Goal: Task Accomplishment & Management: Complete application form

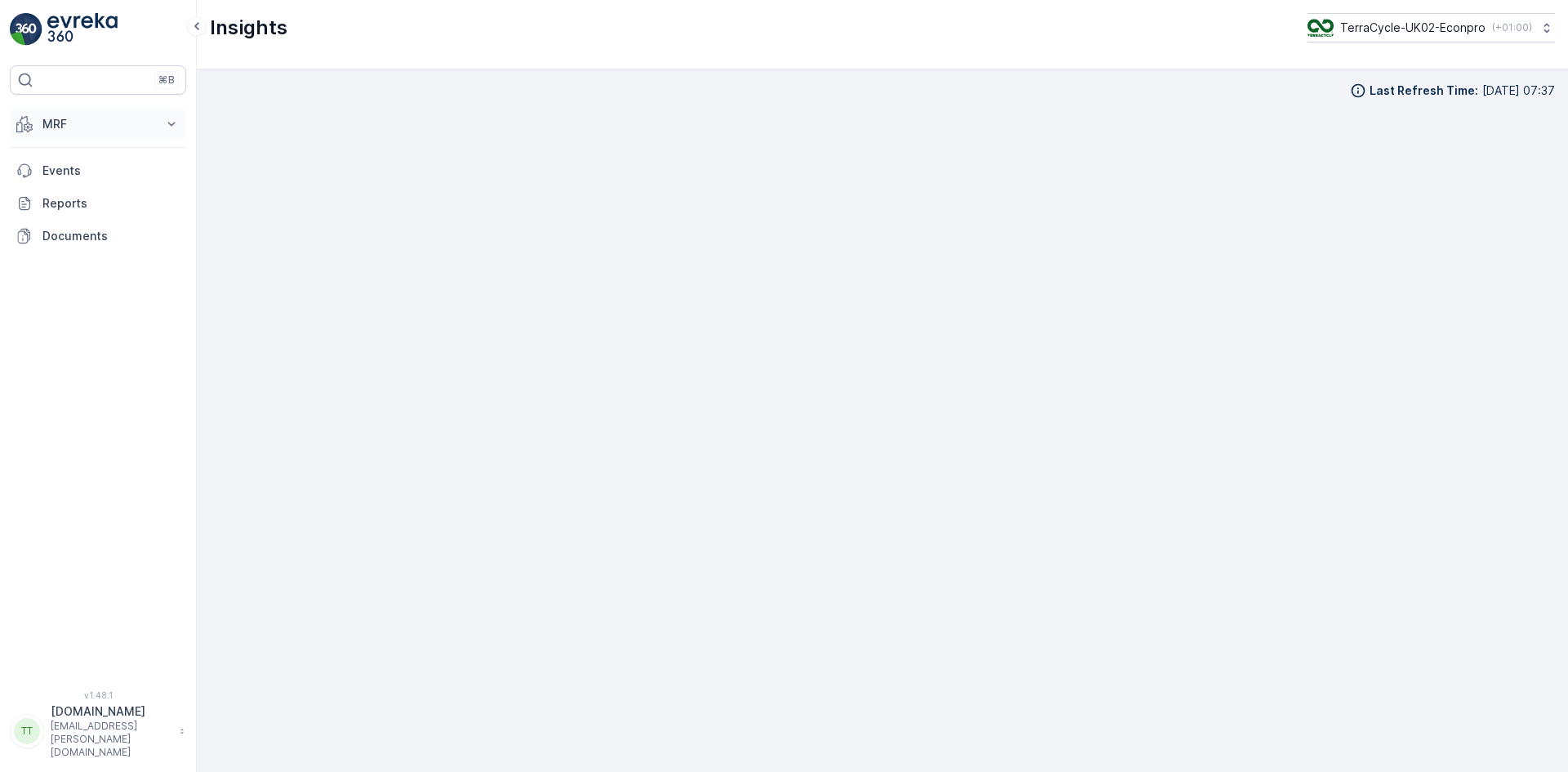
click at [61, 124] on p "MRF" at bounding box center [97, 123] width 111 height 16
click at [66, 176] on p "Inbound" at bounding box center [64, 175] width 44 height 16
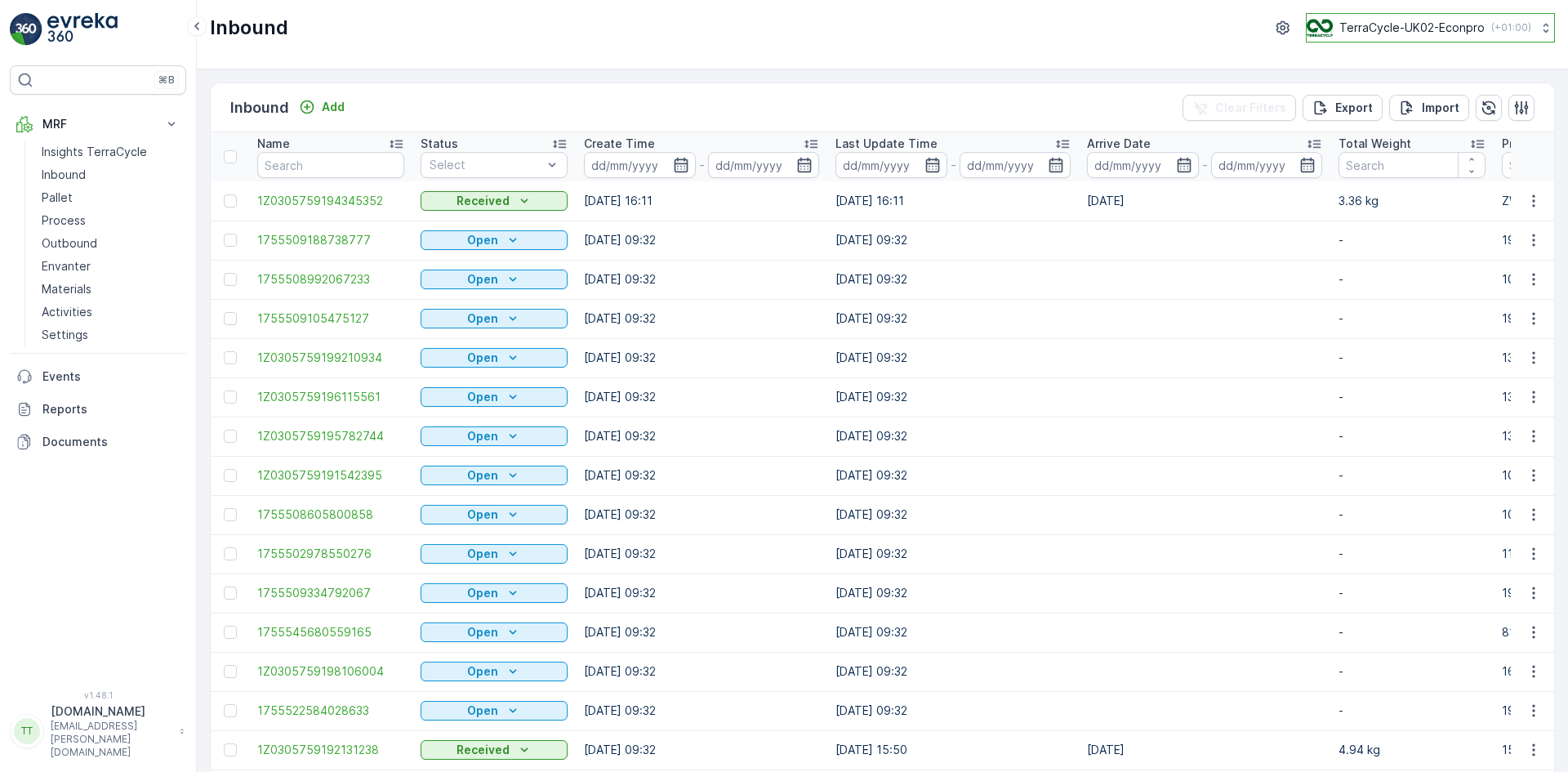
click at [1410, 31] on p "TerraCycle-UK02-Econpro" at bounding box center [1411, 28] width 145 height 16
click at [1213, 34] on div "Inbound TerraCycle-UK02-Econpro ( +01:00 )" at bounding box center [882, 28] width 1345 height 30
click at [1416, 106] on div "Import" at bounding box center [1429, 107] width 60 height 16
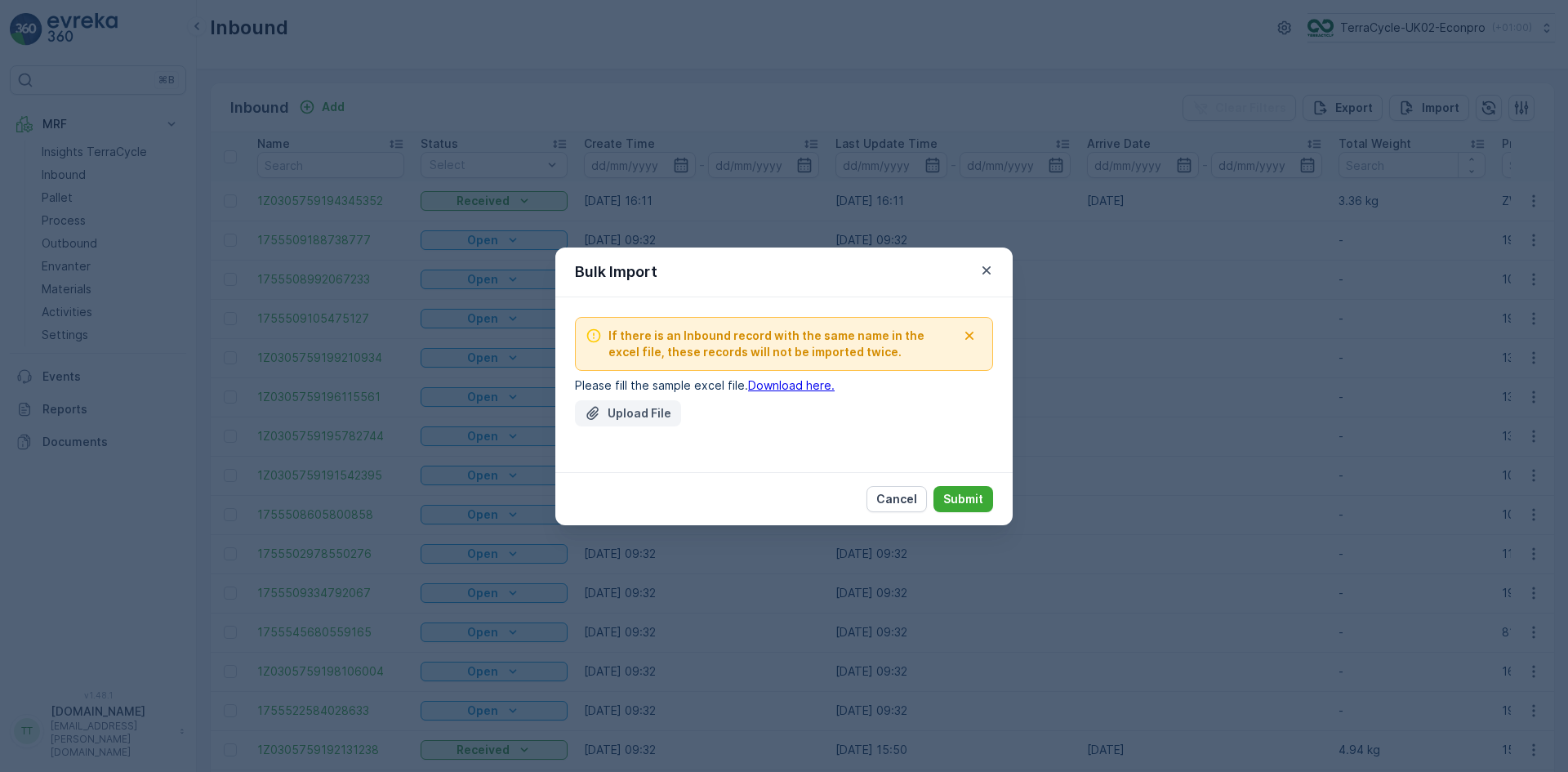
click at [634, 417] on p "Upload File" at bounding box center [639, 412] width 64 height 16
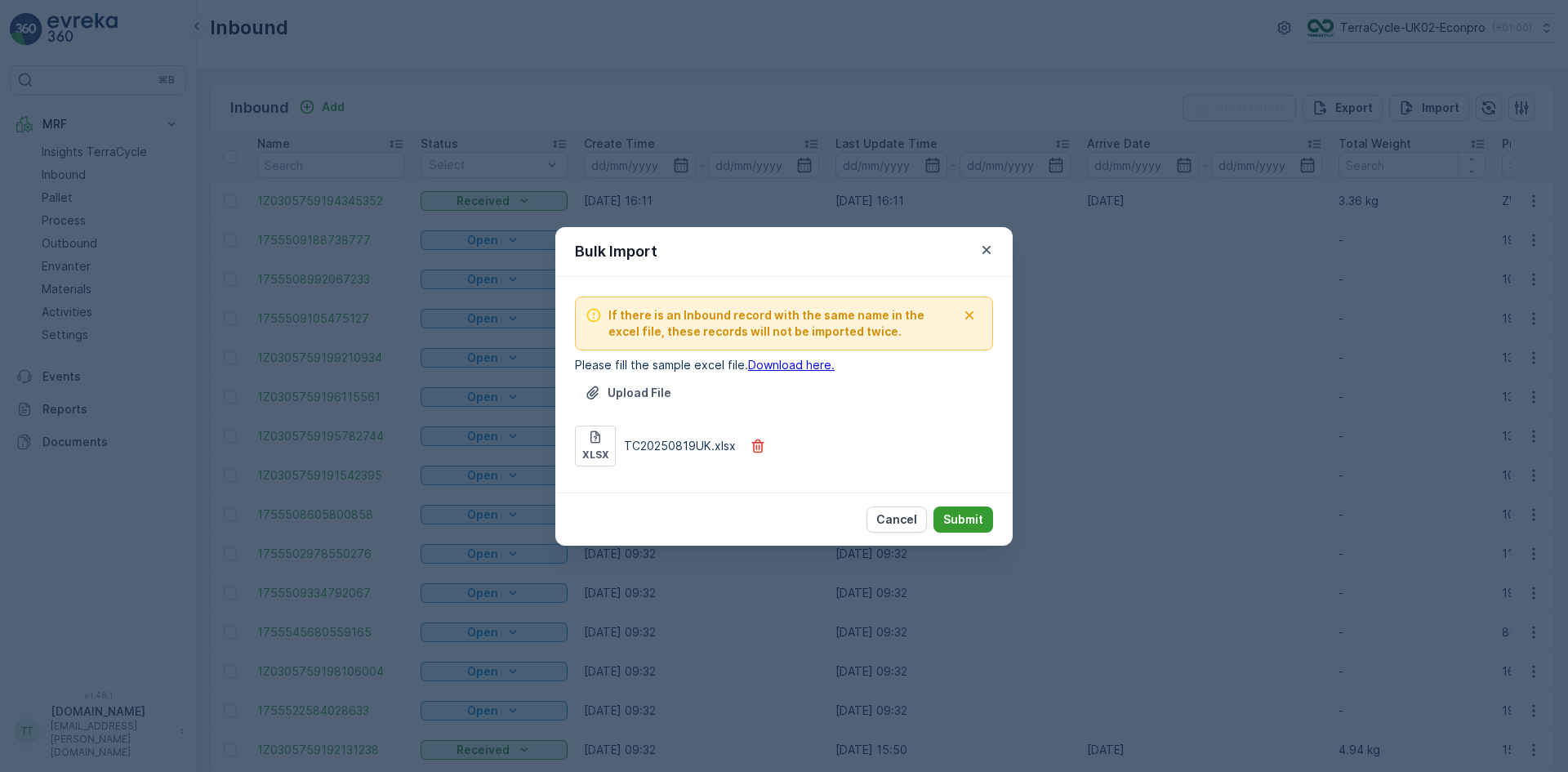
click at [964, 521] on p "Submit" at bounding box center [963, 519] width 40 height 16
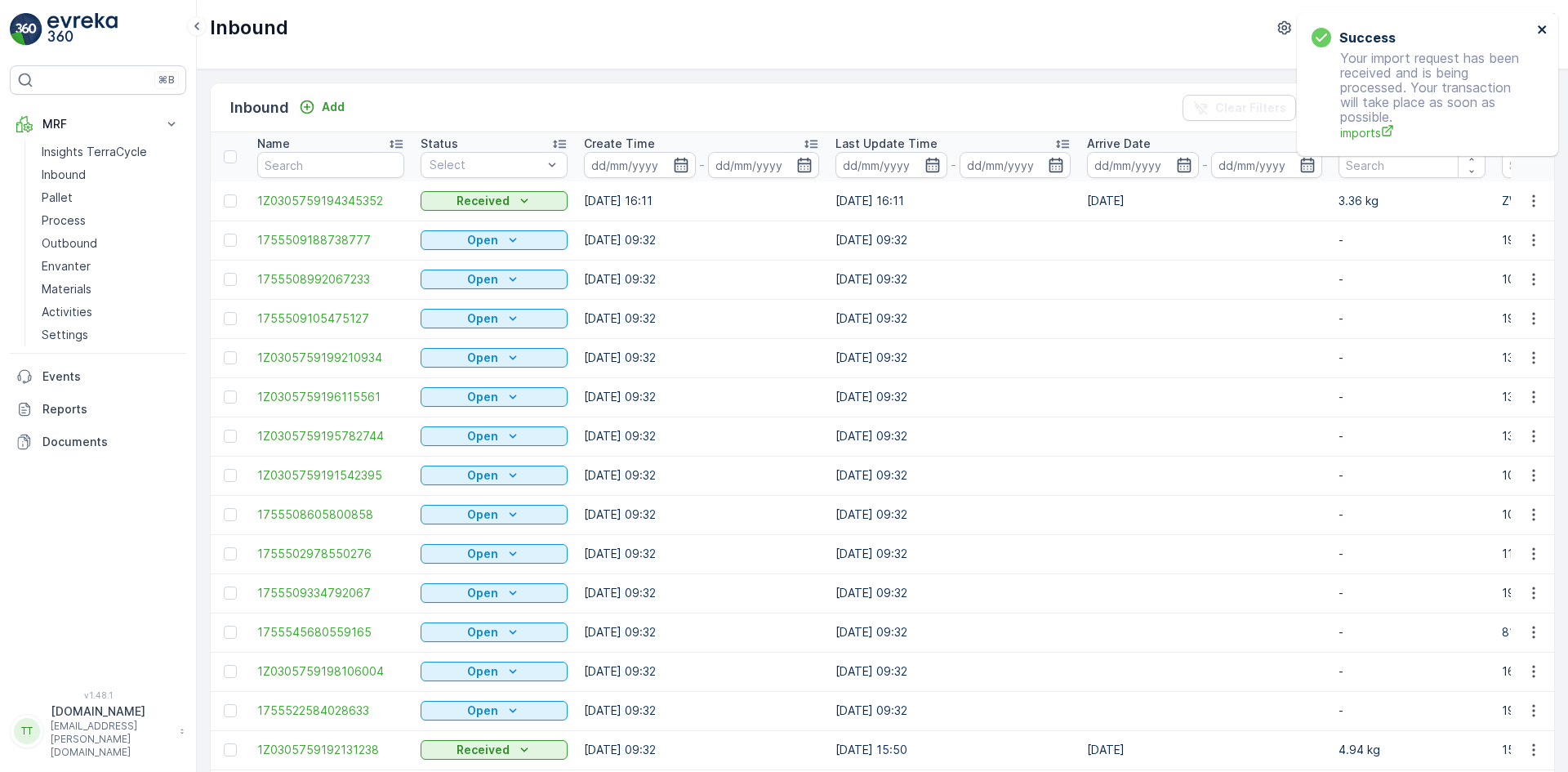
click at [1541, 25] on icon "close" at bounding box center [1542, 30] width 11 height 13
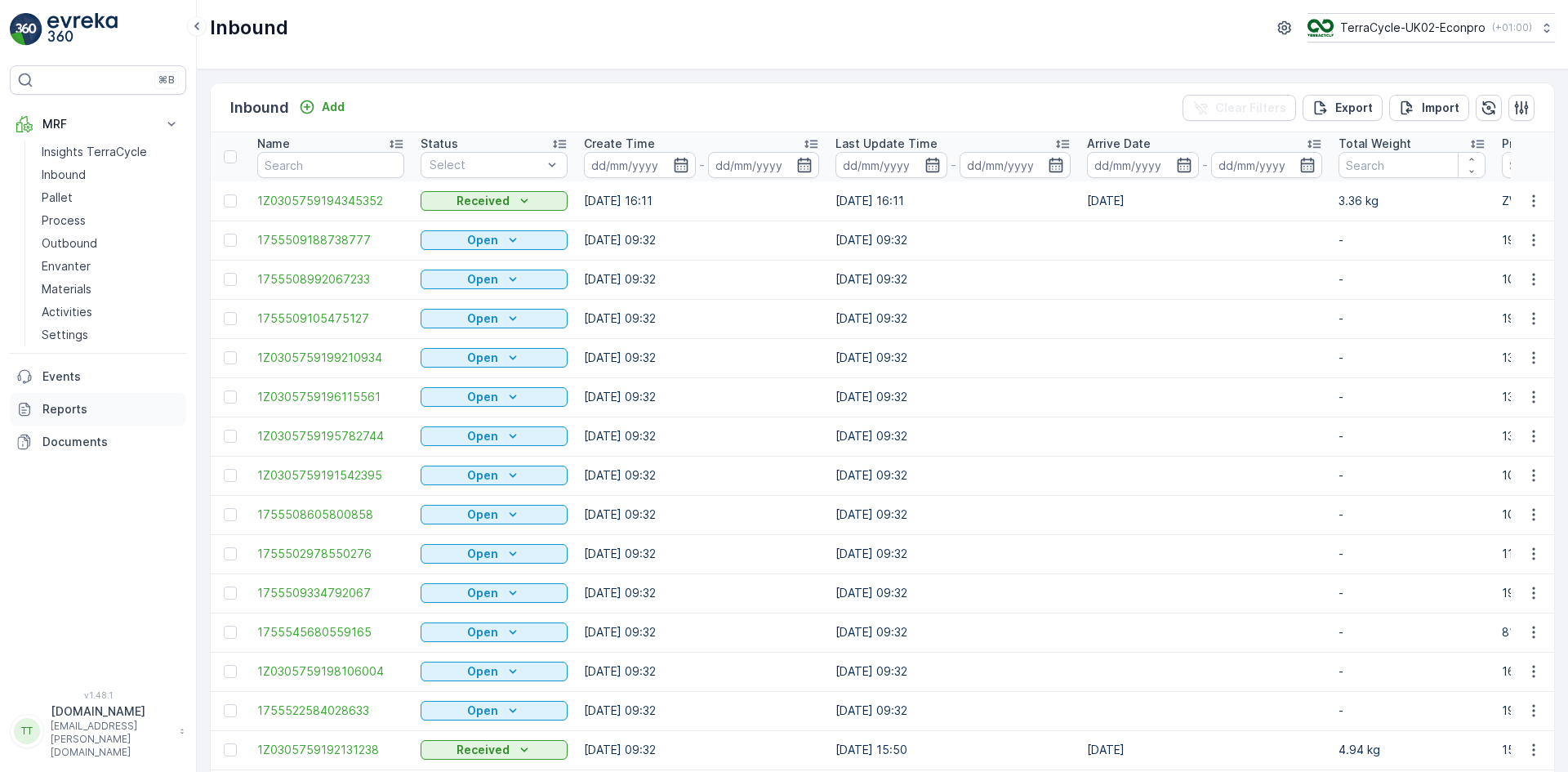
click at [81, 407] on p "Reports" at bounding box center [111, 408] width 137 height 16
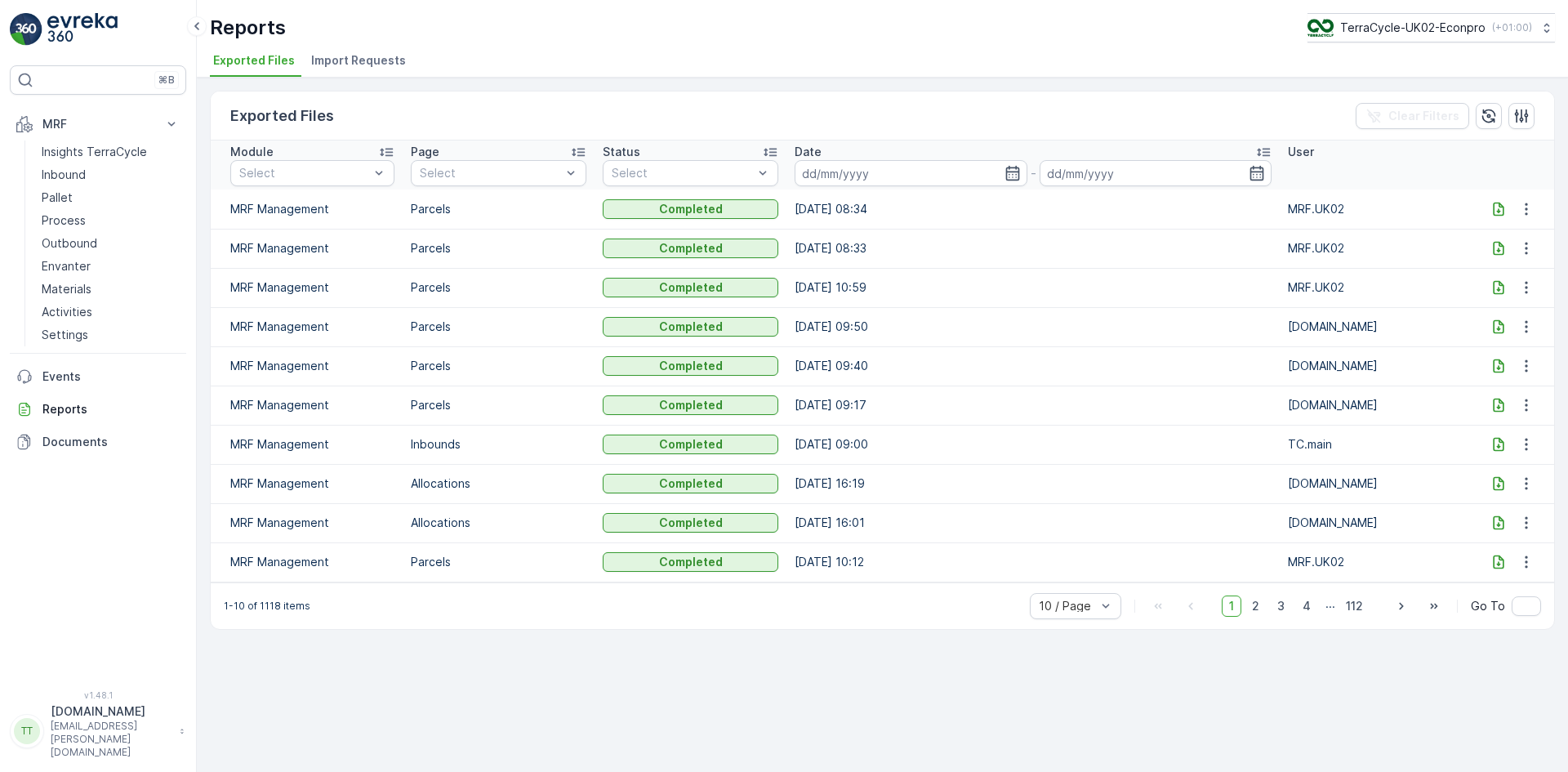
click at [345, 54] on span "Import Requests" at bounding box center [358, 60] width 94 height 16
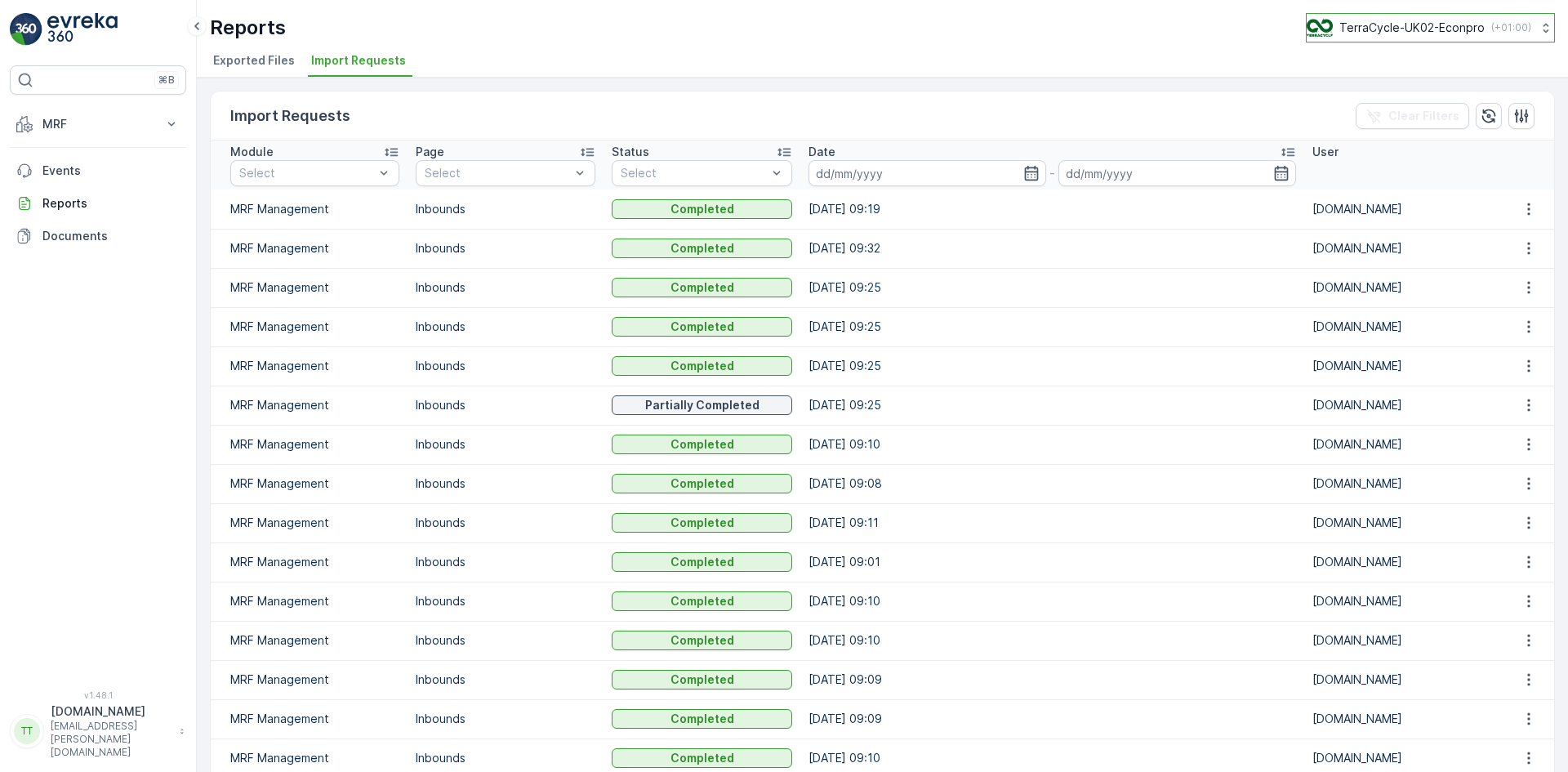
click at [1394, 27] on p "TerraCycle-UK02-Econpro" at bounding box center [1411, 28] width 145 height 16
type input "fr"
click at [1368, 107] on span "TerraCycle- FR02 -MRF" at bounding box center [1408, 100] width 182 height 16
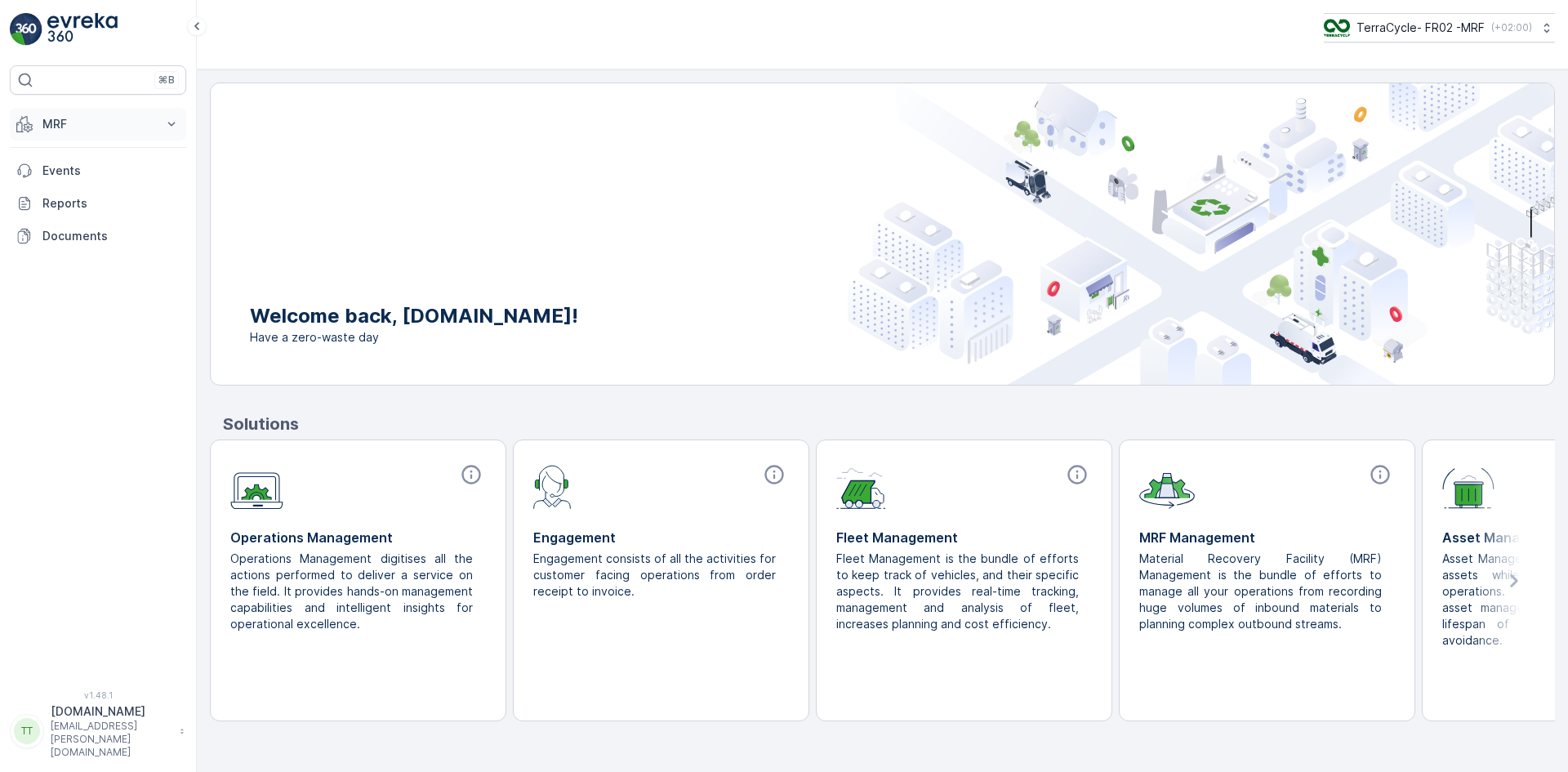
click at [26, 120] on icon at bounding box center [24, 123] width 16 height 16
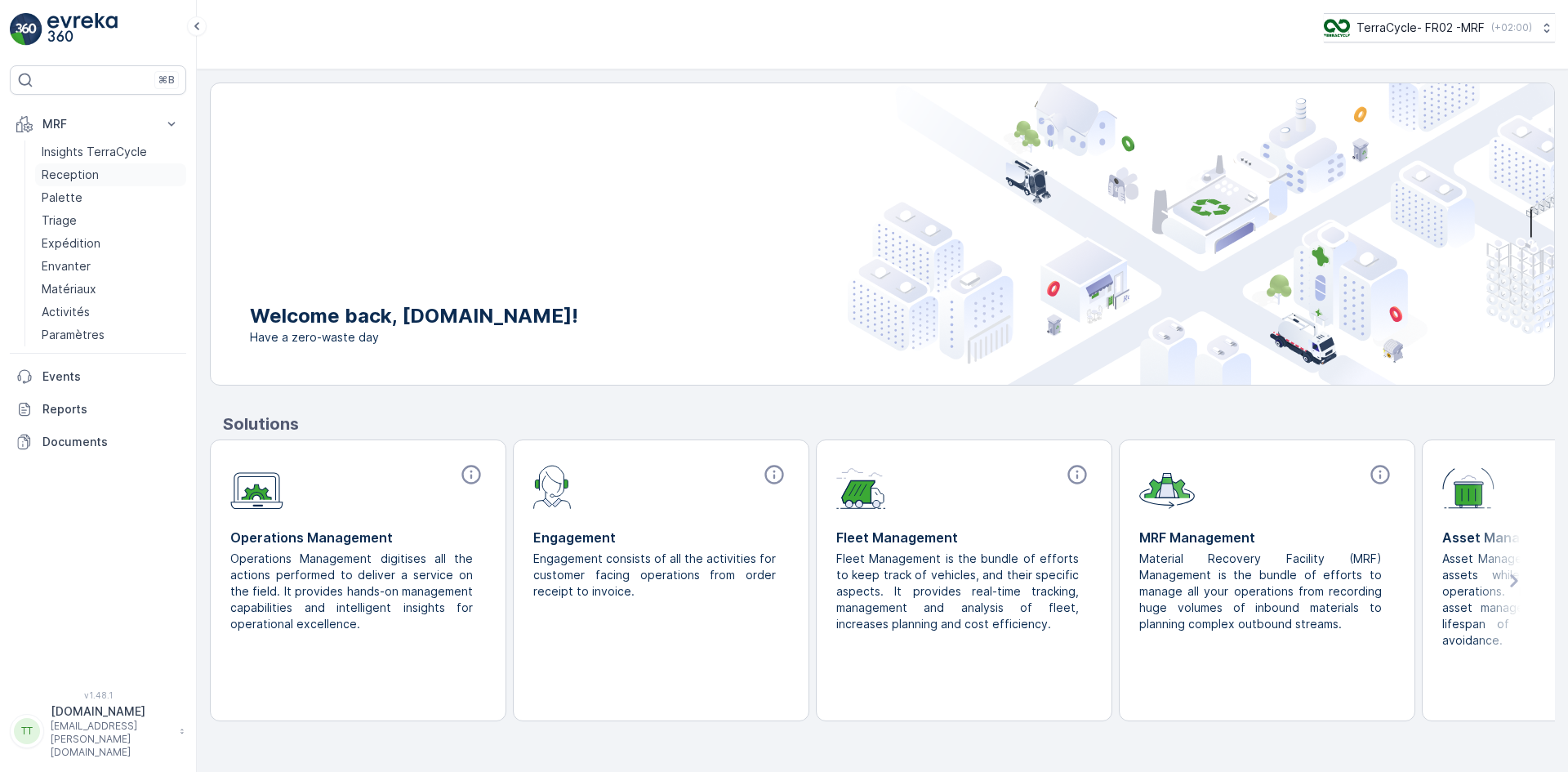
click at [76, 171] on p "Reception" at bounding box center [71, 175] width 57 height 16
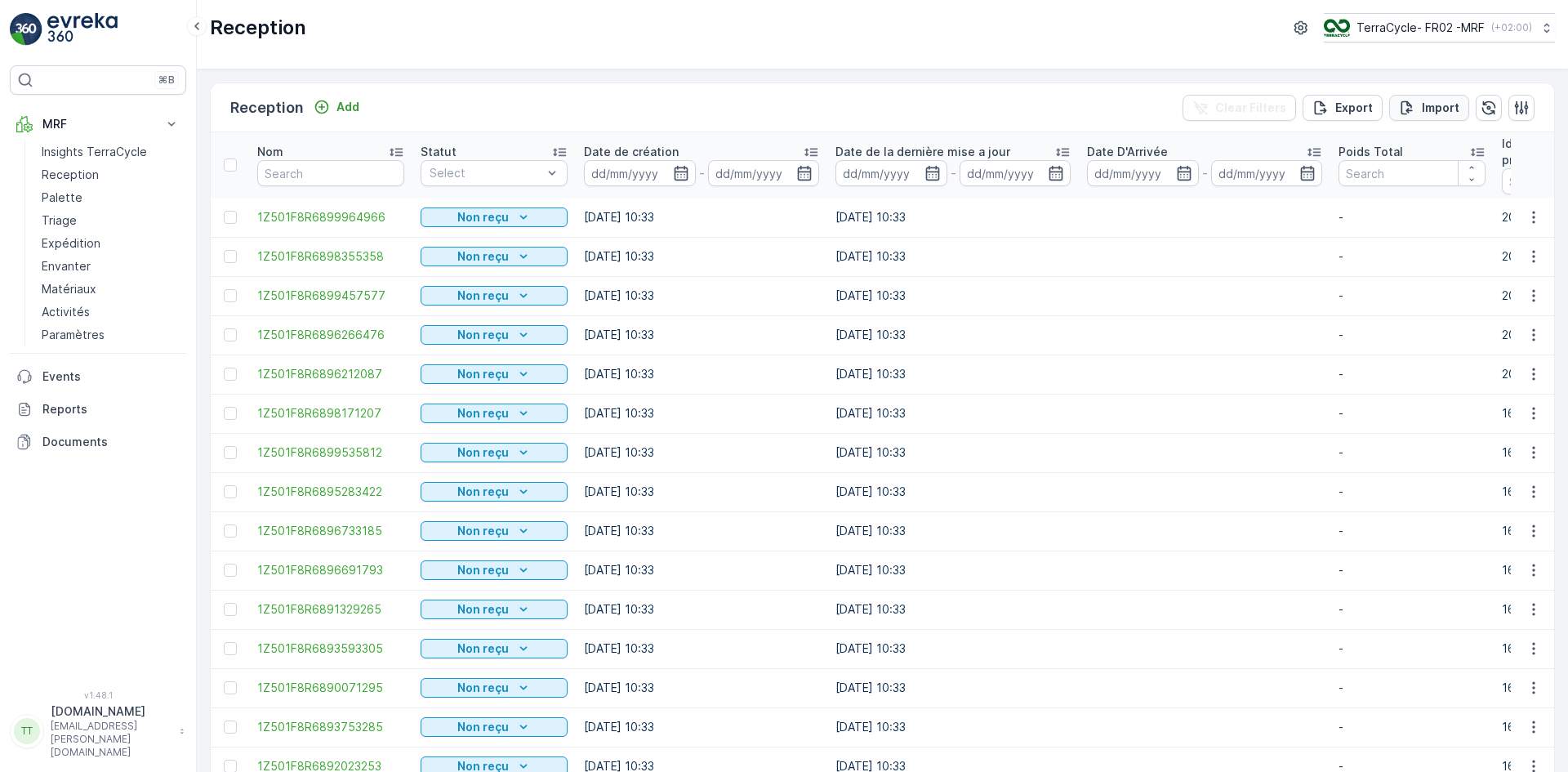
click at [1441, 109] on p "Import" at bounding box center [1440, 107] width 37 height 16
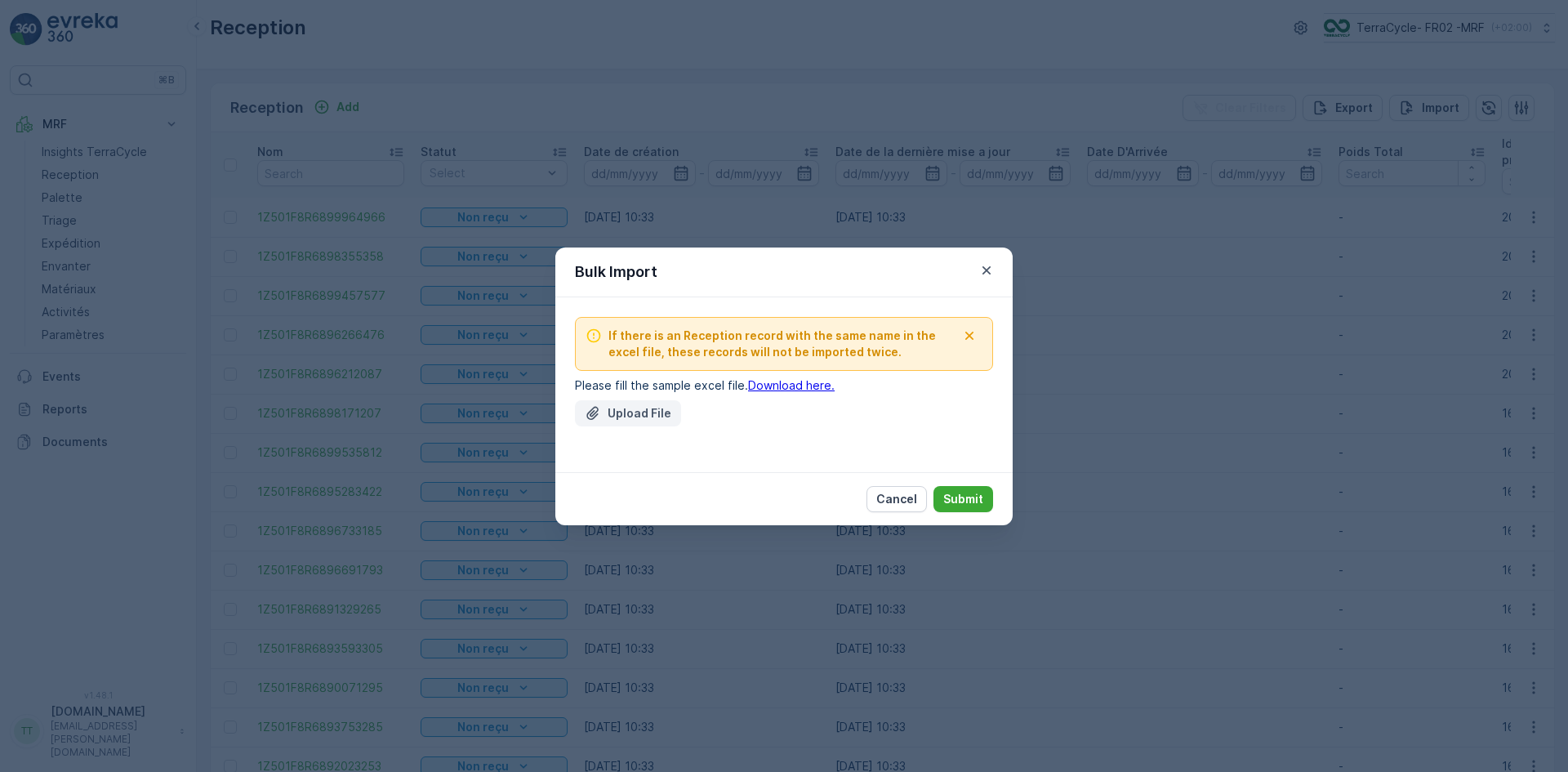
click at [629, 405] on p "Upload File" at bounding box center [639, 412] width 64 height 16
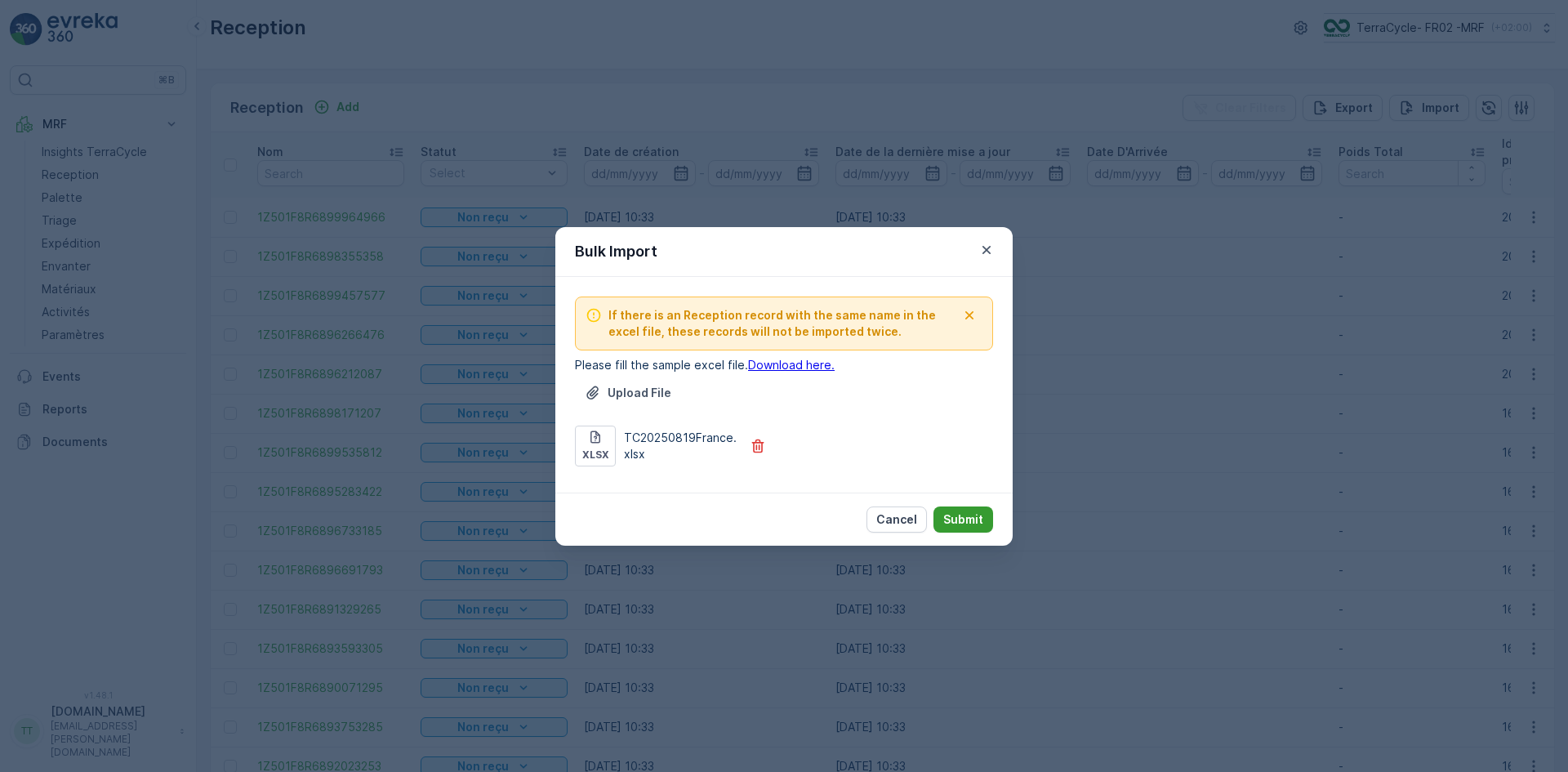
click at [951, 511] on p "Submit" at bounding box center [963, 519] width 40 height 16
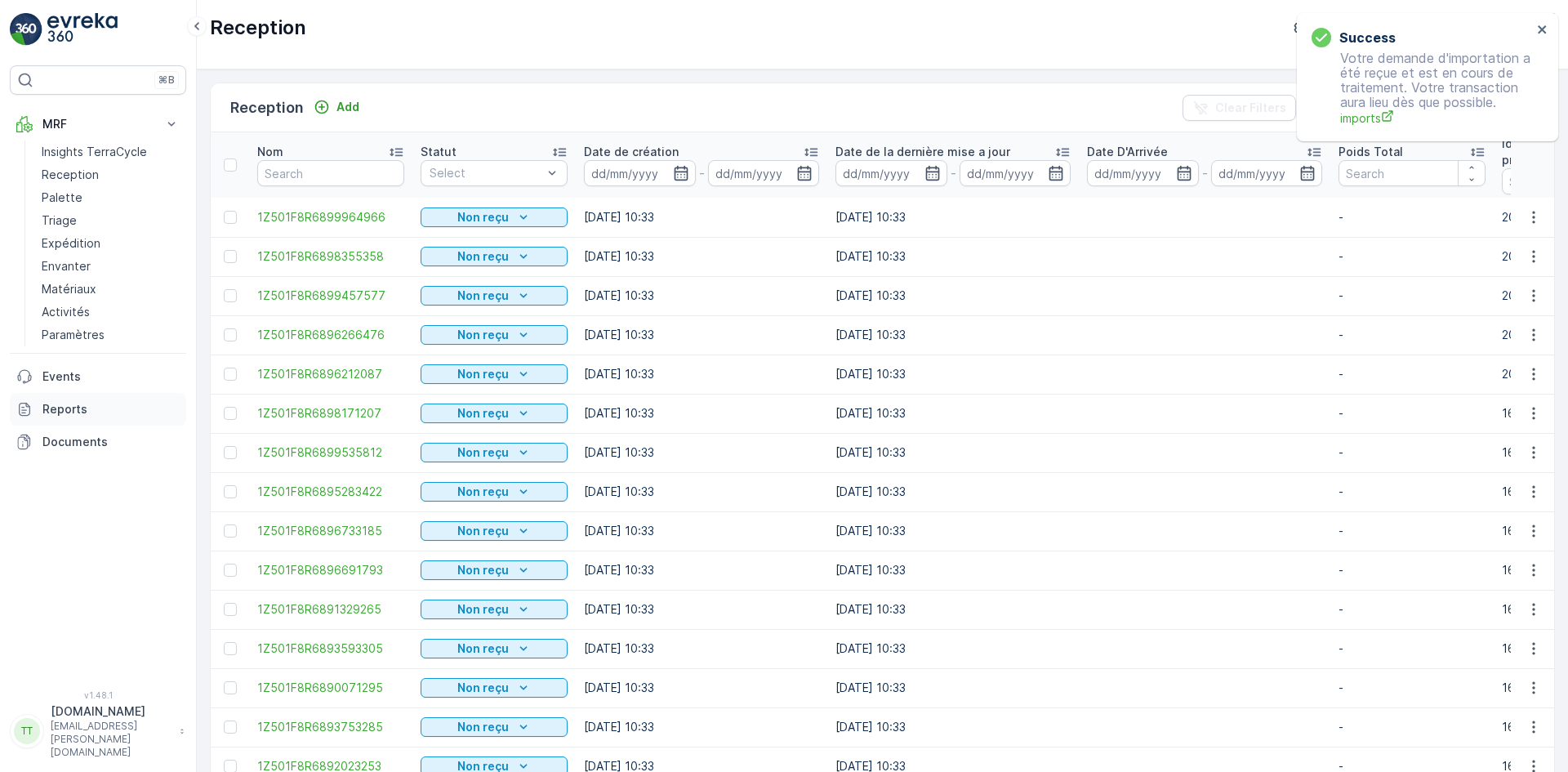
click at [59, 413] on p "Reports" at bounding box center [111, 408] width 137 height 16
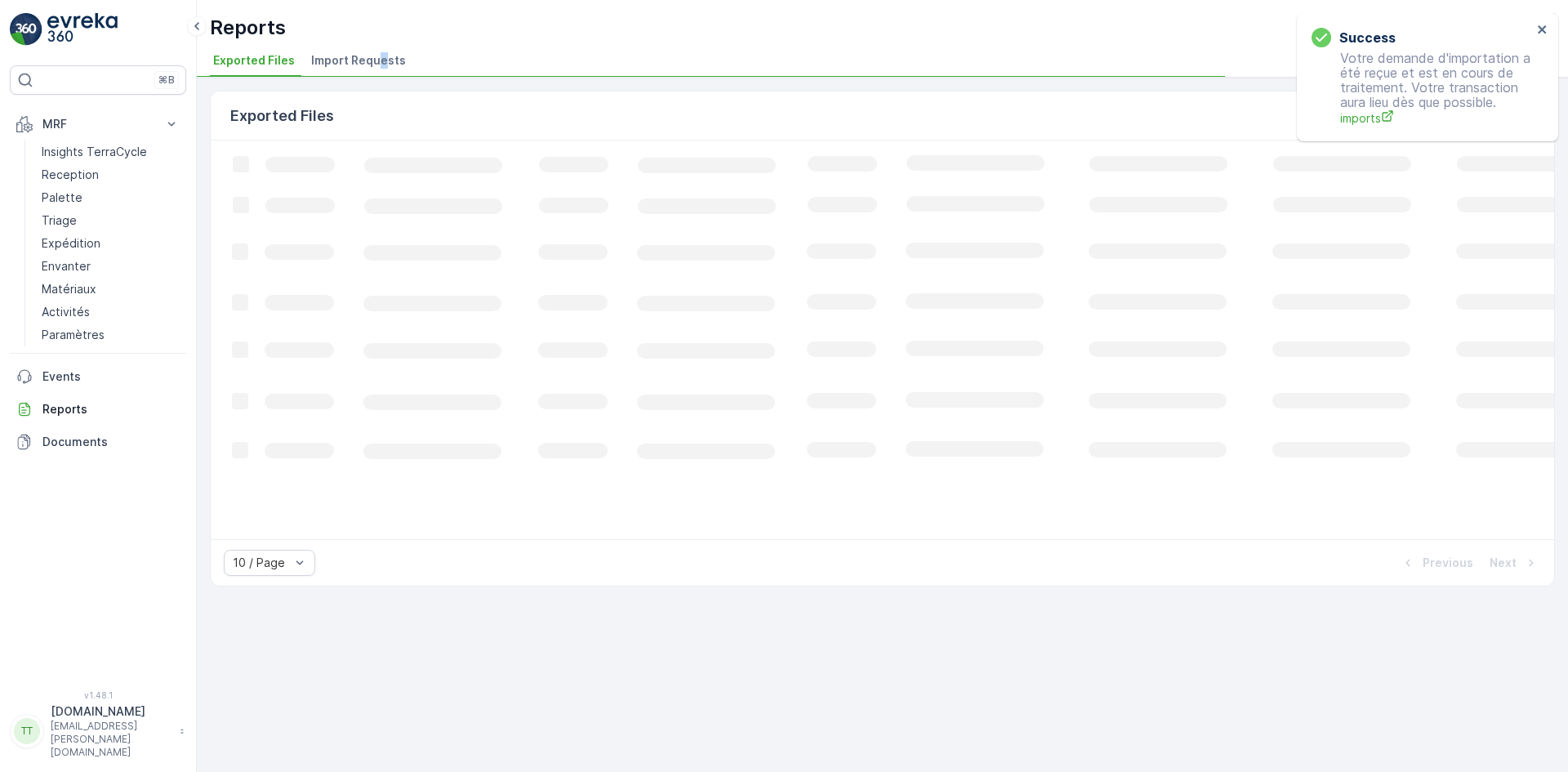
click at [381, 58] on span "Import Requests" at bounding box center [358, 60] width 94 height 16
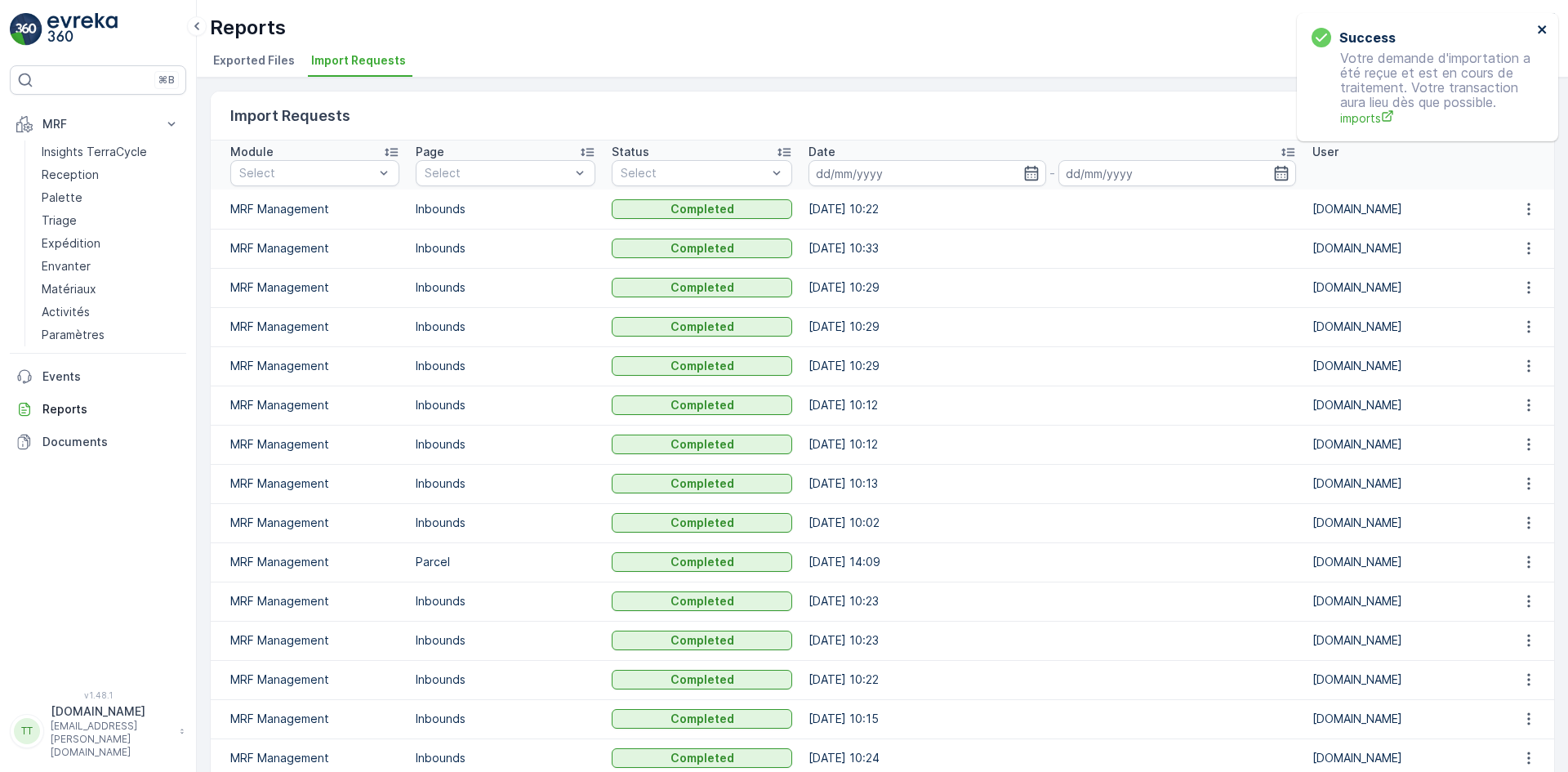
click at [1540, 29] on icon "close" at bounding box center [1541, 30] width 9 height 9
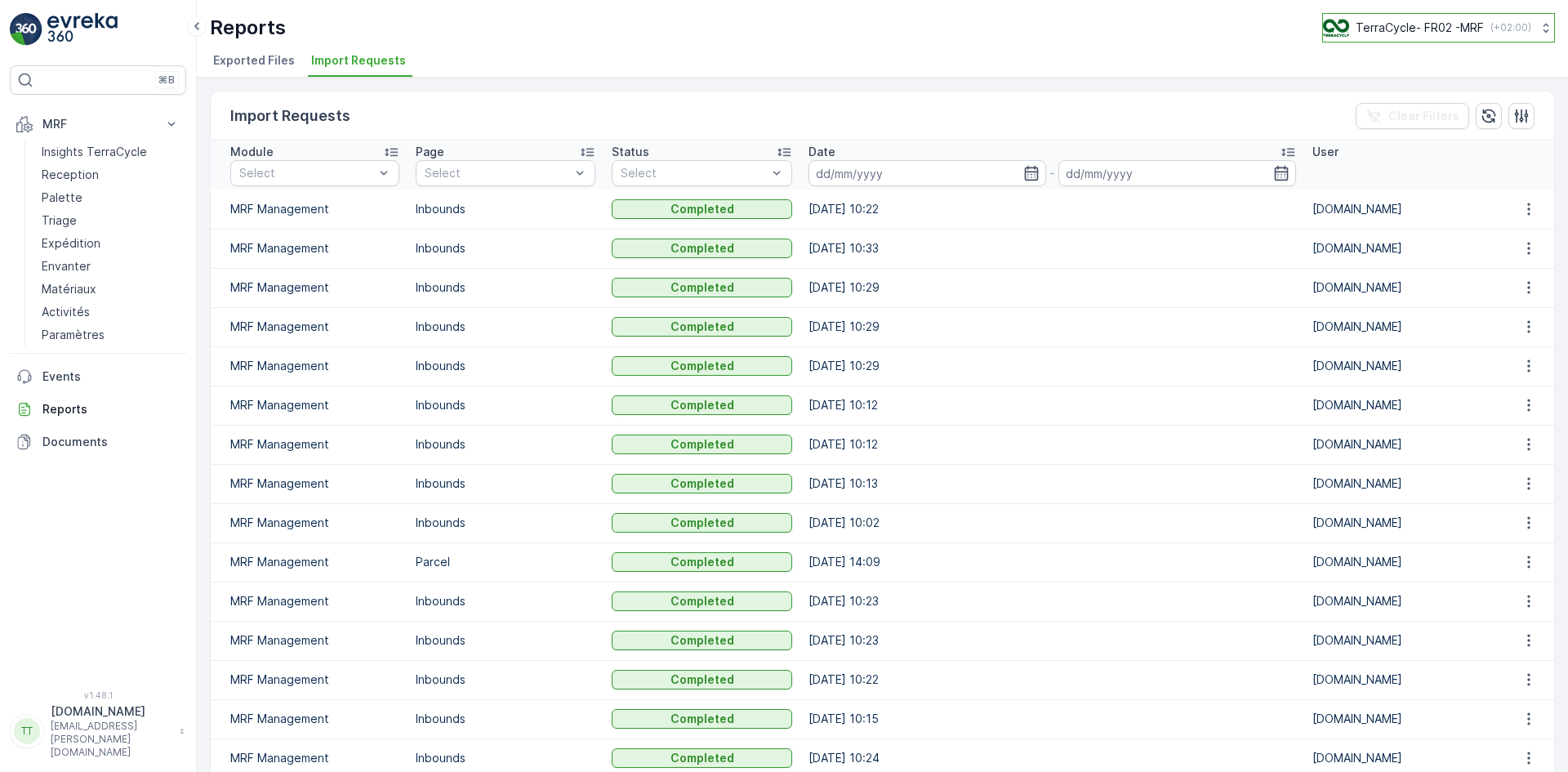
click at [1423, 31] on p "TerraCycle- FR02 -MRF" at bounding box center [1419, 28] width 128 height 16
type input "nl"
click at [1367, 99] on span "TerraCycle-NL-MRF" at bounding box center [1424, 100] width 182 height 16
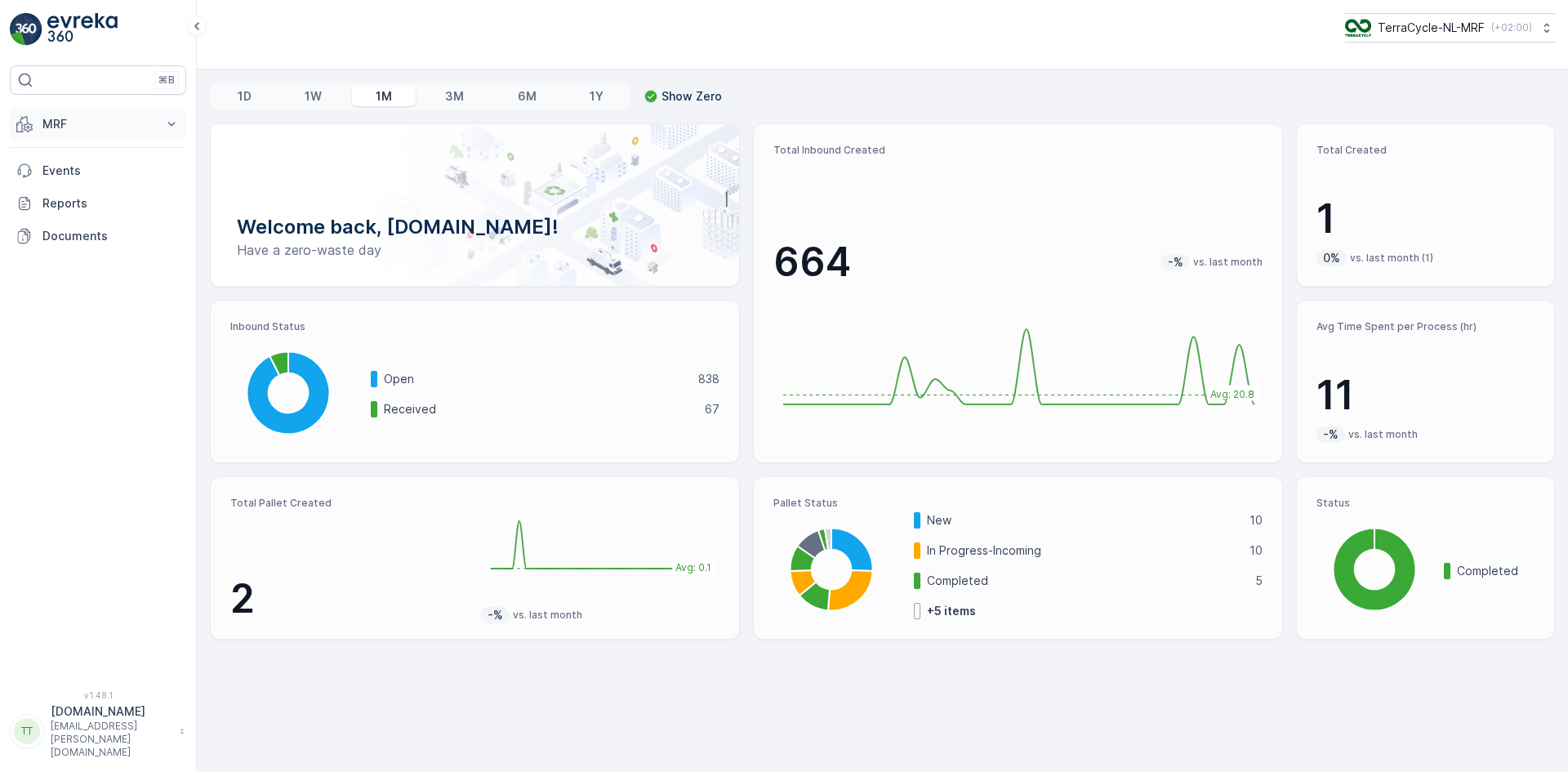
click at [94, 120] on p "MRF" at bounding box center [97, 123] width 111 height 16
click at [73, 177] on p "Inbound" at bounding box center [64, 175] width 44 height 16
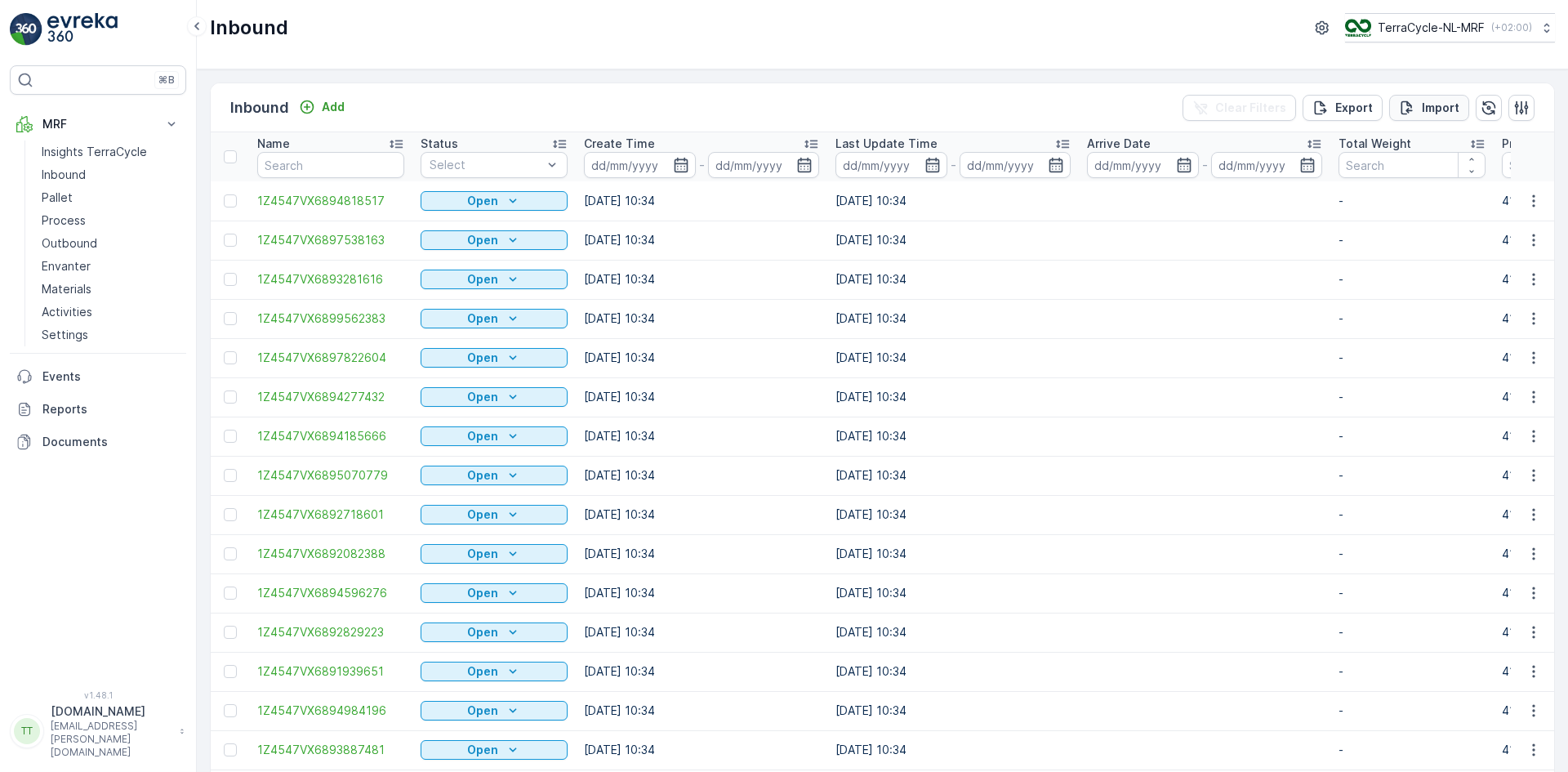
click at [1431, 110] on p "Import" at bounding box center [1440, 107] width 37 height 16
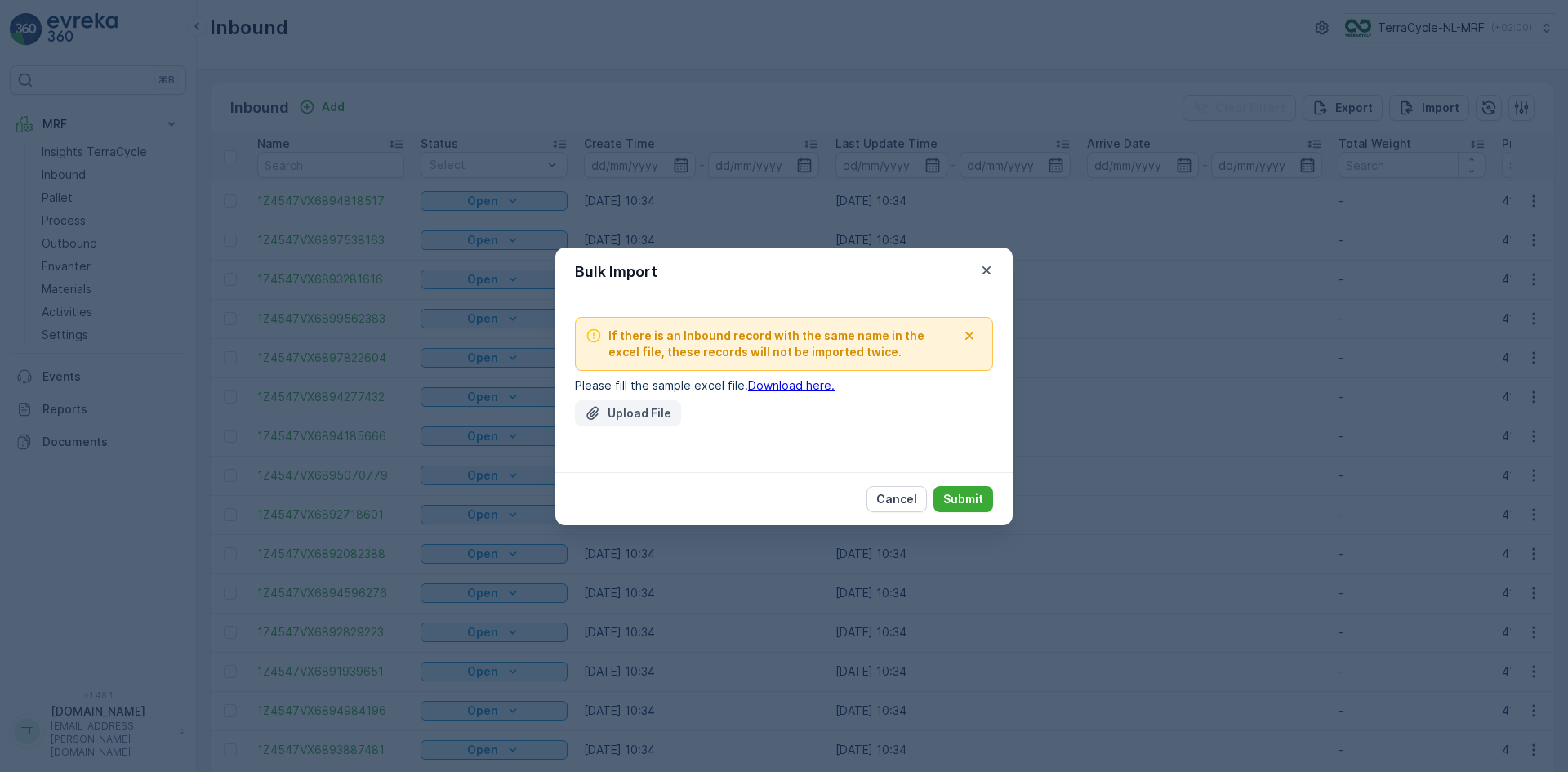
click at [619, 416] on p "Upload File" at bounding box center [639, 412] width 64 height 16
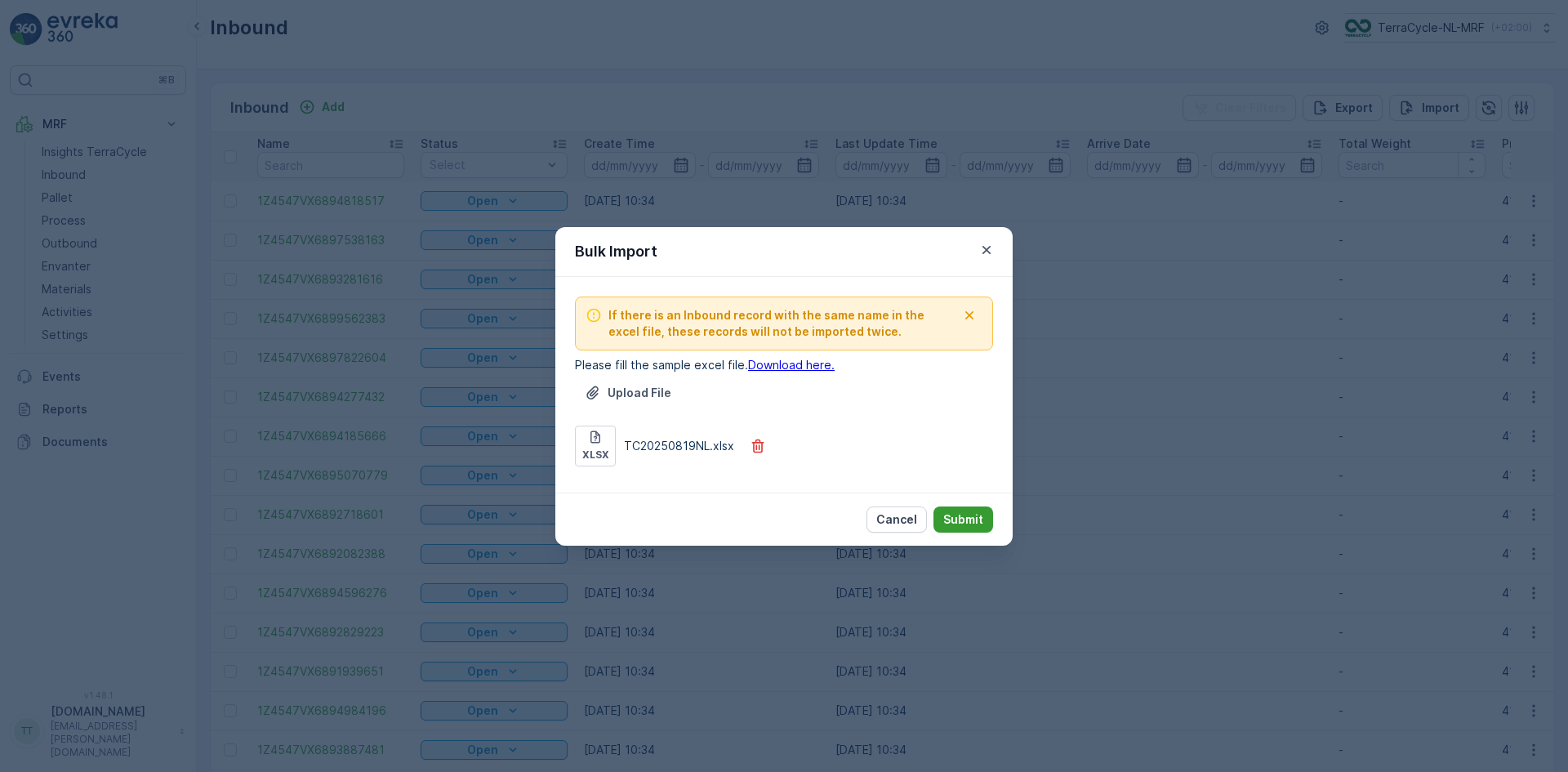
click at [960, 517] on p "Submit" at bounding box center [963, 519] width 40 height 16
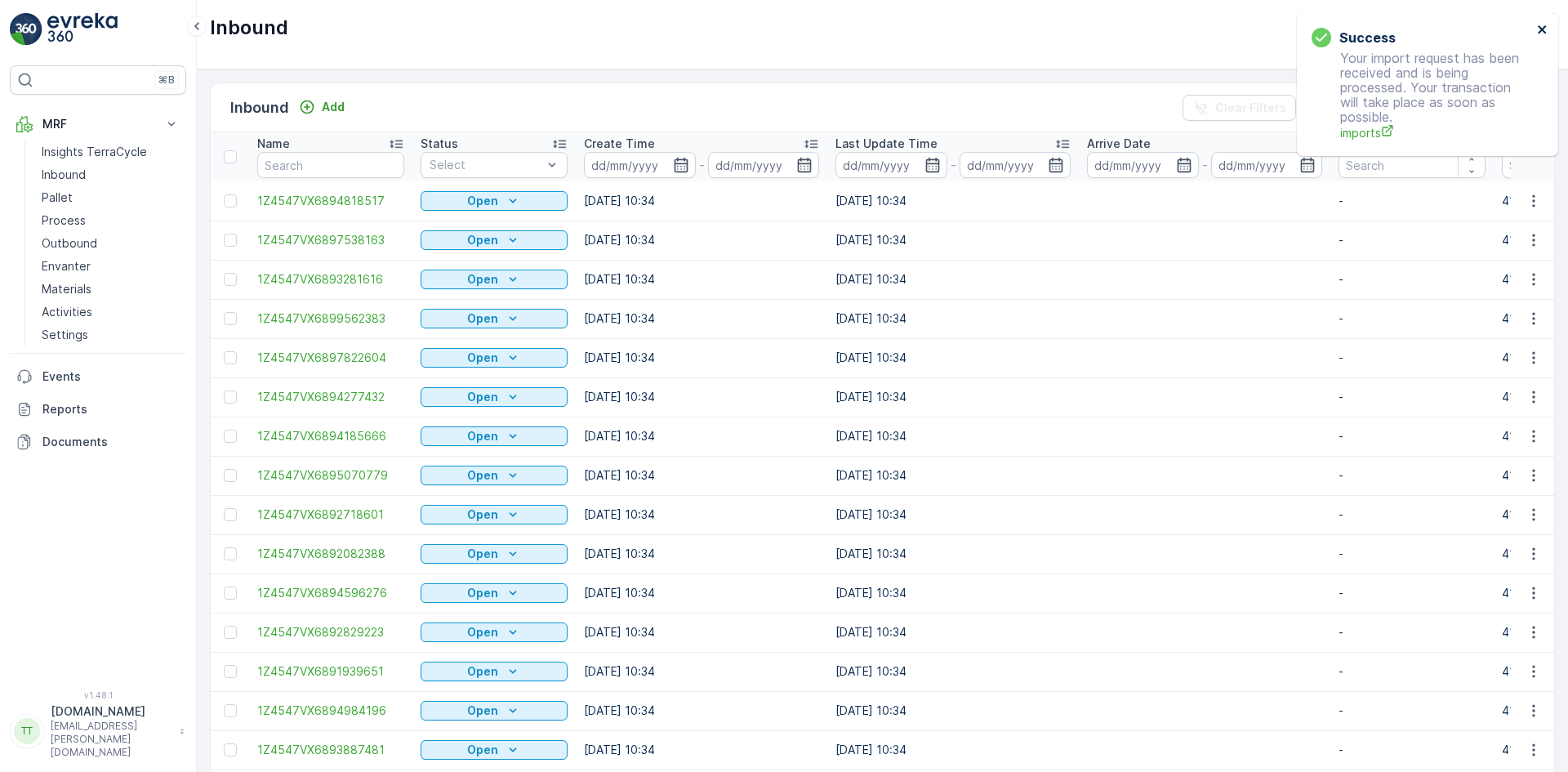
click at [1541, 27] on icon "close" at bounding box center [1542, 30] width 11 height 13
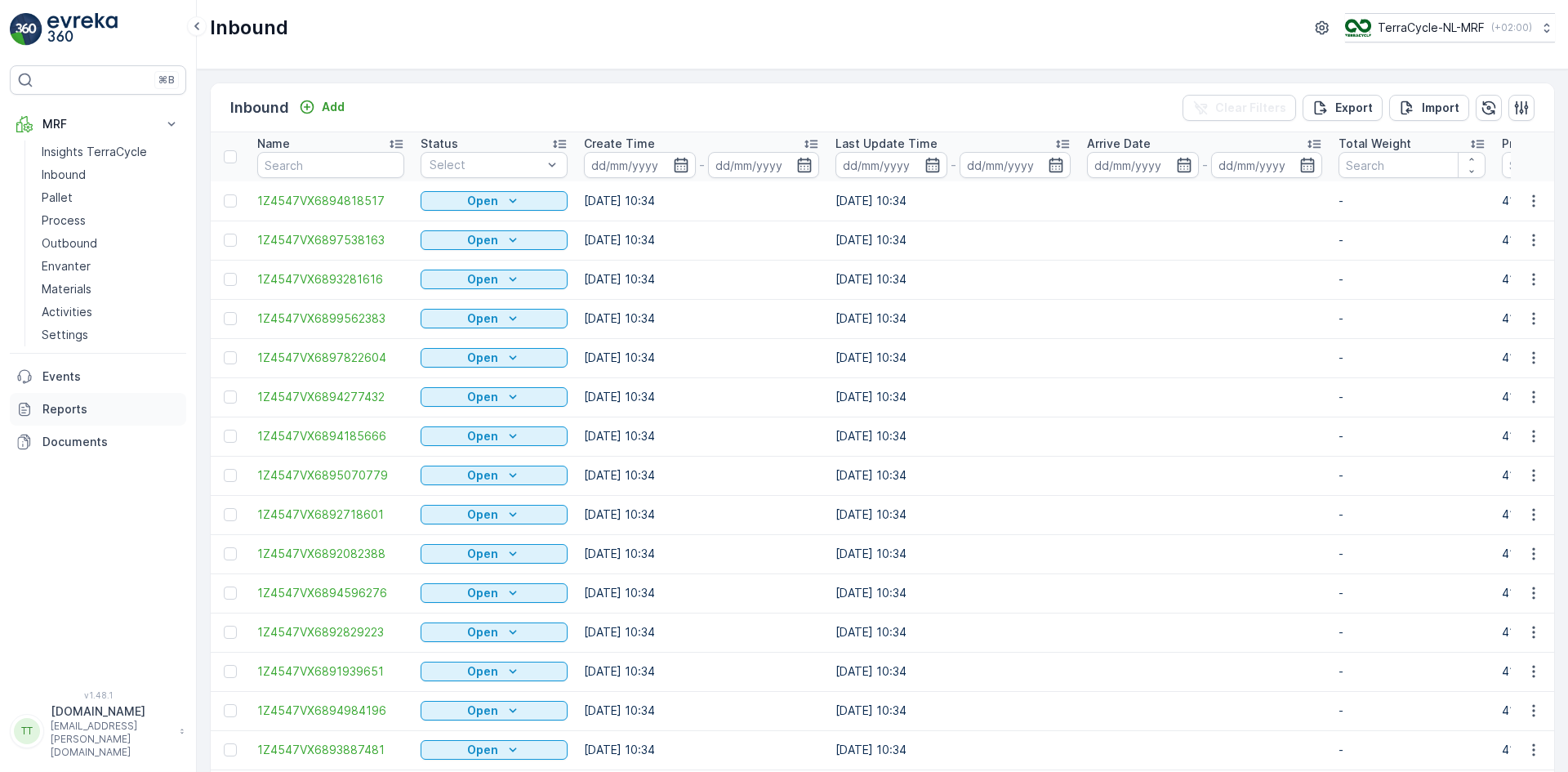
click at [77, 414] on p "Reports" at bounding box center [111, 408] width 137 height 16
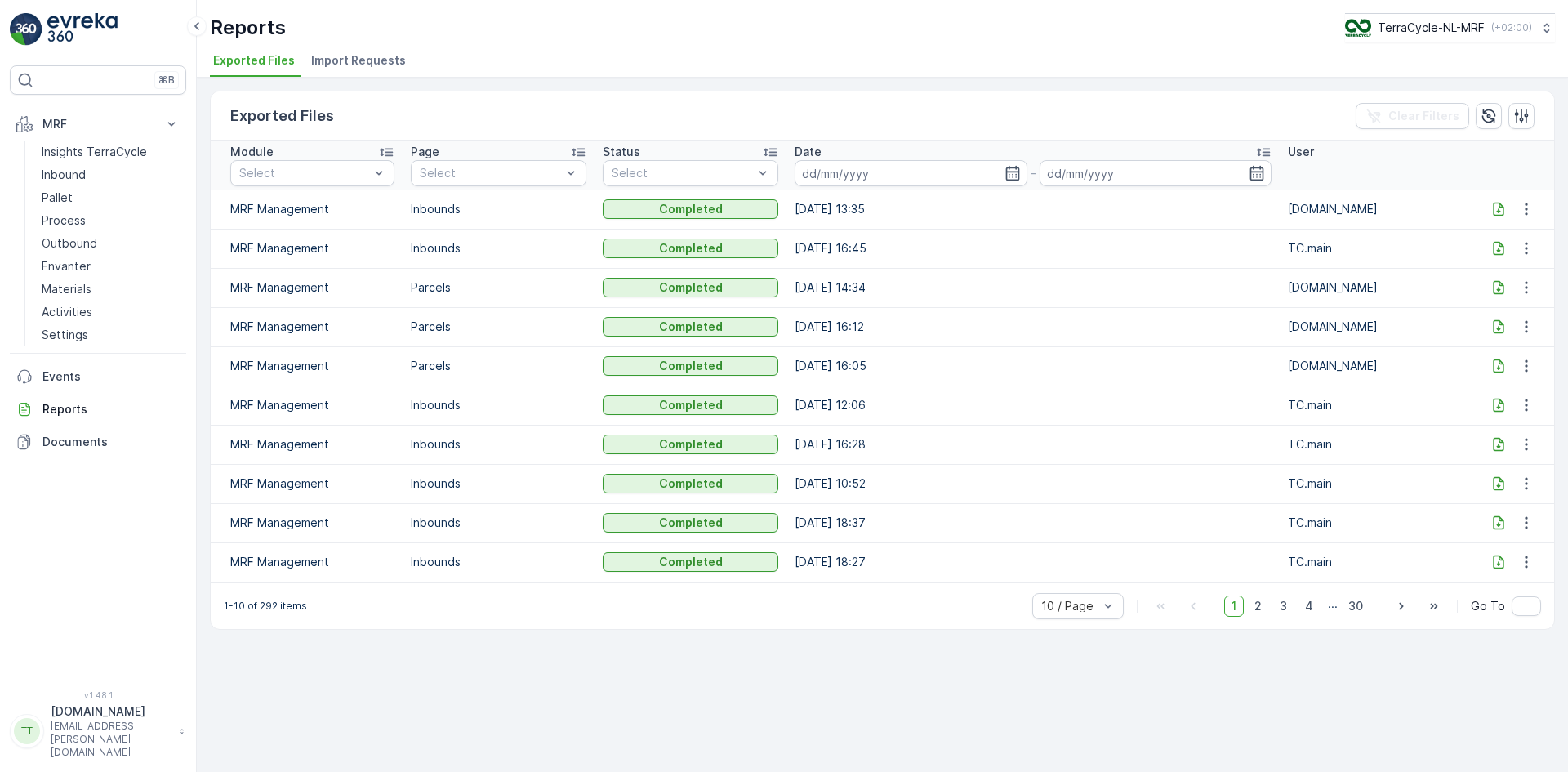
click at [408, 58] on ul "Exported Files Import Requests" at bounding box center [876, 62] width 1332 height 28
click at [398, 58] on span "Import Requests" at bounding box center [358, 60] width 94 height 16
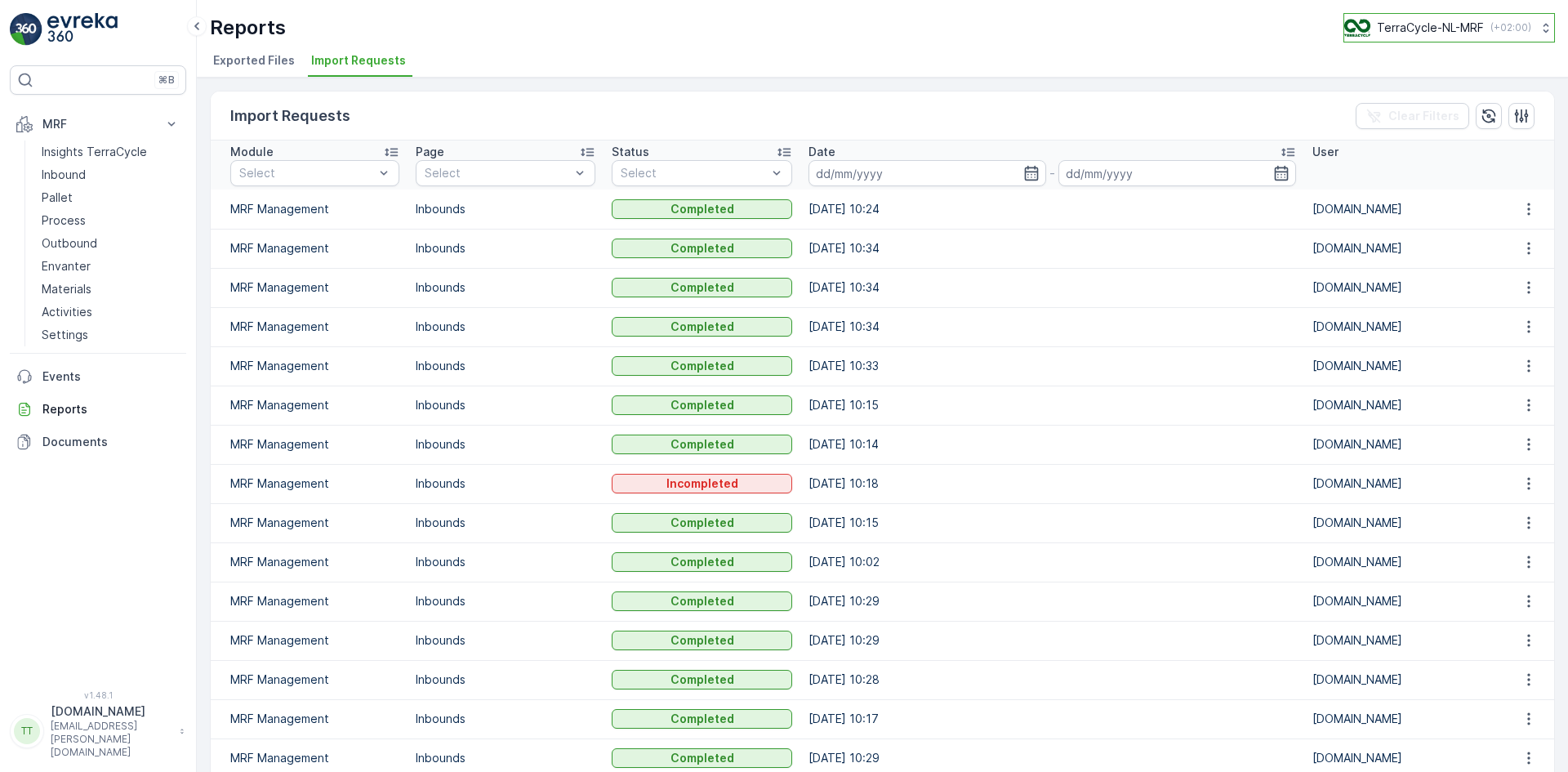
click at [1405, 28] on p "TerraCycle-NL-MRF" at bounding box center [1431, 28] width 107 height 16
type input "nz"
click at [1413, 100] on span "TerraCycle-NZ01-TripleP" at bounding box center [1422, 100] width 136 height 16
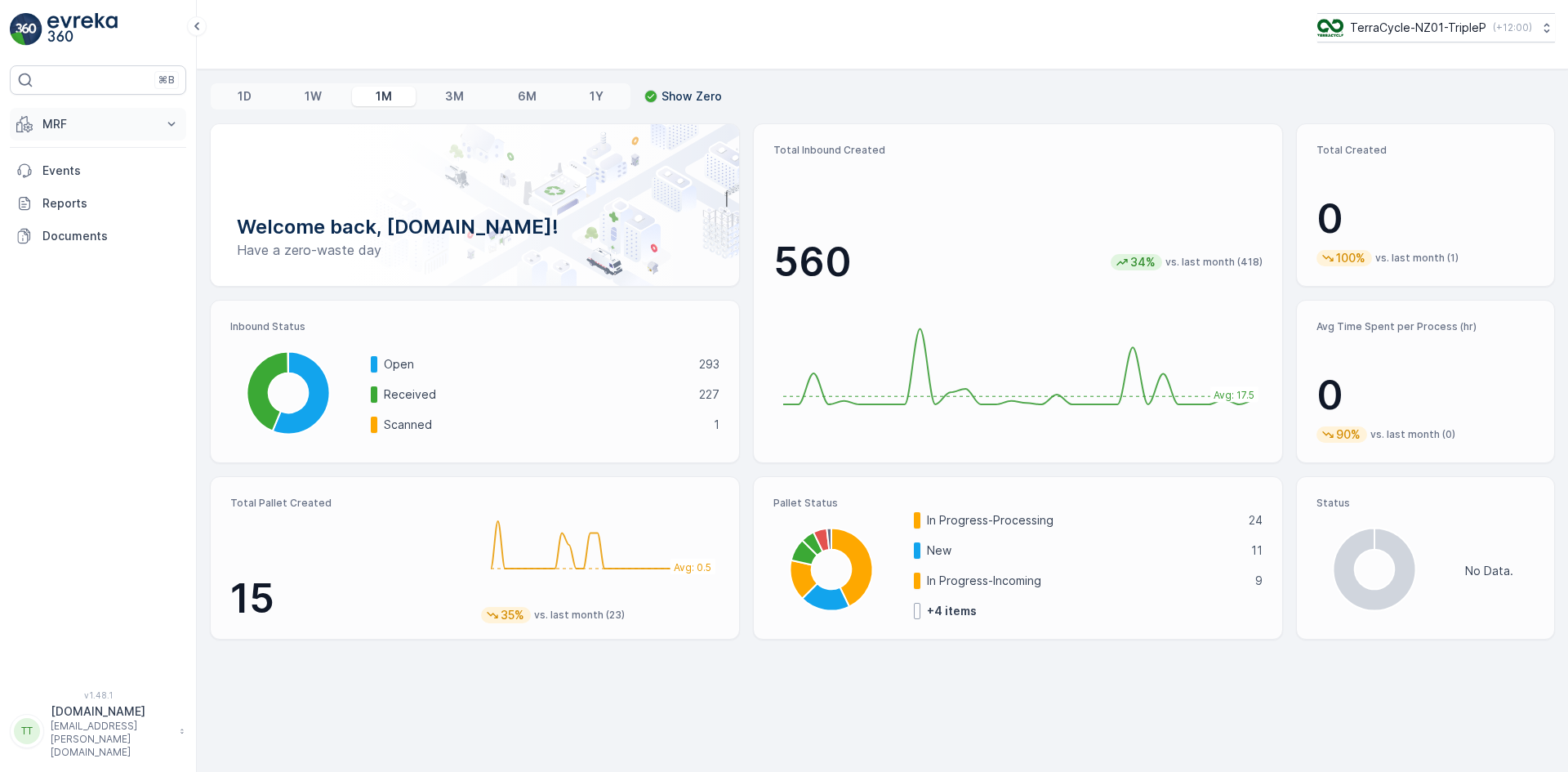
click at [51, 119] on p "MRF" at bounding box center [97, 123] width 111 height 16
click at [99, 180] on link "Inbound" at bounding box center [111, 175] width 151 height 23
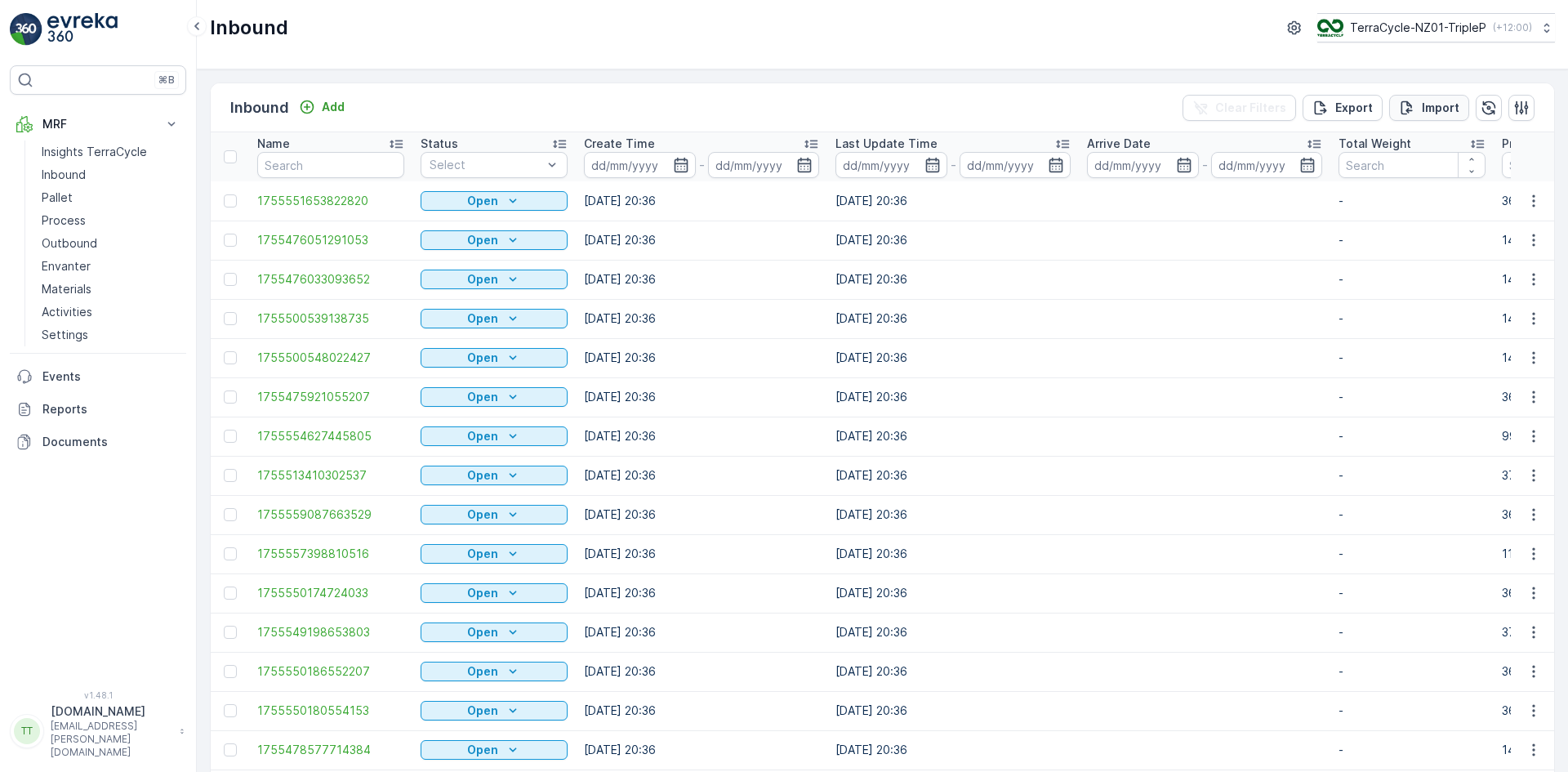
click at [1445, 113] on p "Import" at bounding box center [1440, 107] width 37 height 16
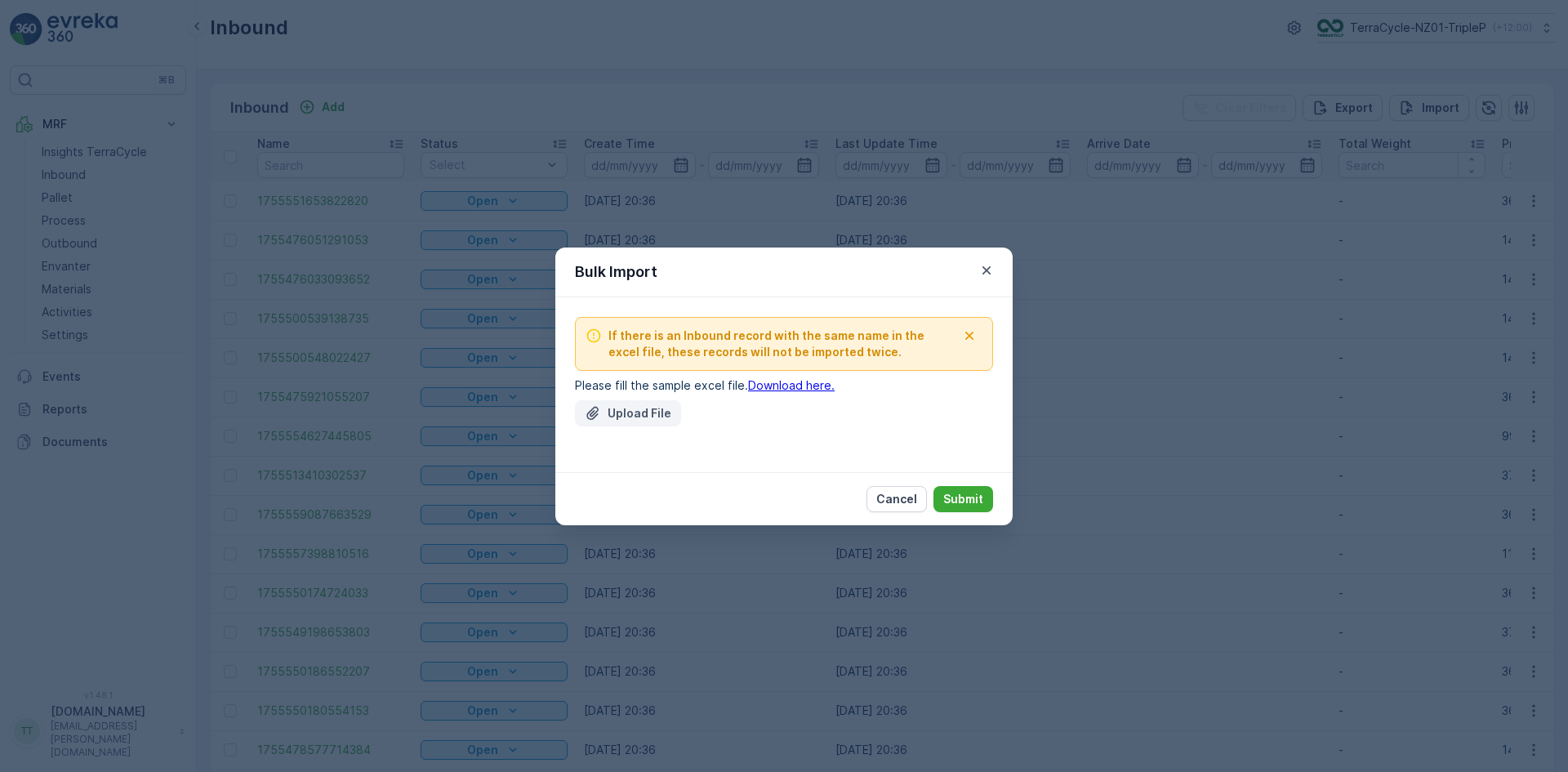
click at [624, 415] on p "Upload File" at bounding box center [639, 412] width 64 height 16
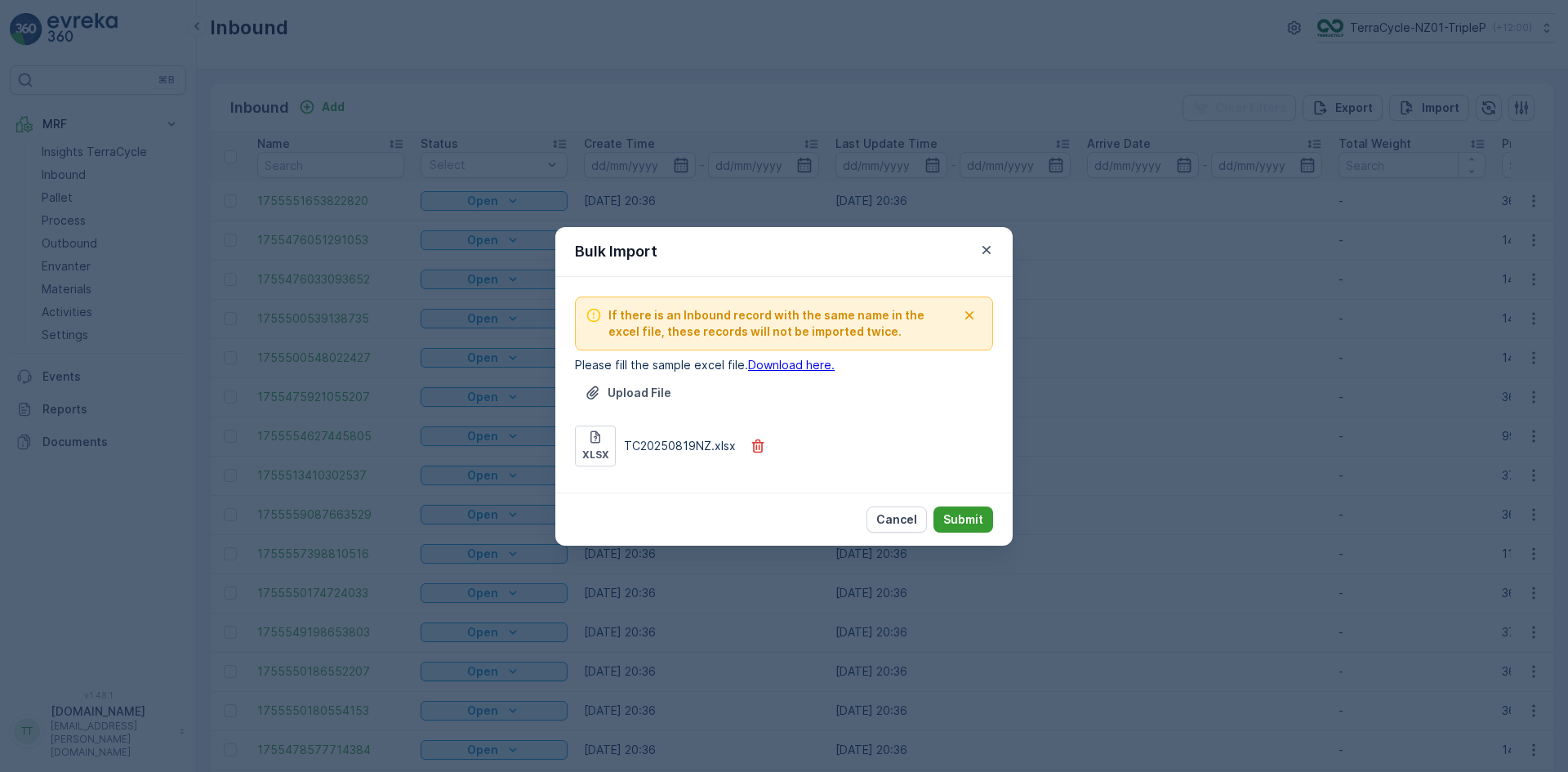
click at [973, 523] on p "Submit" at bounding box center [963, 519] width 40 height 16
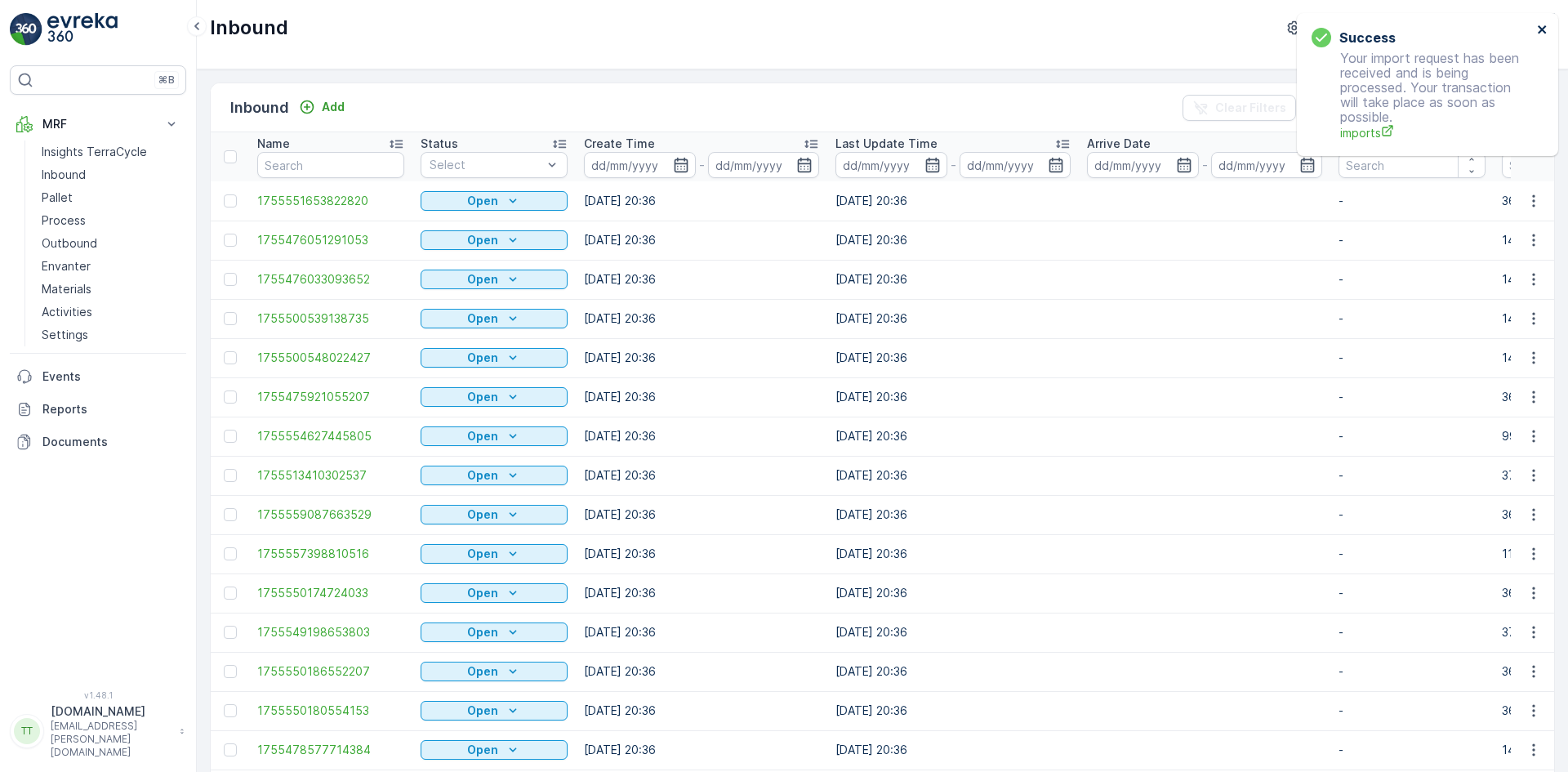
click at [1544, 30] on icon "close" at bounding box center [1542, 30] width 11 height 13
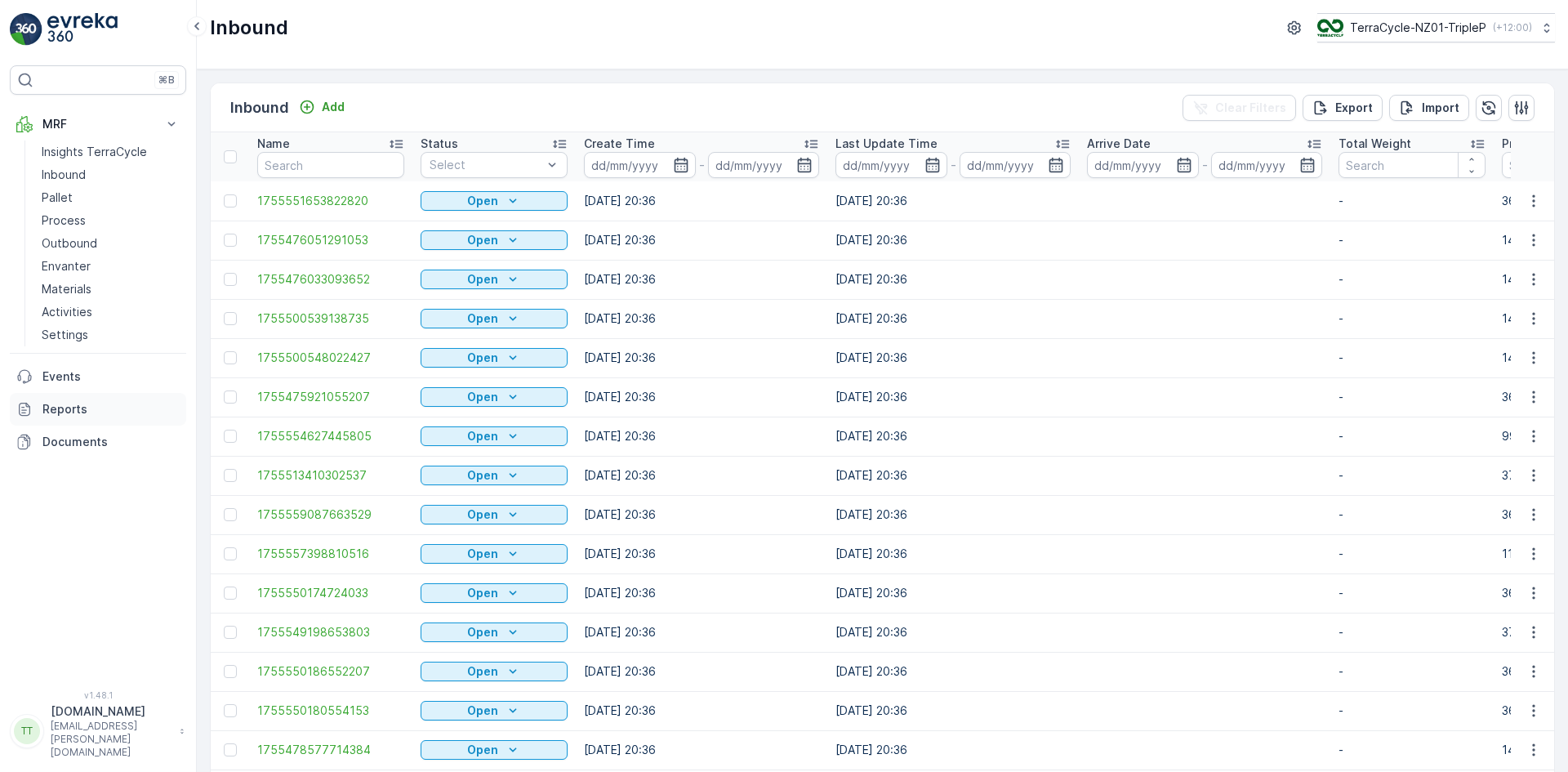
click at [61, 407] on p "Reports" at bounding box center [111, 408] width 137 height 16
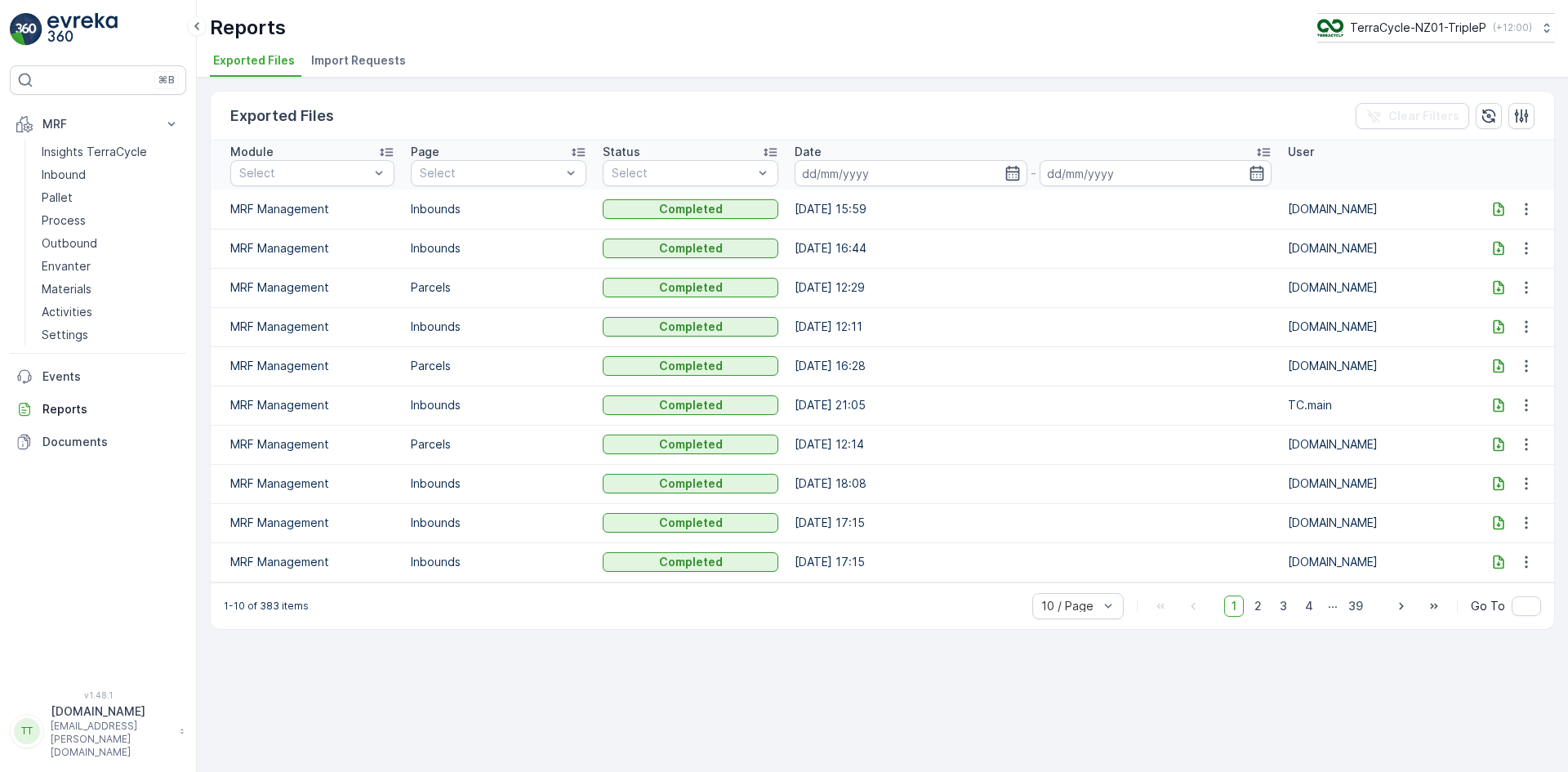
click at [356, 51] on li "Import Requests" at bounding box center [361, 62] width 105 height 28
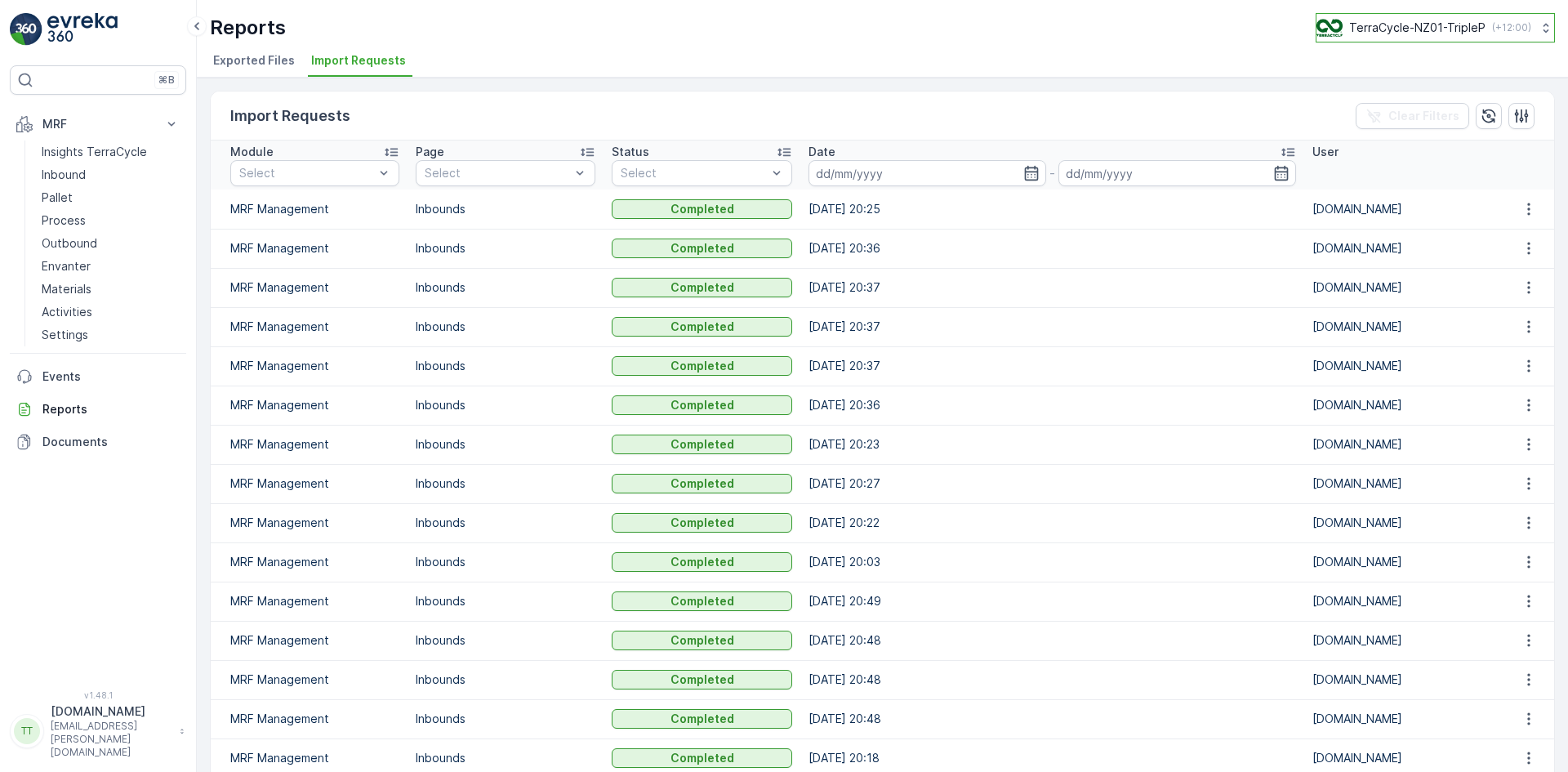
click at [1437, 30] on p "TerraCycle-NZ01-TripleP" at bounding box center [1416, 28] width 136 height 16
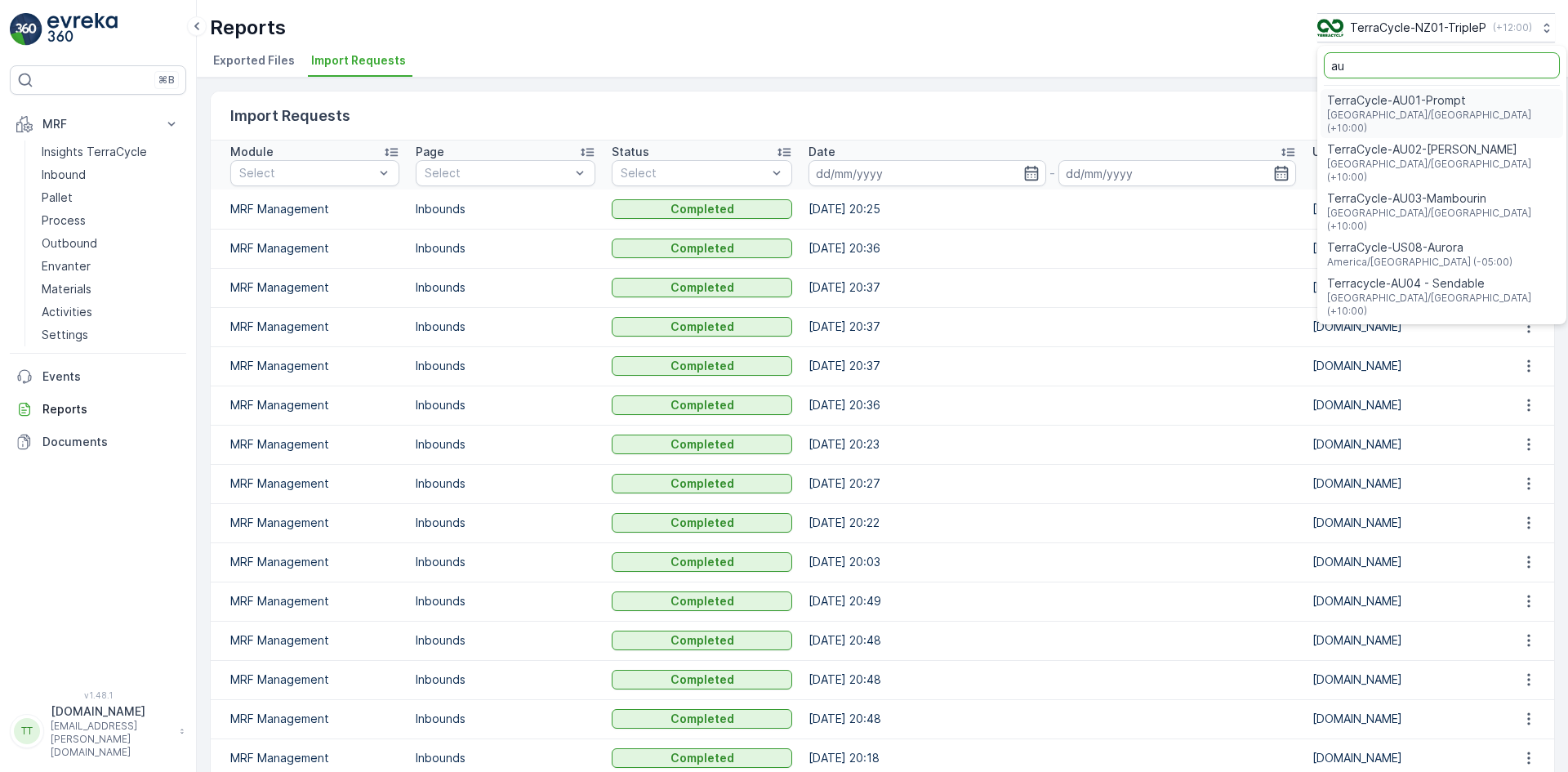
type input "au"
click at [1442, 95] on span "TerraCycle-AU01-Prompt" at bounding box center [1441, 100] width 229 height 16
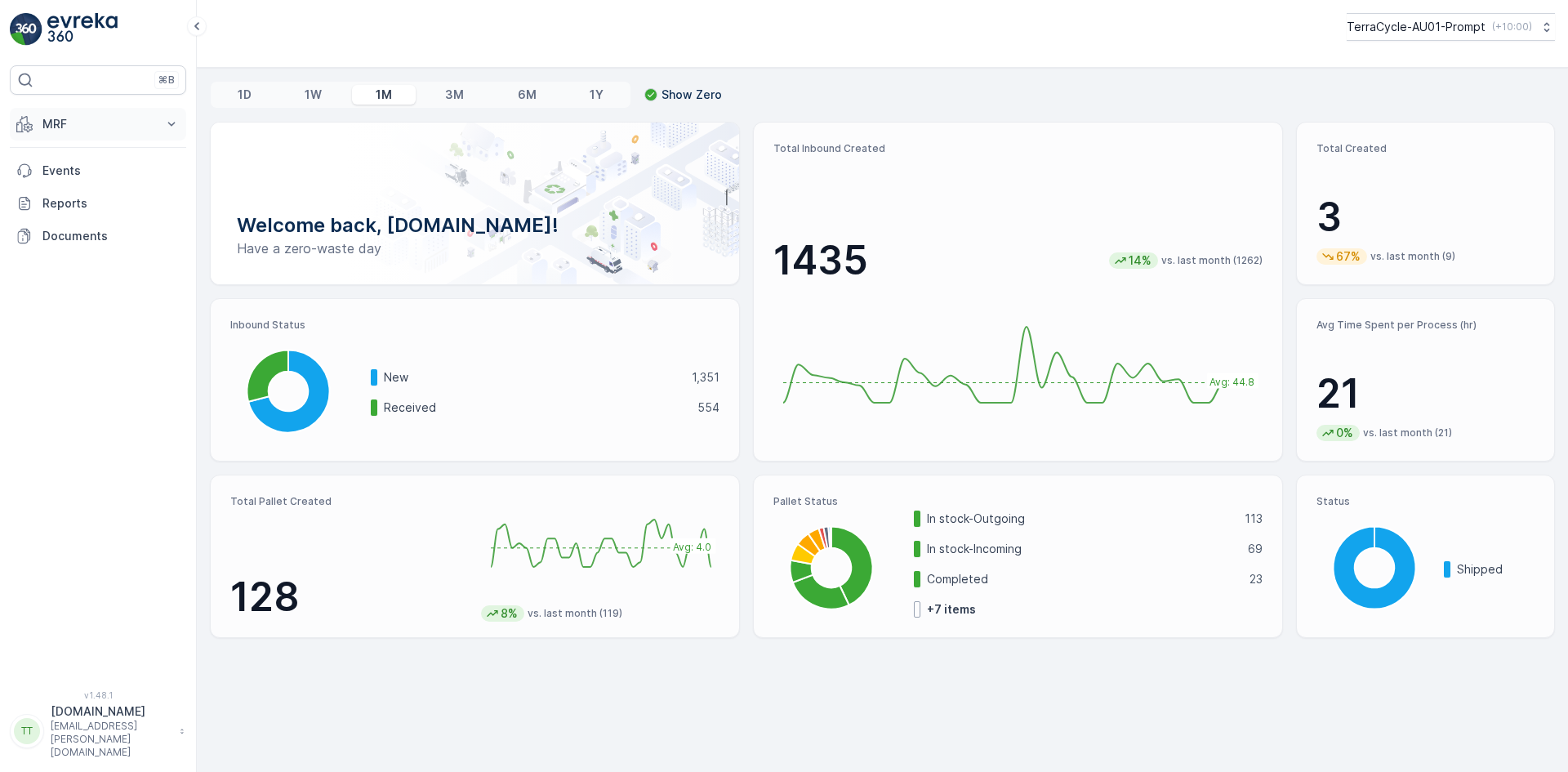
click at [56, 117] on p "MRF" at bounding box center [97, 123] width 111 height 16
click at [73, 173] on p "Inbound" at bounding box center [64, 175] width 44 height 16
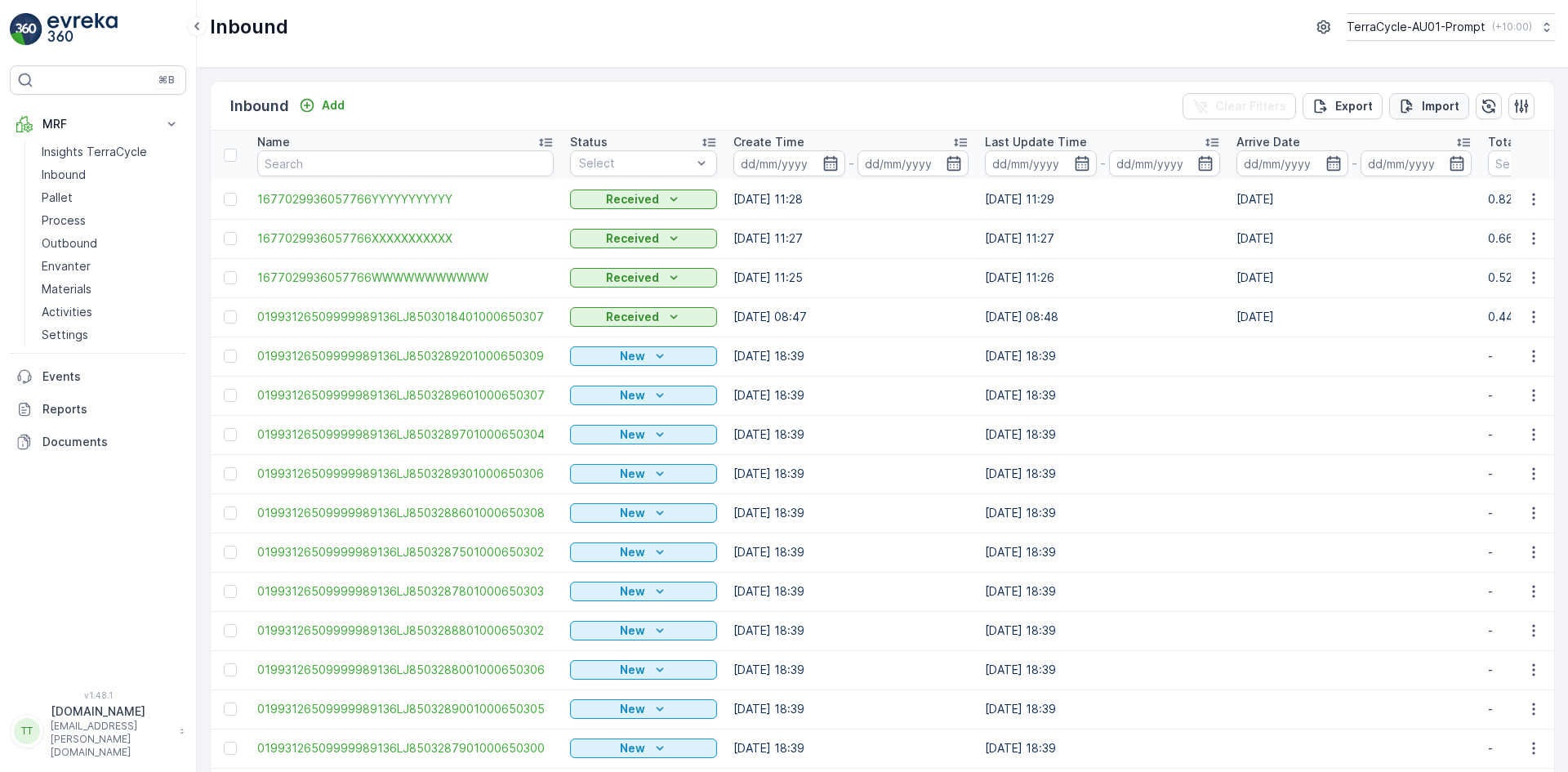
click at [1422, 100] on p "Import" at bounding box center [1440, 106] width 37 height 16
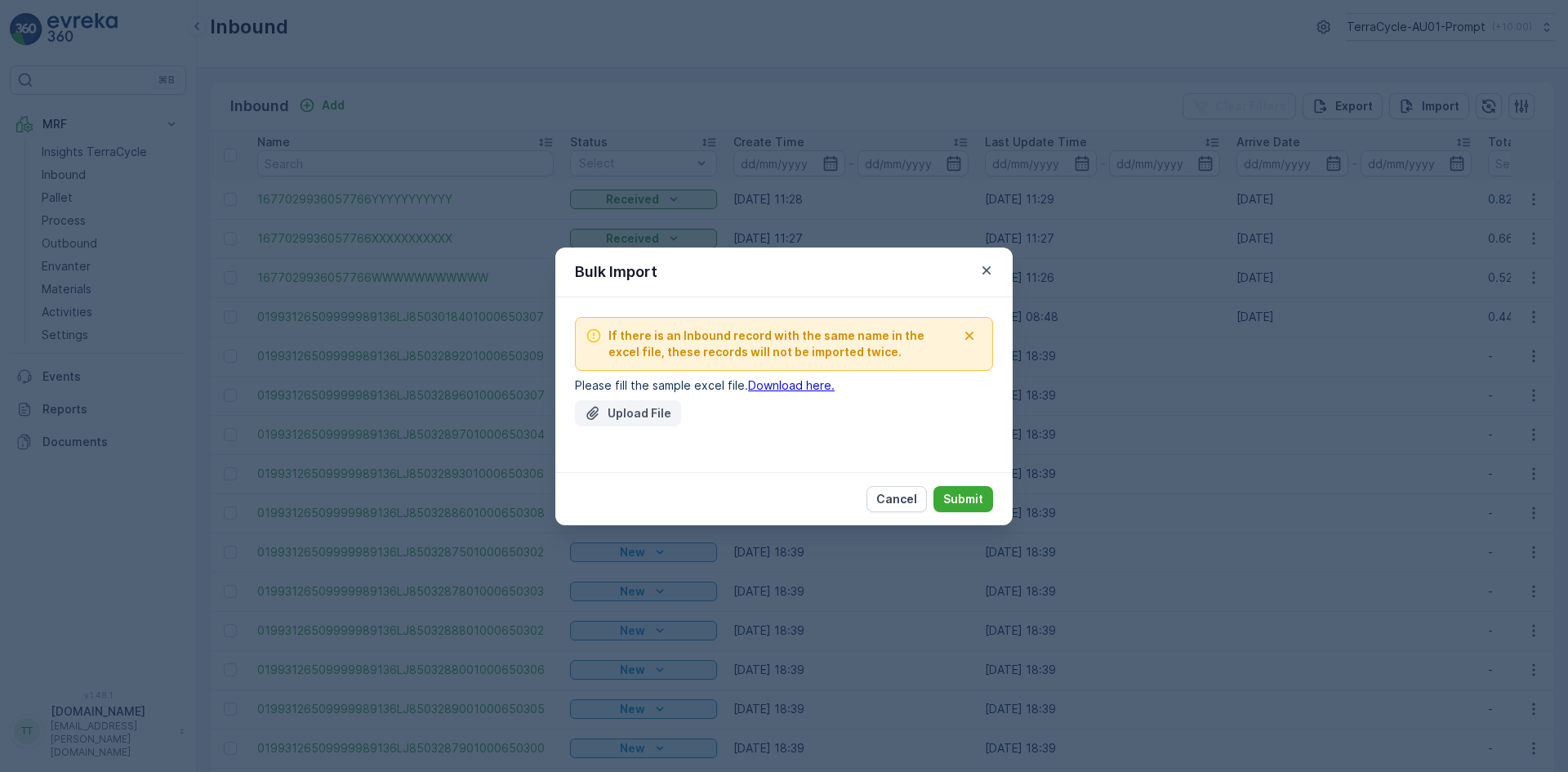
click at [624, 410] on p "Upload File" at bounding box center [639, 412] width 64 height 16
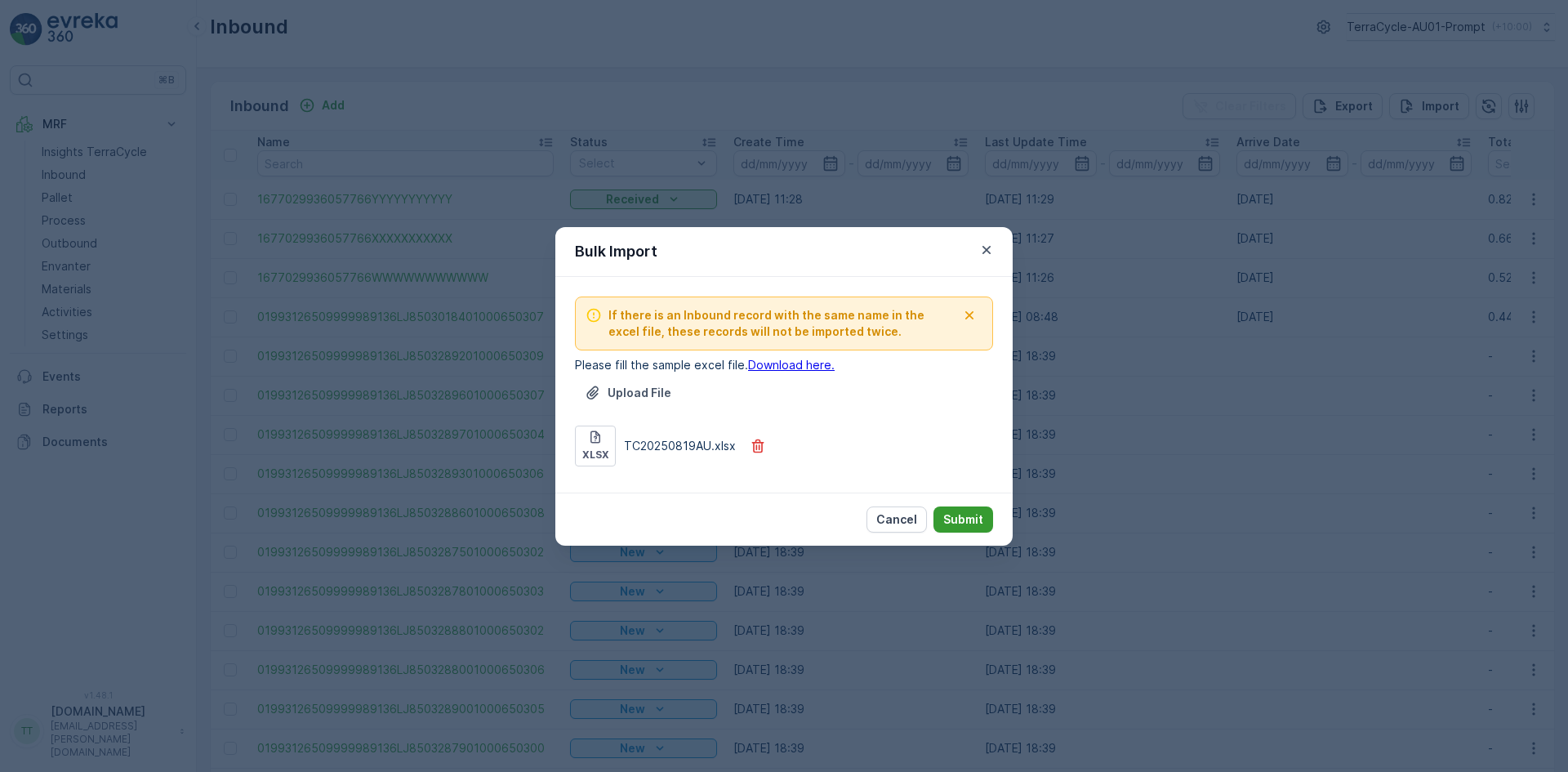
click at [952, 518] on p "Submit" at bounding box center [963, 519] width 40 height 16
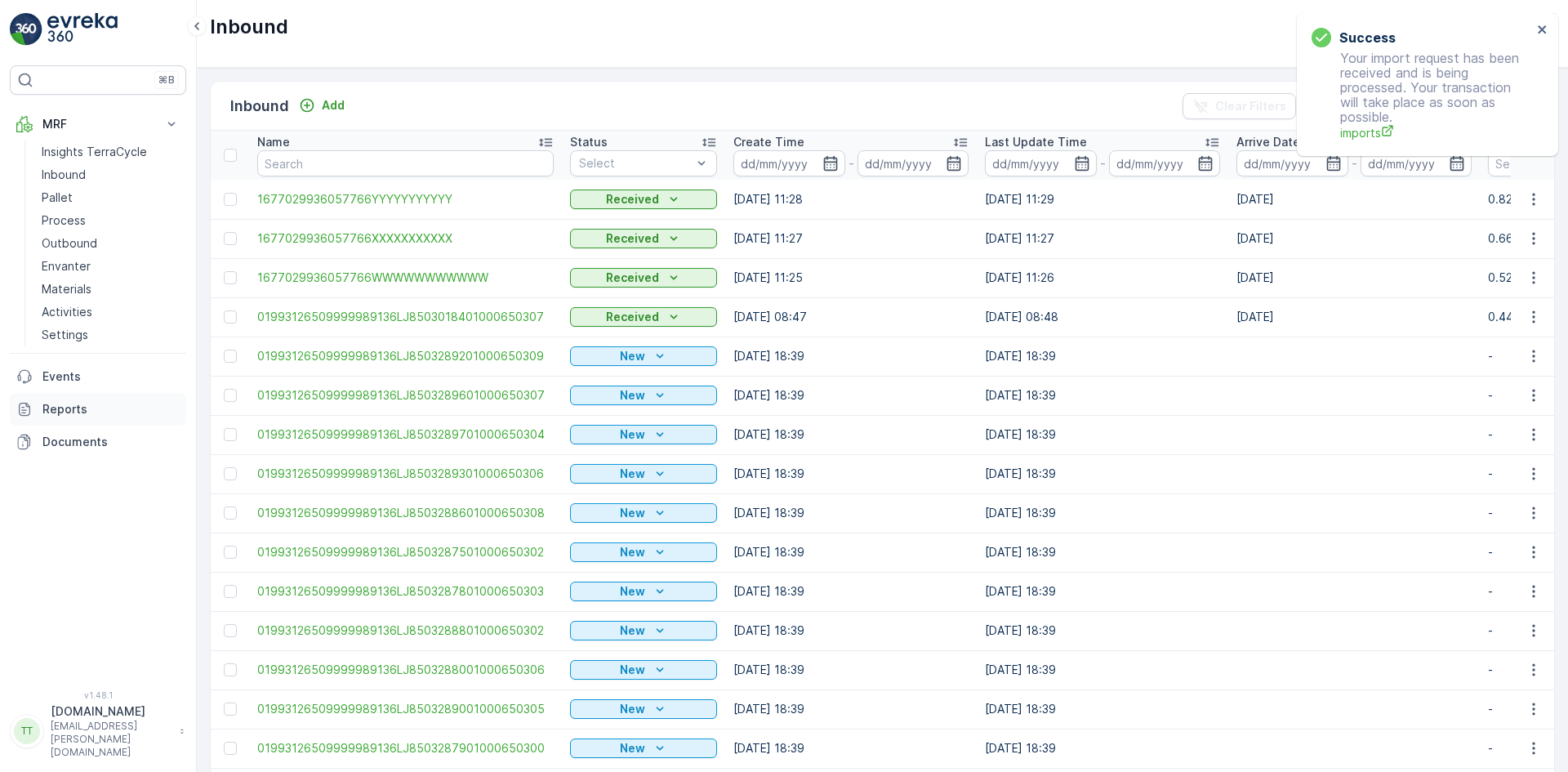
click at [84, 409] on p "Reports" at bounding box center [111, 408] width 137 height 16
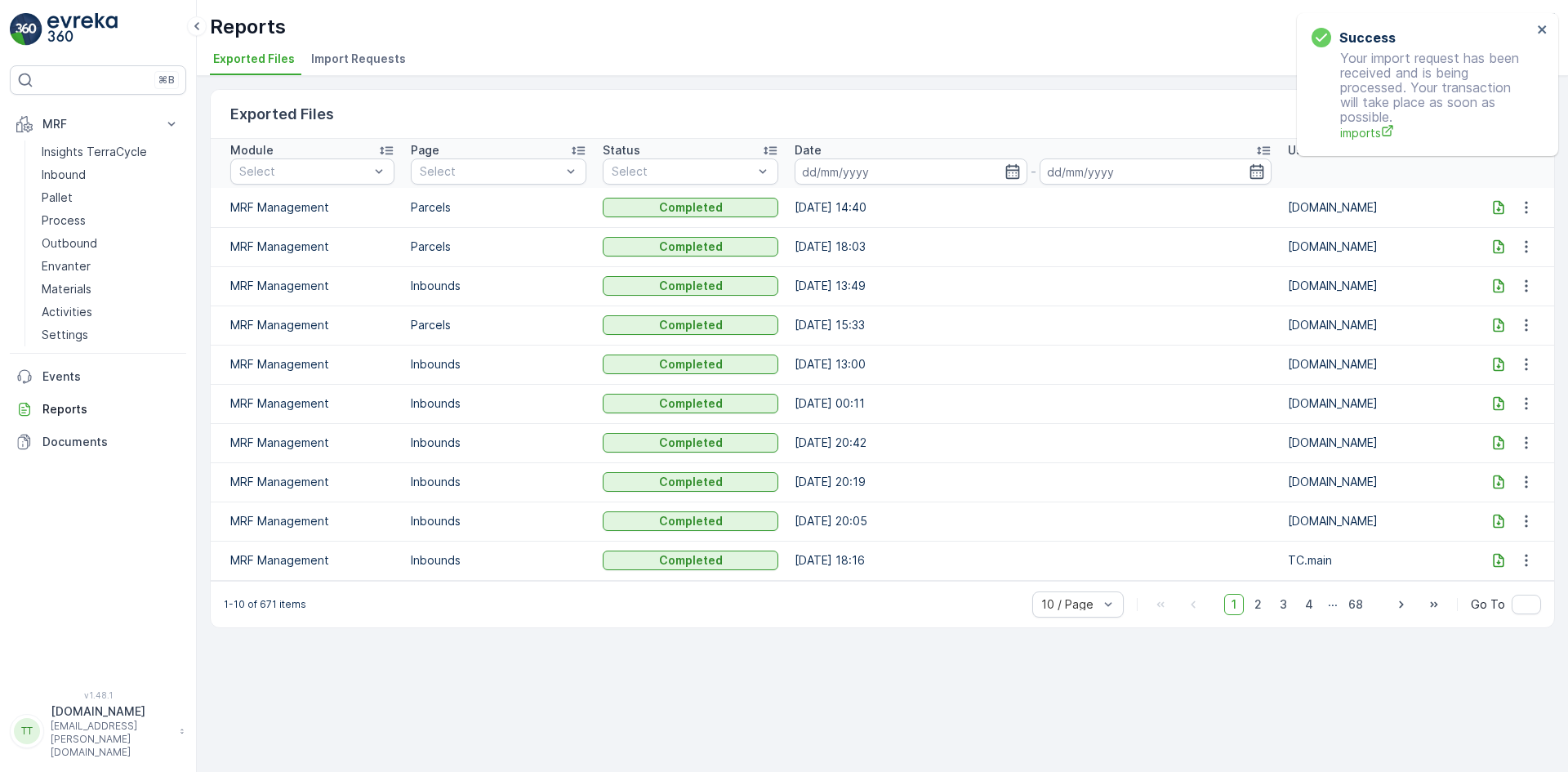
click at [353, 60] on span "Import Requests" at bounding box center [358, 58] width 94 height 16
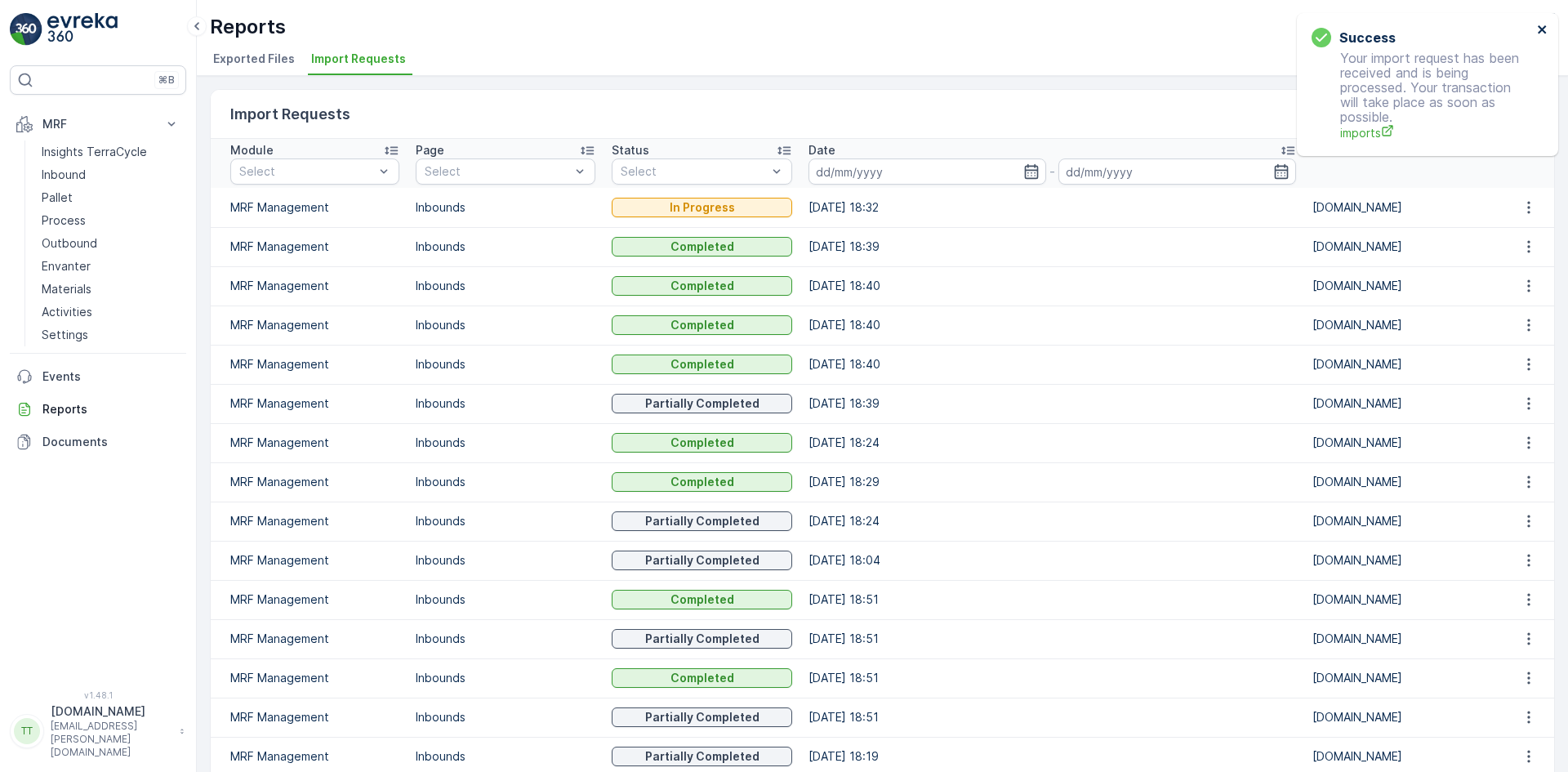
click at [1541, 28] on icon "close" at bounding box center [1542, 30] width 11 height 13
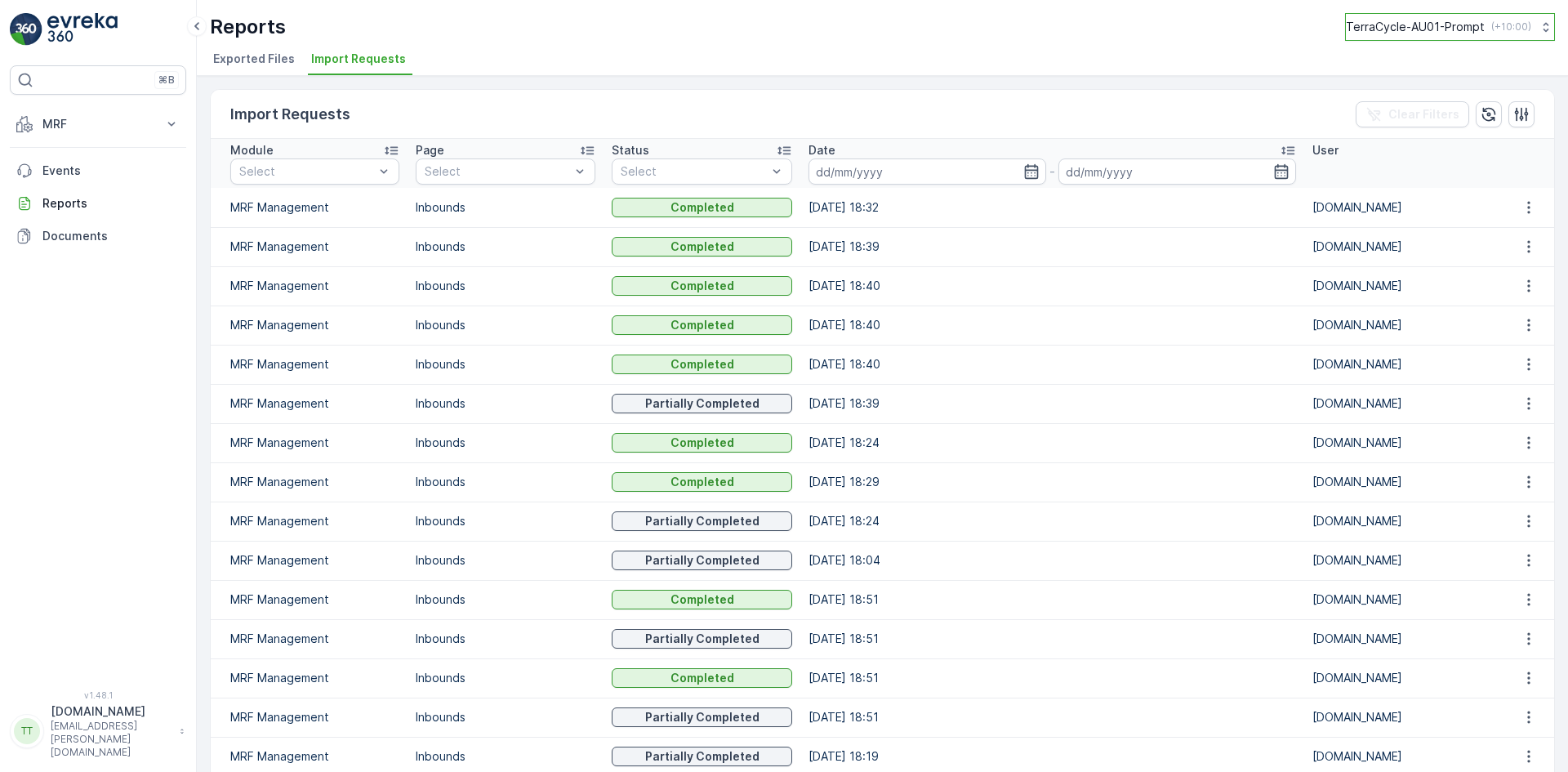
click at [1403, 31] on p "TerraCycle-AU01-Prompt" at bounding box center [1414, 27] width 138 height 16
type input "fr"
click at [1377, 102] on span "TerraCycle- FR02 -MRF" at bounding box center [1447, 98] width 182 height 16
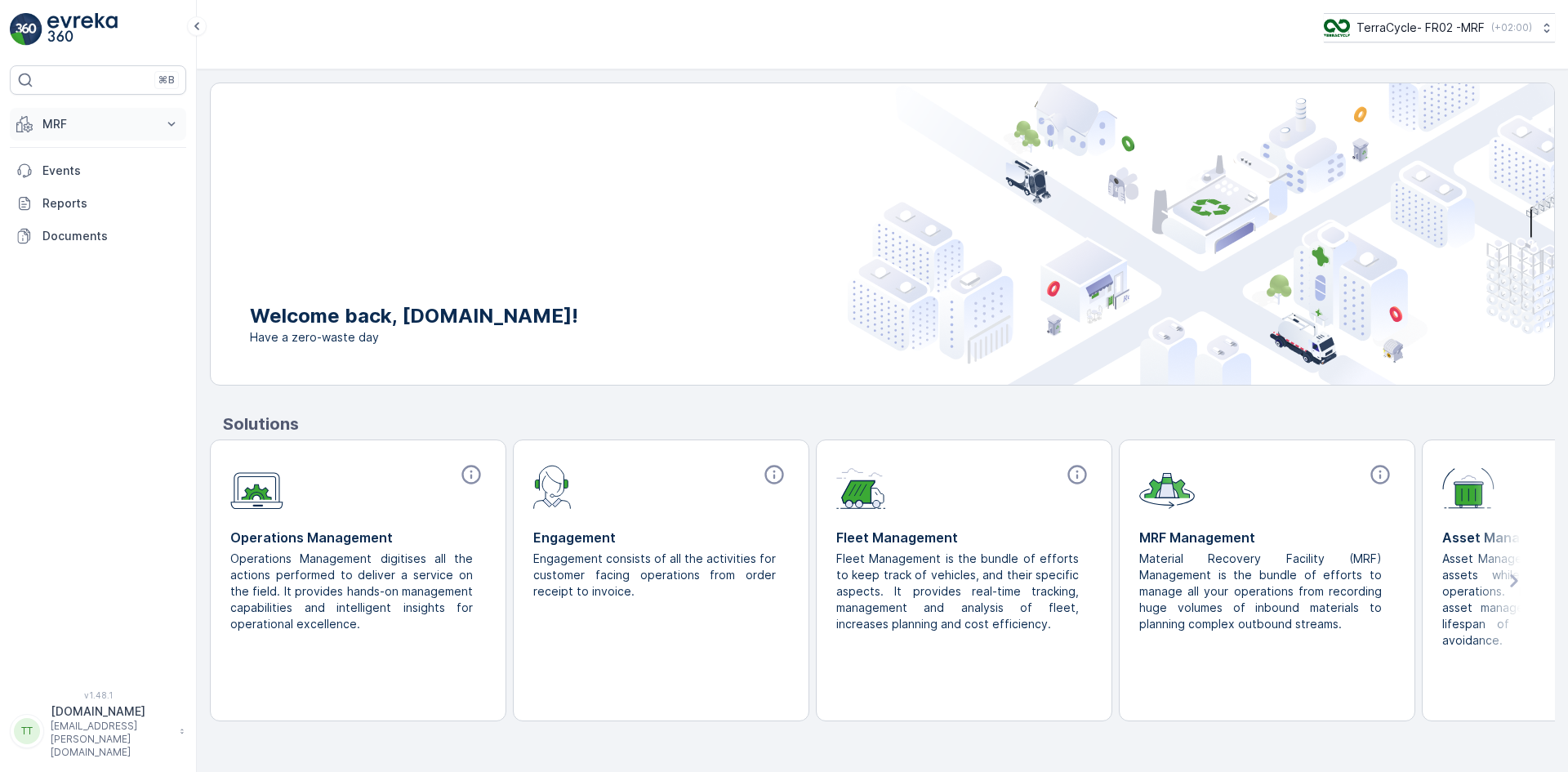
click at [75, 118] on p "MRF" at bounding box center [97, 123] width 111 height 16
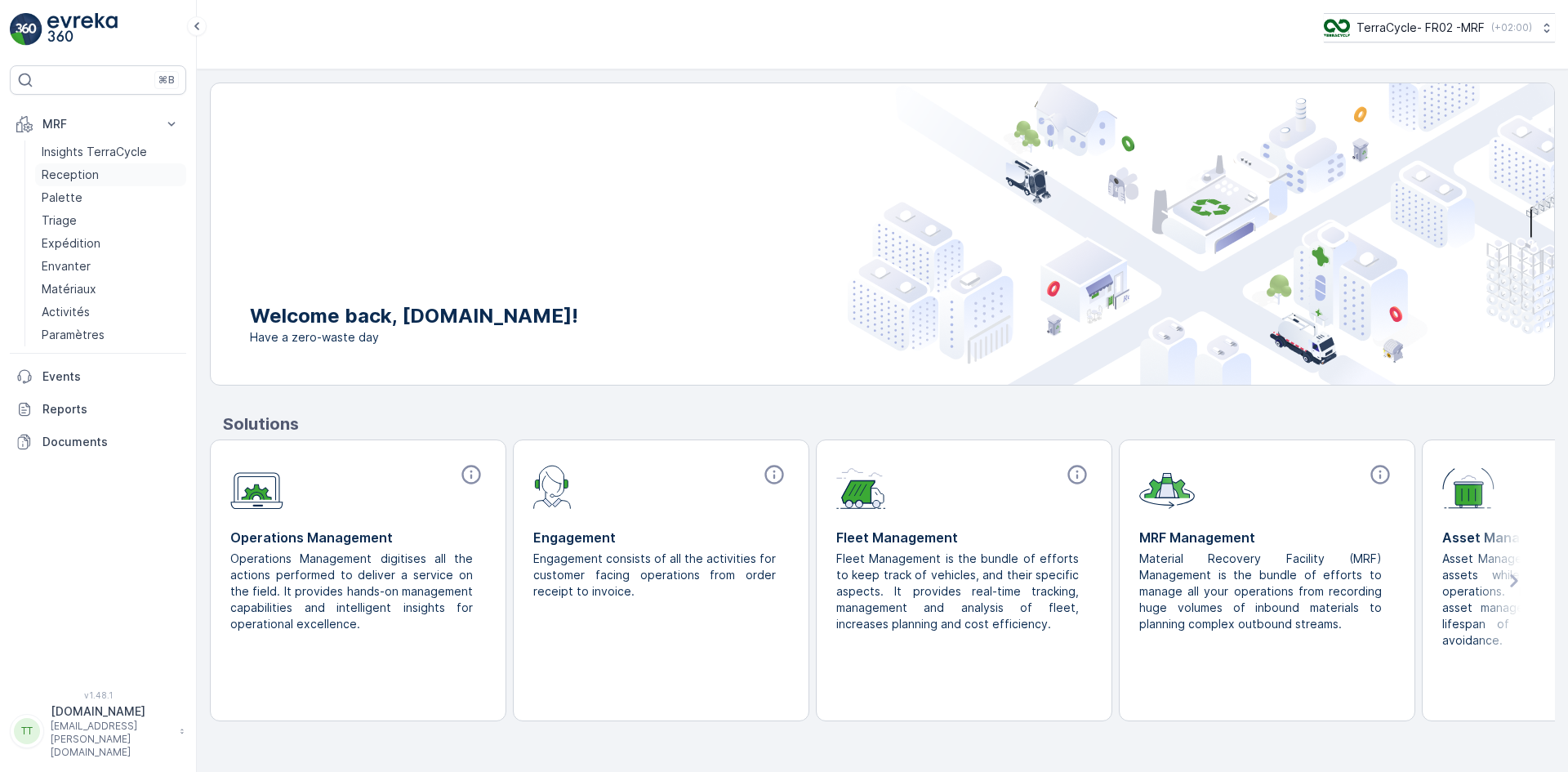
click at [84, 174] on p "Reception" at bounding box center [71, 175] width 57 height 16
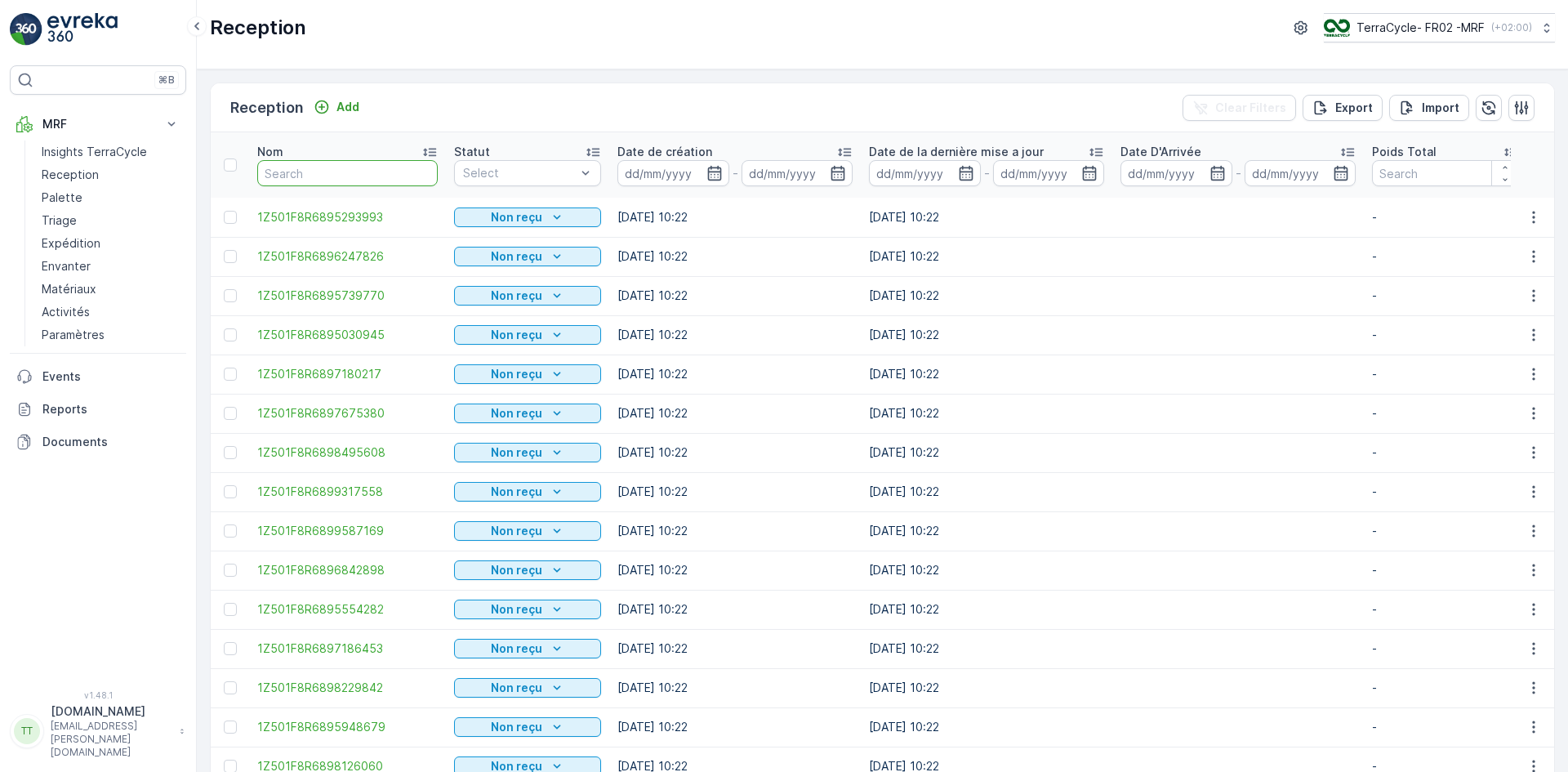
click at [281, 174] on input "text" at bounding box center [347, 173] width 180 height 26
paste input "67028581259912"
type input "67028581259912"
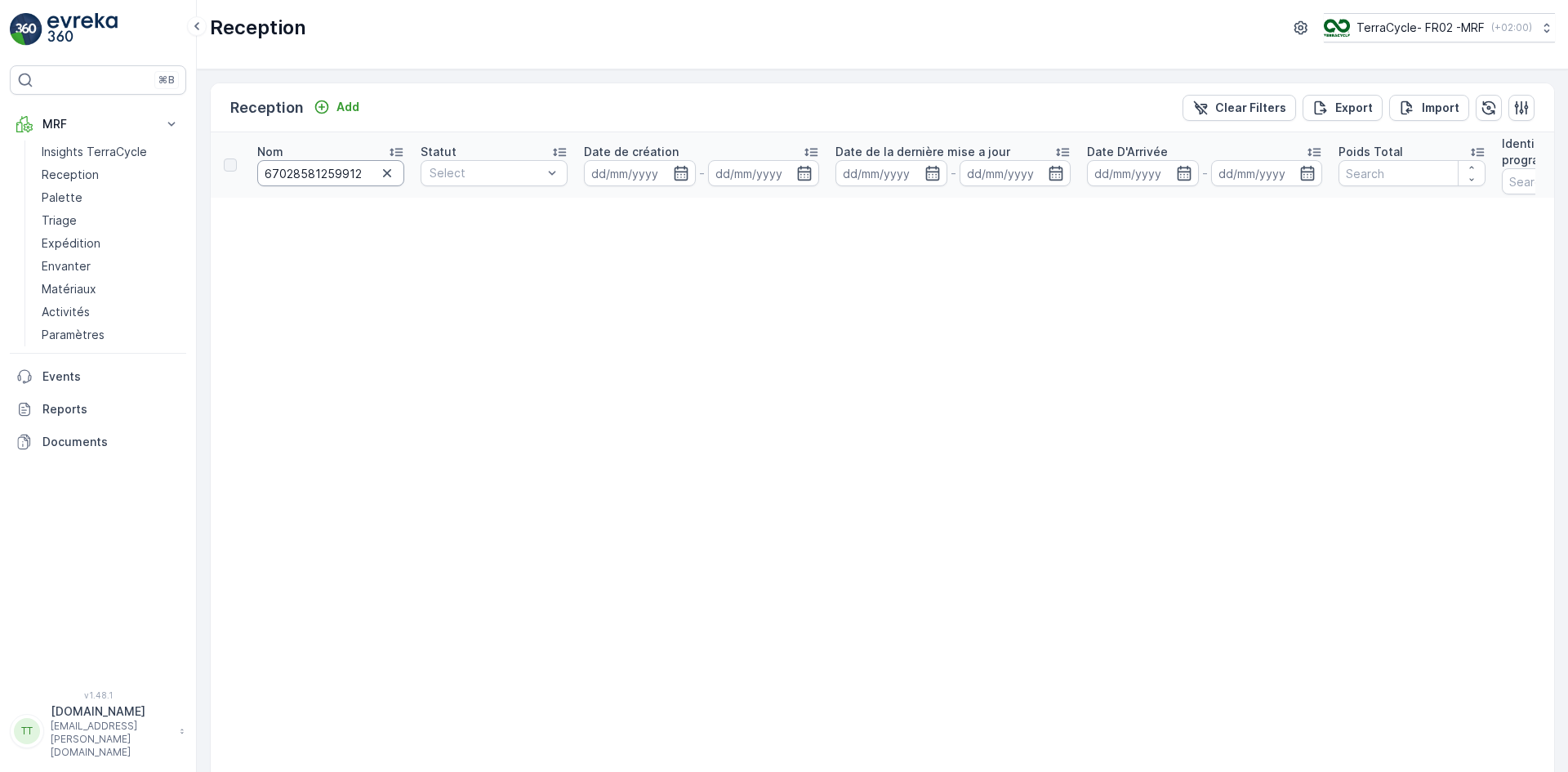
click at [358, 176] on input "67028581259912" at bounding box center [331, 173] width 147 height 26
click at [388, 173] on icon "button" at bounding box center [387, 173] width 9 height 9
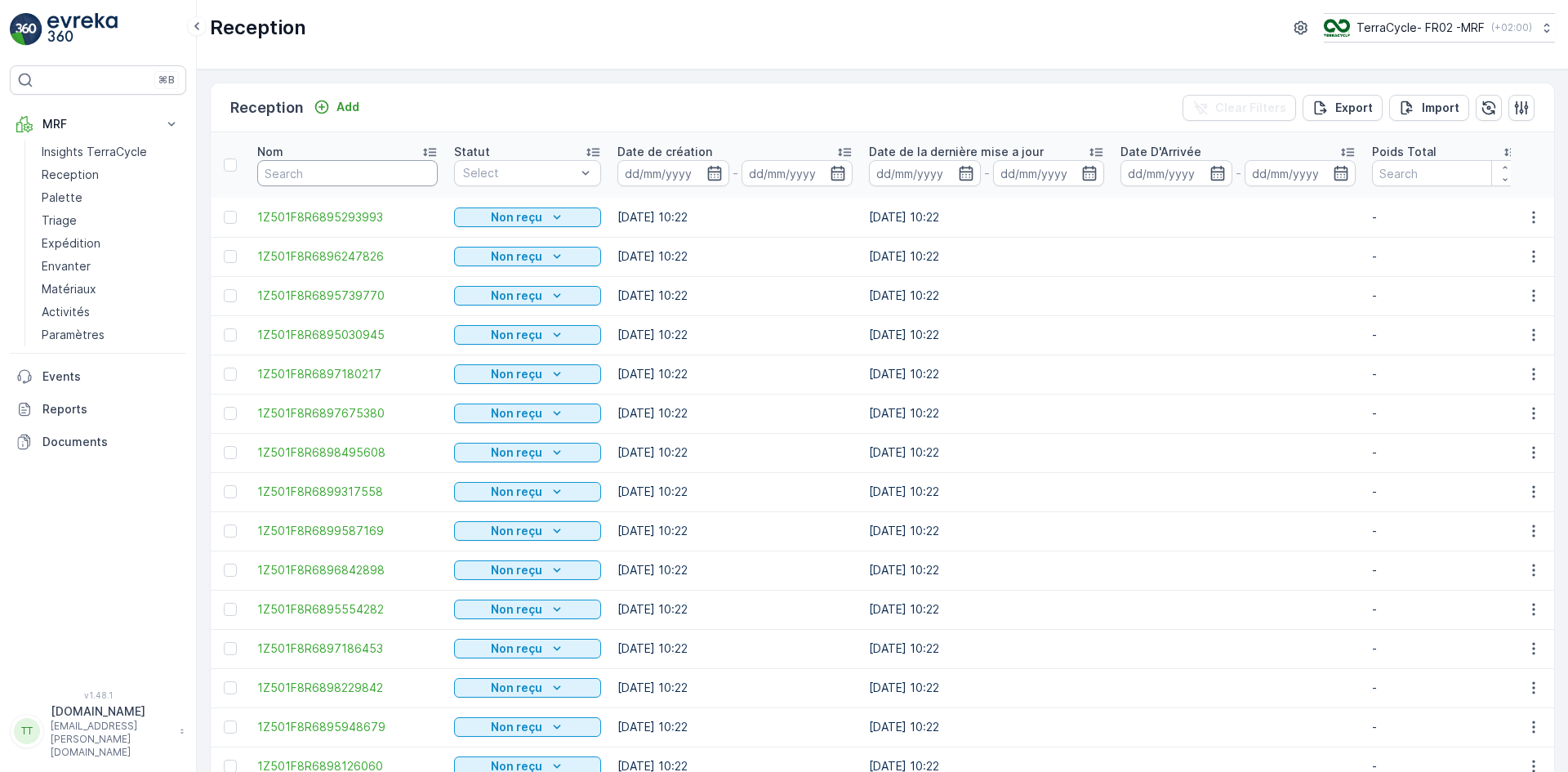
click at [360, 173] on input "text" at bounding box center [347, 173] width 180 height 26
paste input "67028581249912"
type input "67028581249912"
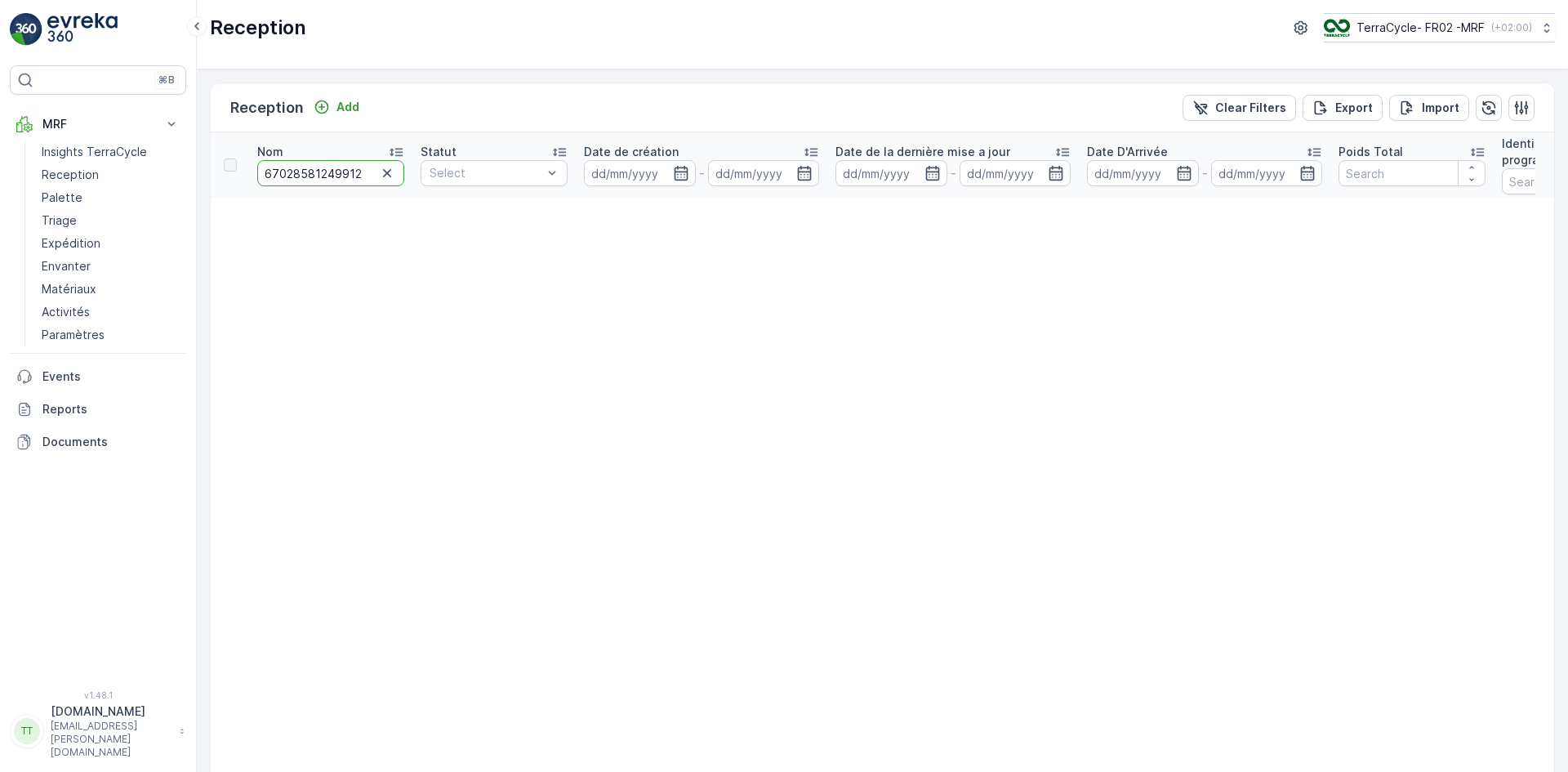
click at [325, 180] on input "67028581249912" at bounding box center [331, 173] width 147 height 26
paste input "699635071992"
type input "66996350719922"
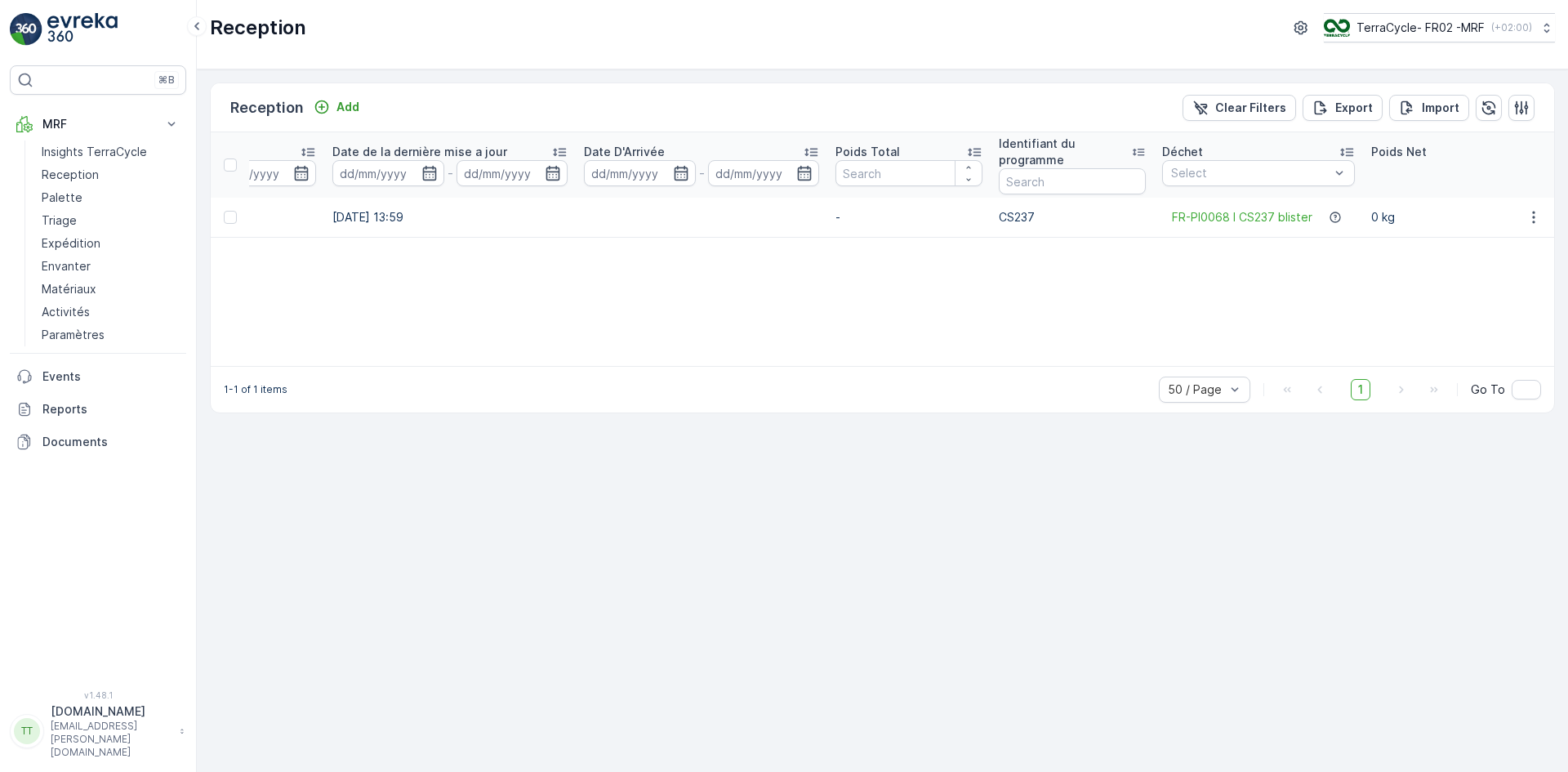
scroll to position [0, 506]
click at [358, 108] on button "Add" at bounding box center [337, 107] width 59 height 20
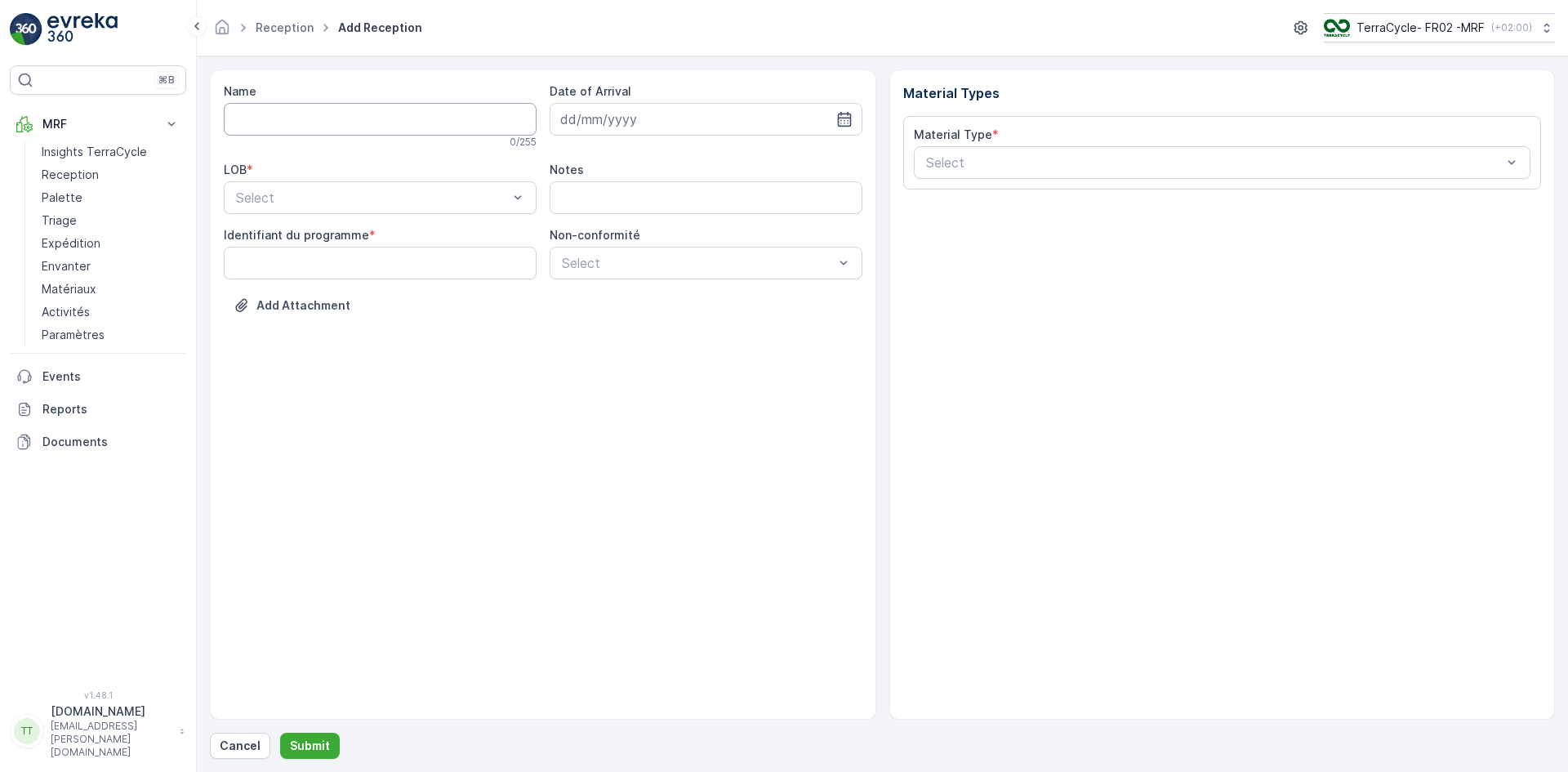
click at [340, 127] on input "Name" at bounding box center [380, 119] width 313 height 32
paste input "67028581249912"
type input "67028581249912"
click at [352, 190] on div "Select" at bounding box center [380, 200] width 313 height 32
click at [300, 277] on div "ZWB" at bounding box center [380, 268] width 313 height 28
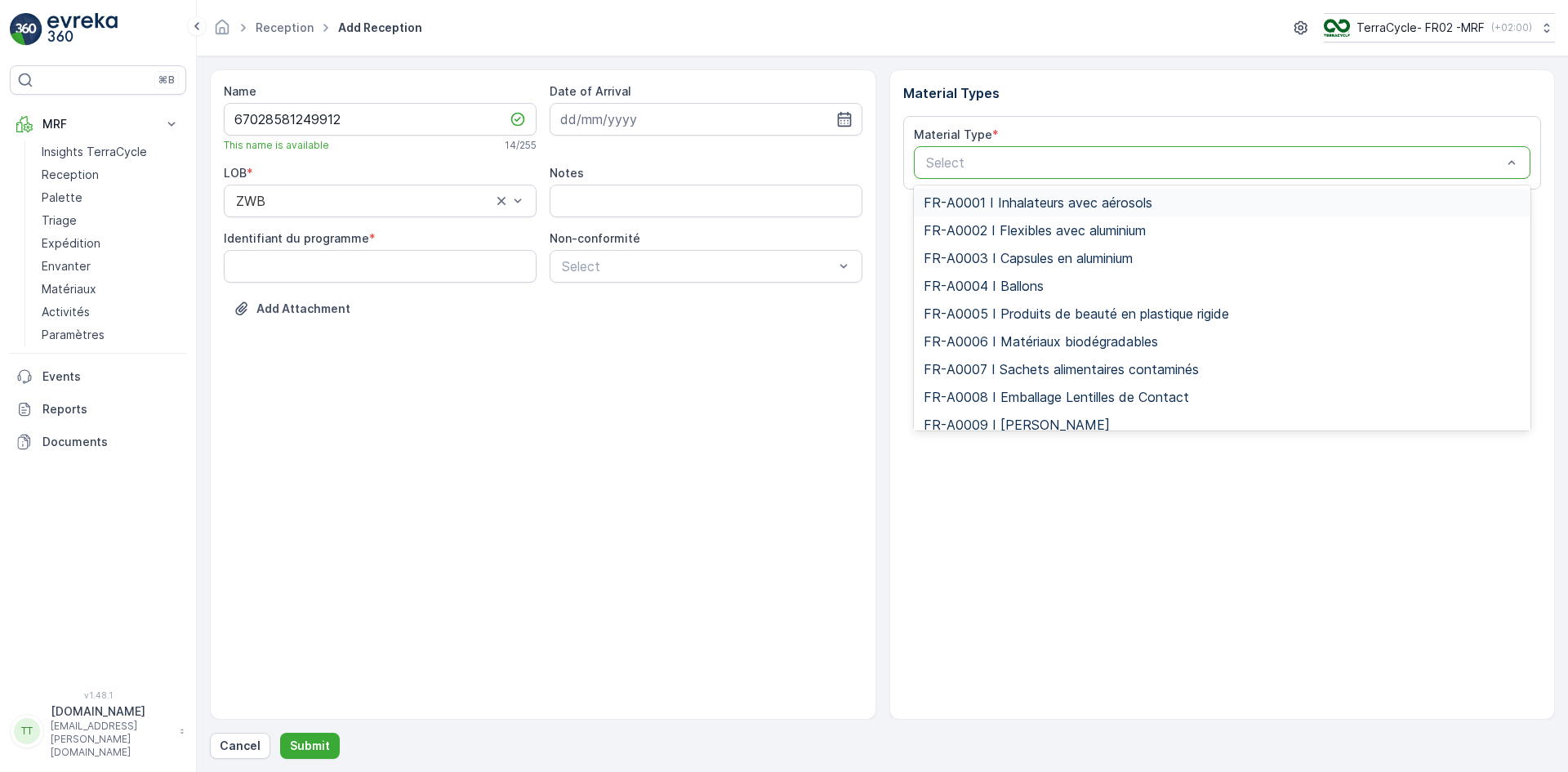
click at [944, 168] on div at bounding box center [1214, 162] width 579 height 14
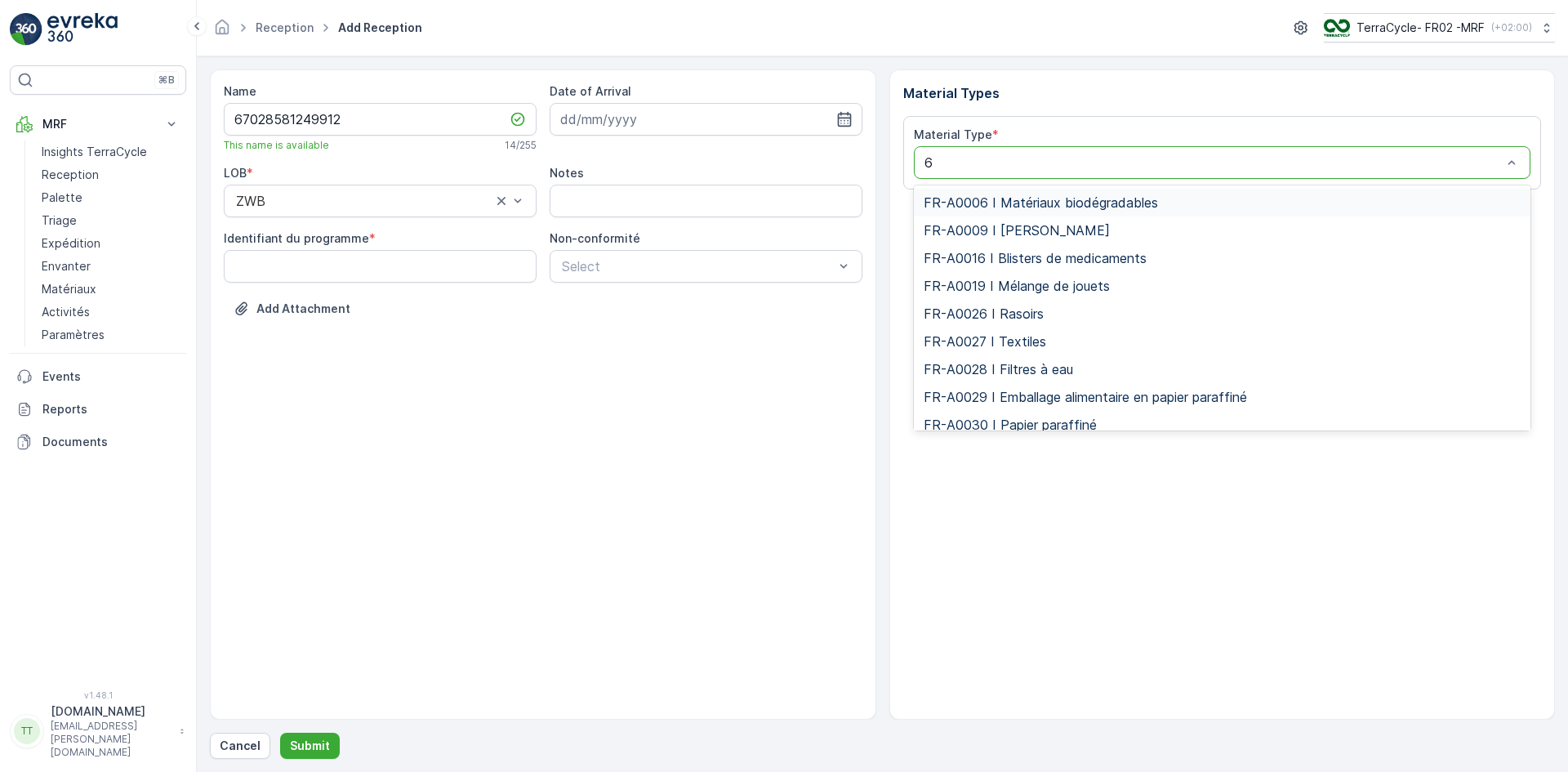
type input "68"
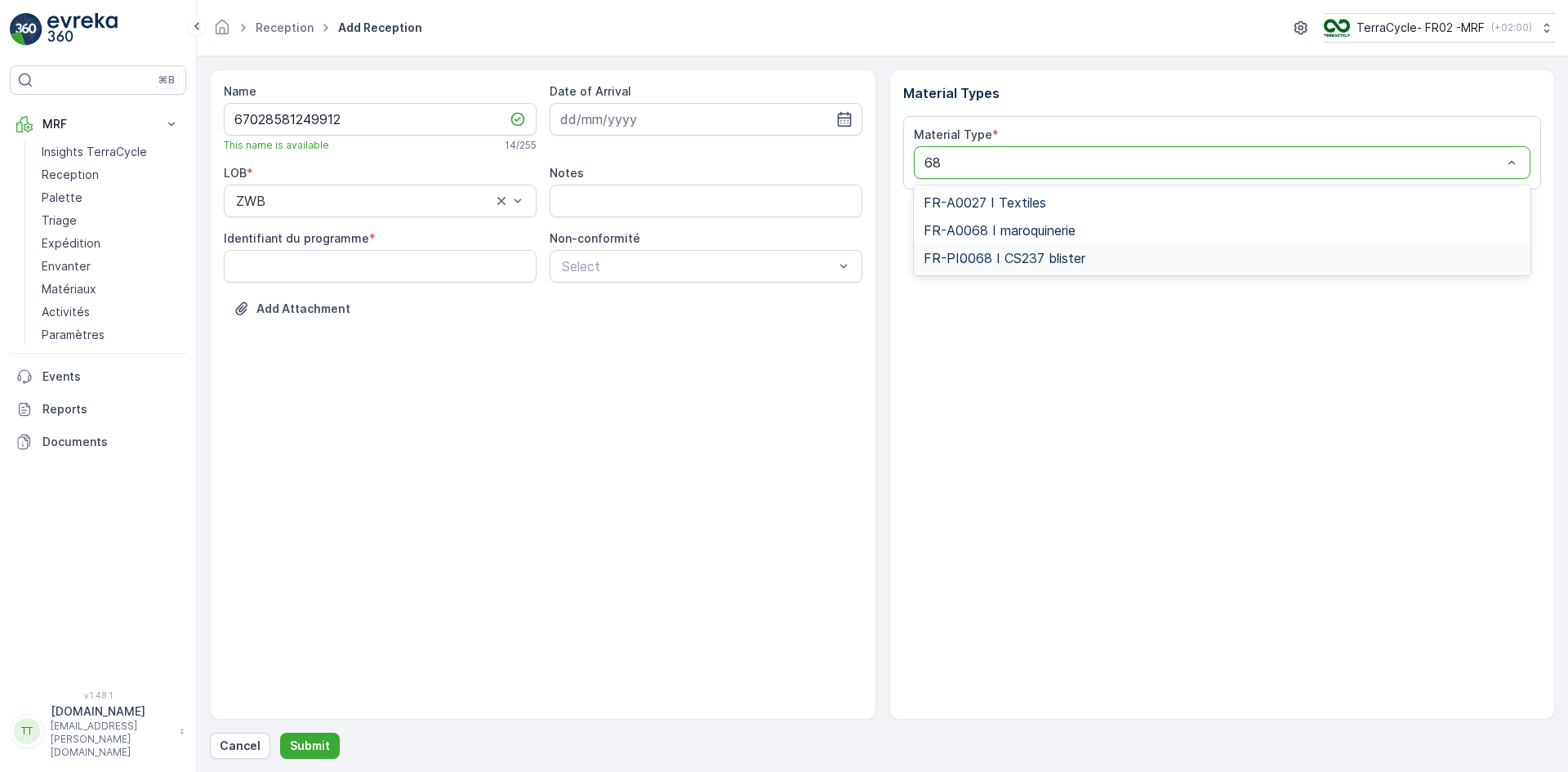
click at [978, 263] on span "FR-PI0068 I CS237 blister" at bounding box center [1004, 258] width 161 height 14
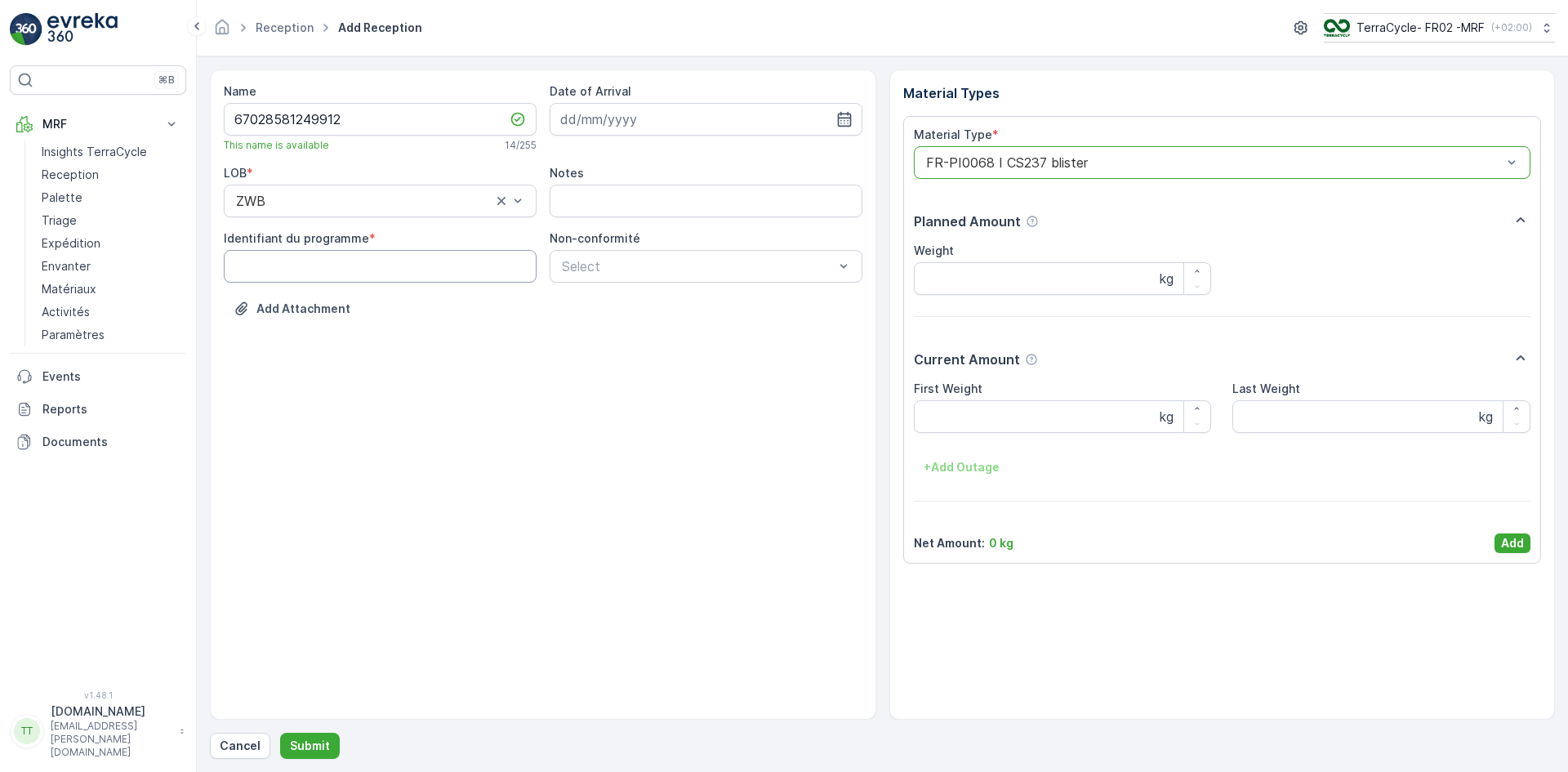
click at [304, 260] on programme "Identifiant du programme" at bounding box center [380, 266] width 313 height 32
type programme "CS237"
click at [1512, 542] on p "Add" at bounding box center [1513, 542] width 23 height 16
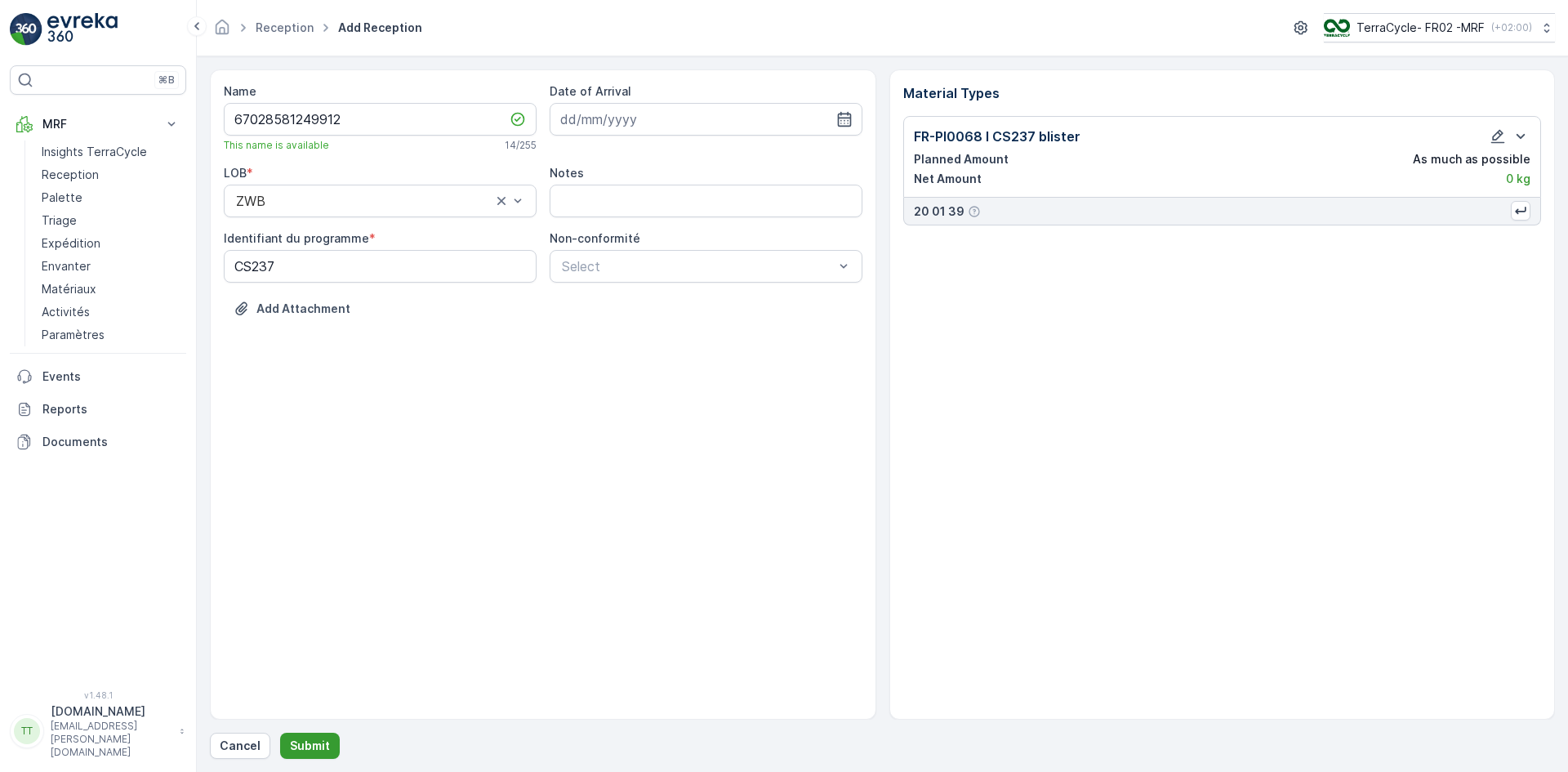
click at [324, 740] on p "Submit" at bounding box center [310, 745] width 40 height 16
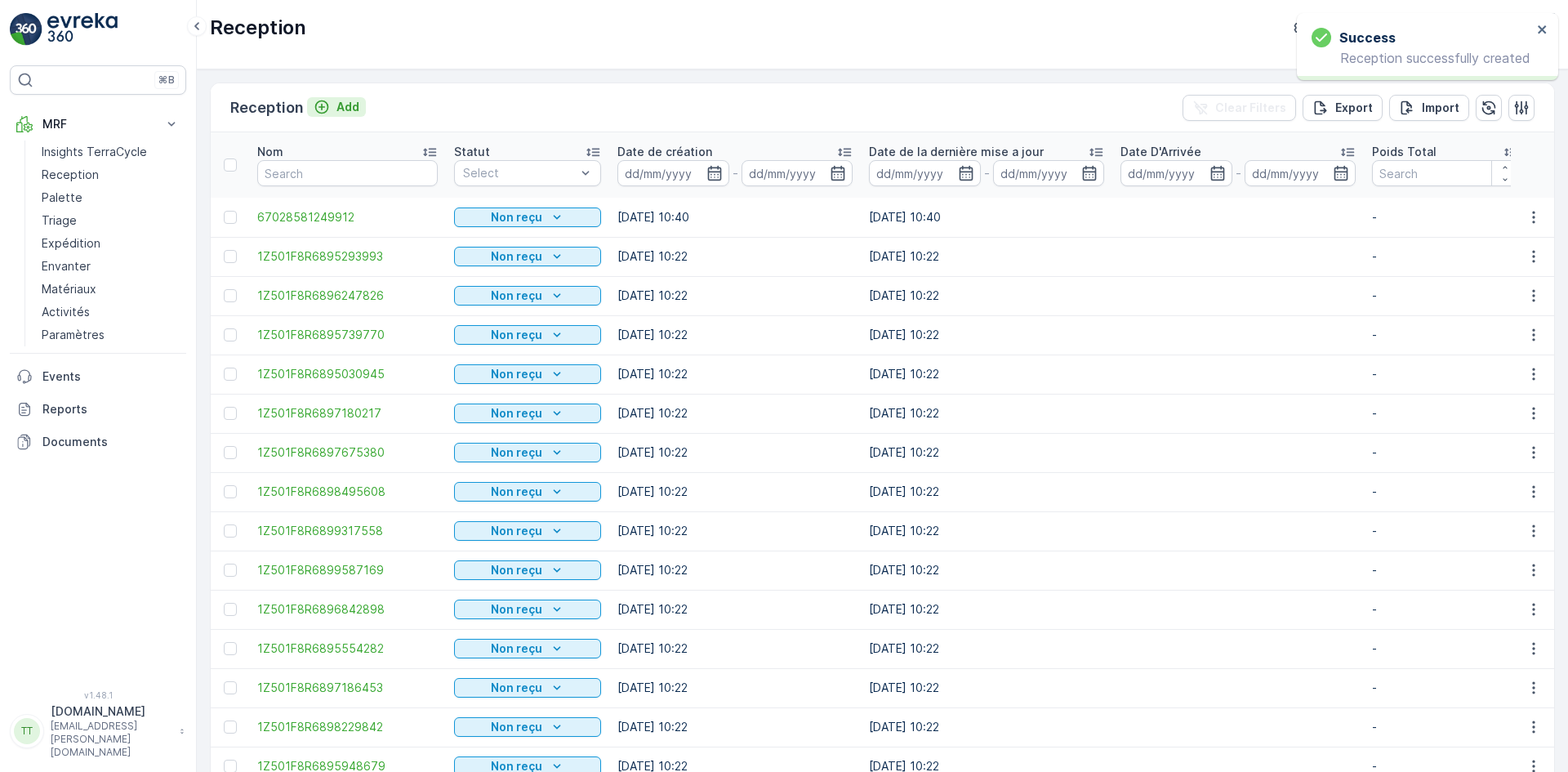
click at [337, 109] on p "Add" at bounding box center [348, 107] width 23 height 16
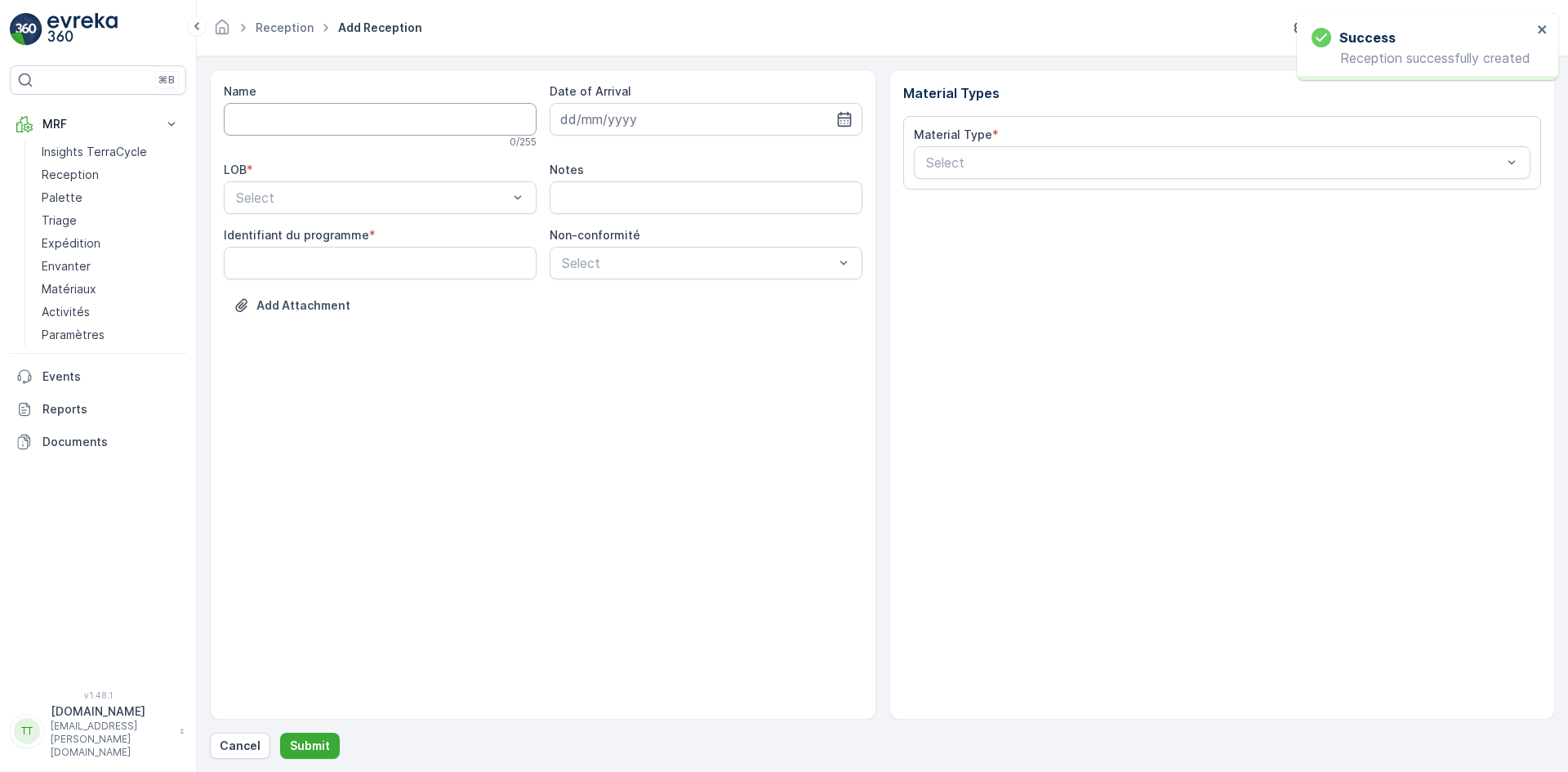
click at [343, 115] on input "Name" at bounding box center [380, 119] width 313 height 32
paste input "67028581259912"
type input "67028581259912"
click at [276, 186] on div "Select" at bounding box center [380, 200] width 313 height 32
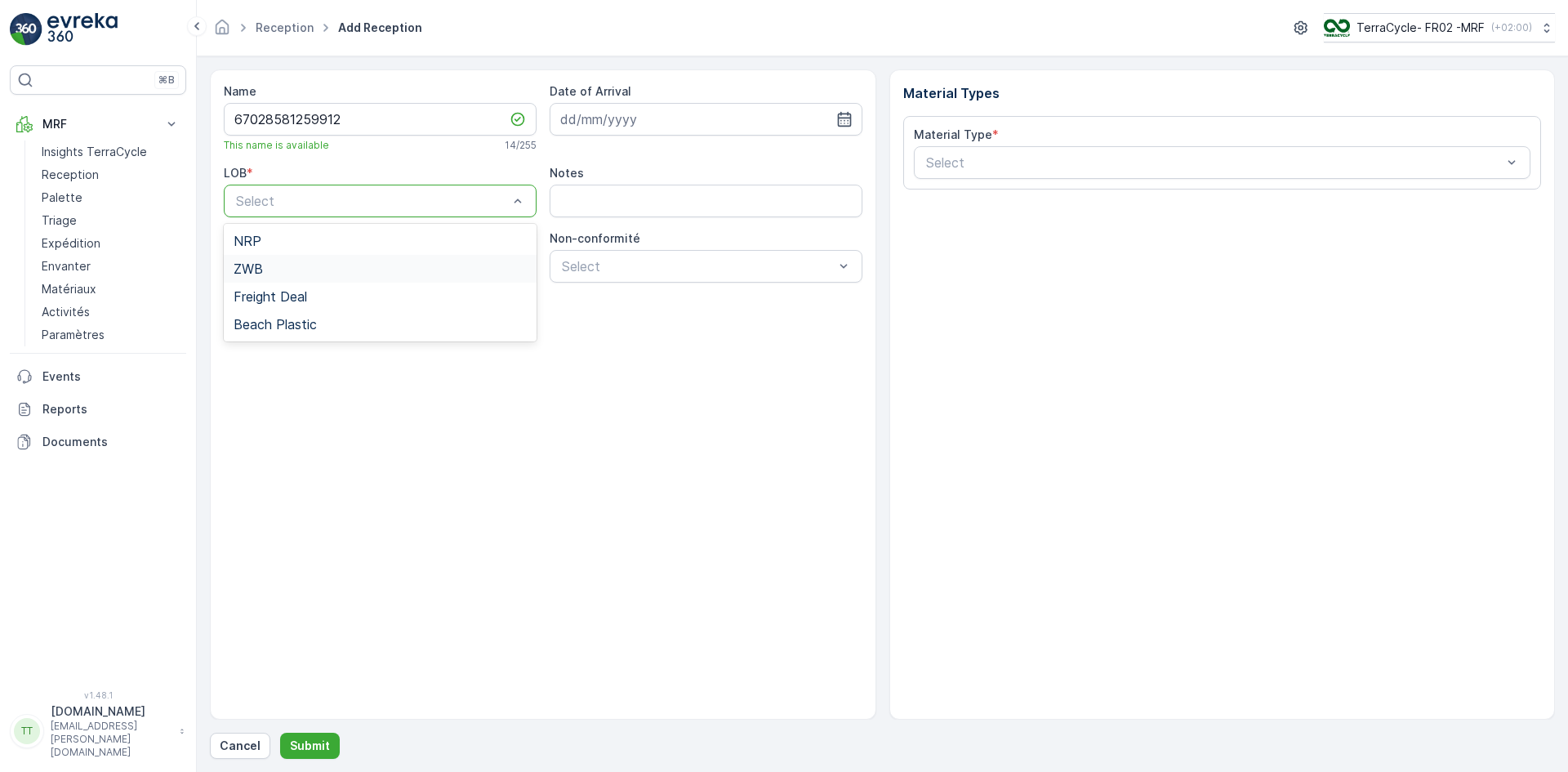
click at [266, 270] on div "ZWB" at bounding box center [380, 268] width 293 height 14
click at [263, 272] on programme "Identifiant du programme" at bounding box center [380, 266] width 313 height 32
type programme "CS237"
click at [940, 165] on div at bounding box center [1214, 162] width 579 height 14
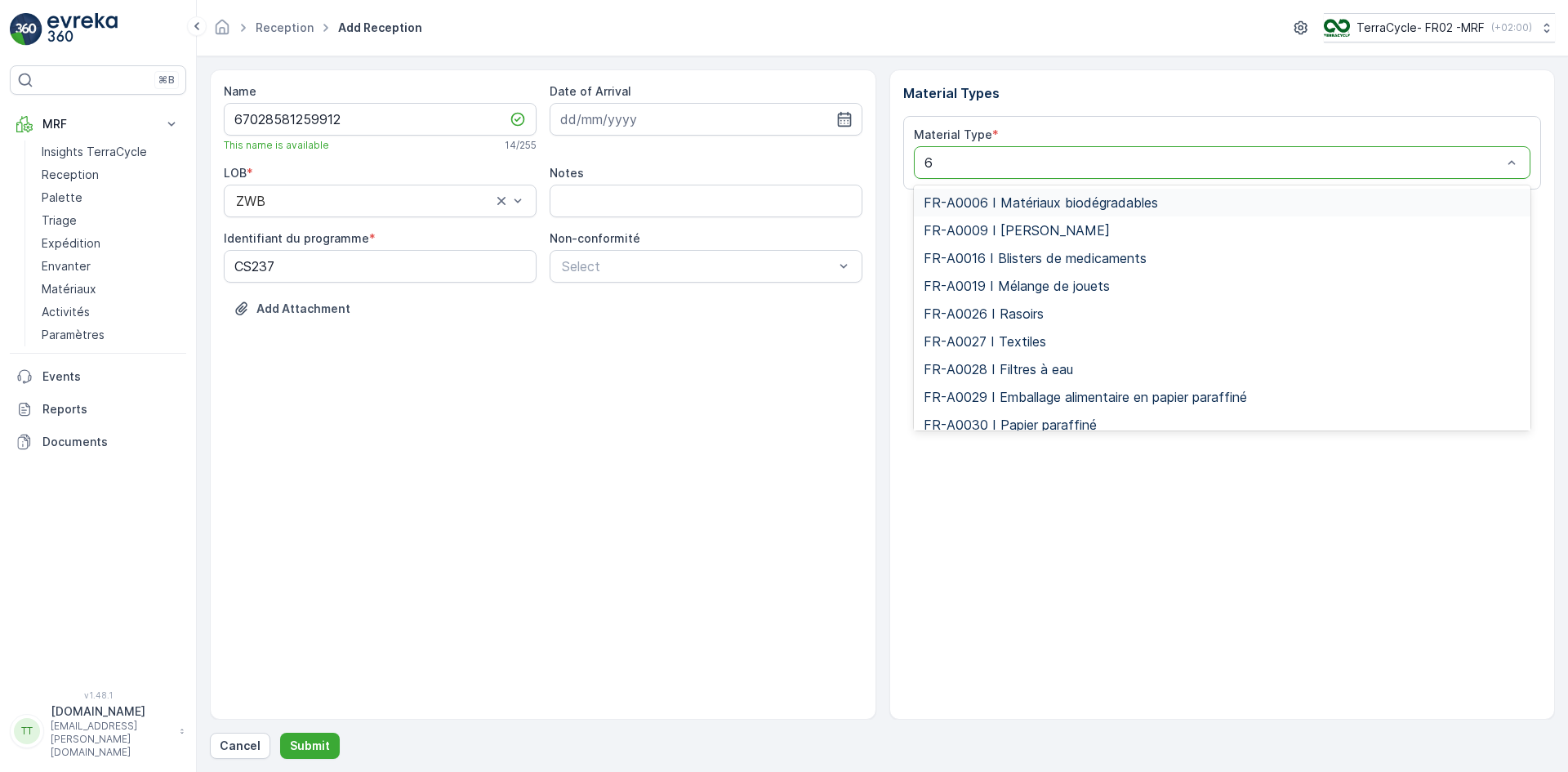
type input "68"
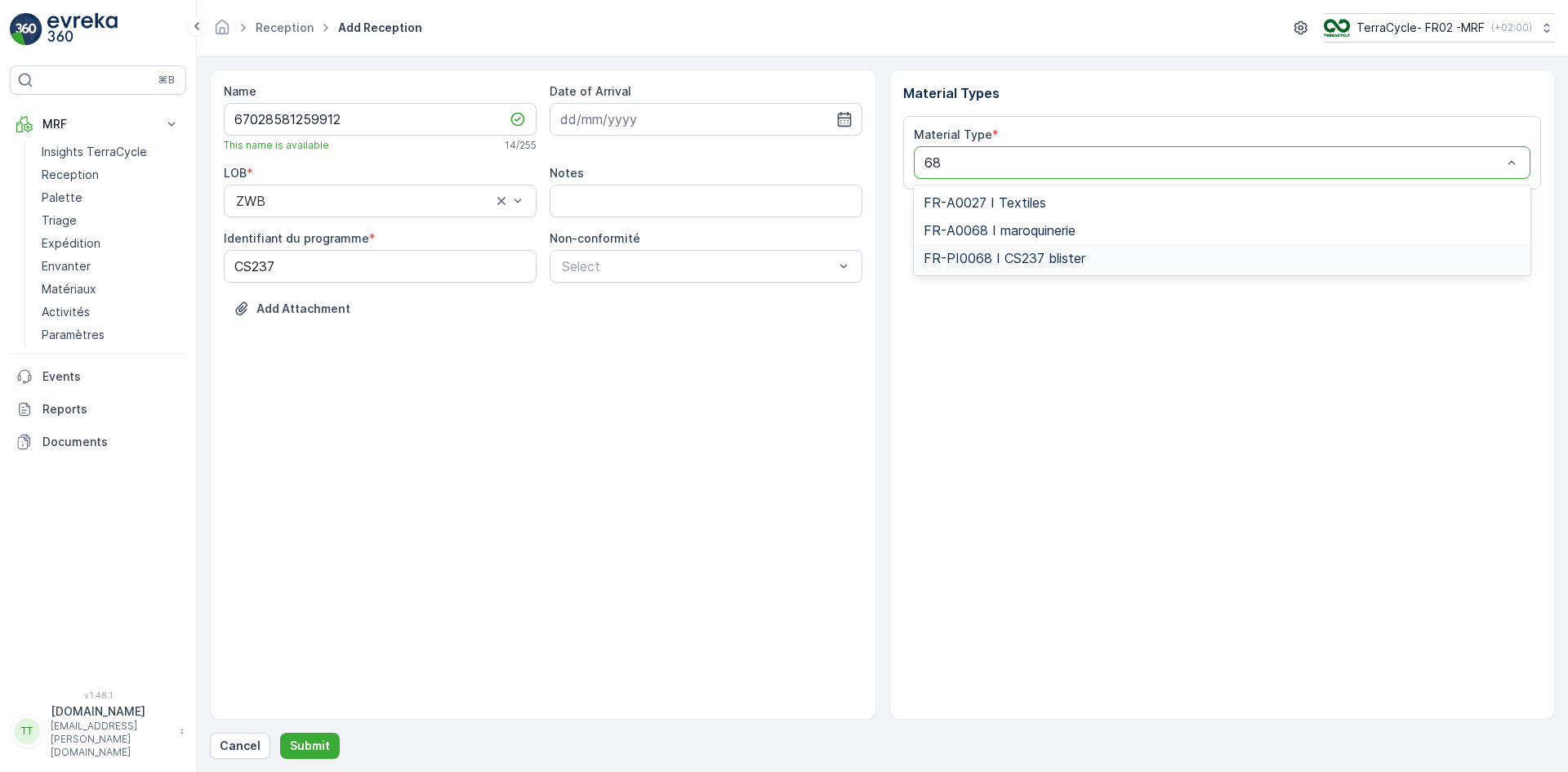
click at [949, 258] on span "FR-PI0068 I CS237 blister" at bounding box center [1004, 258] width 161 height 14
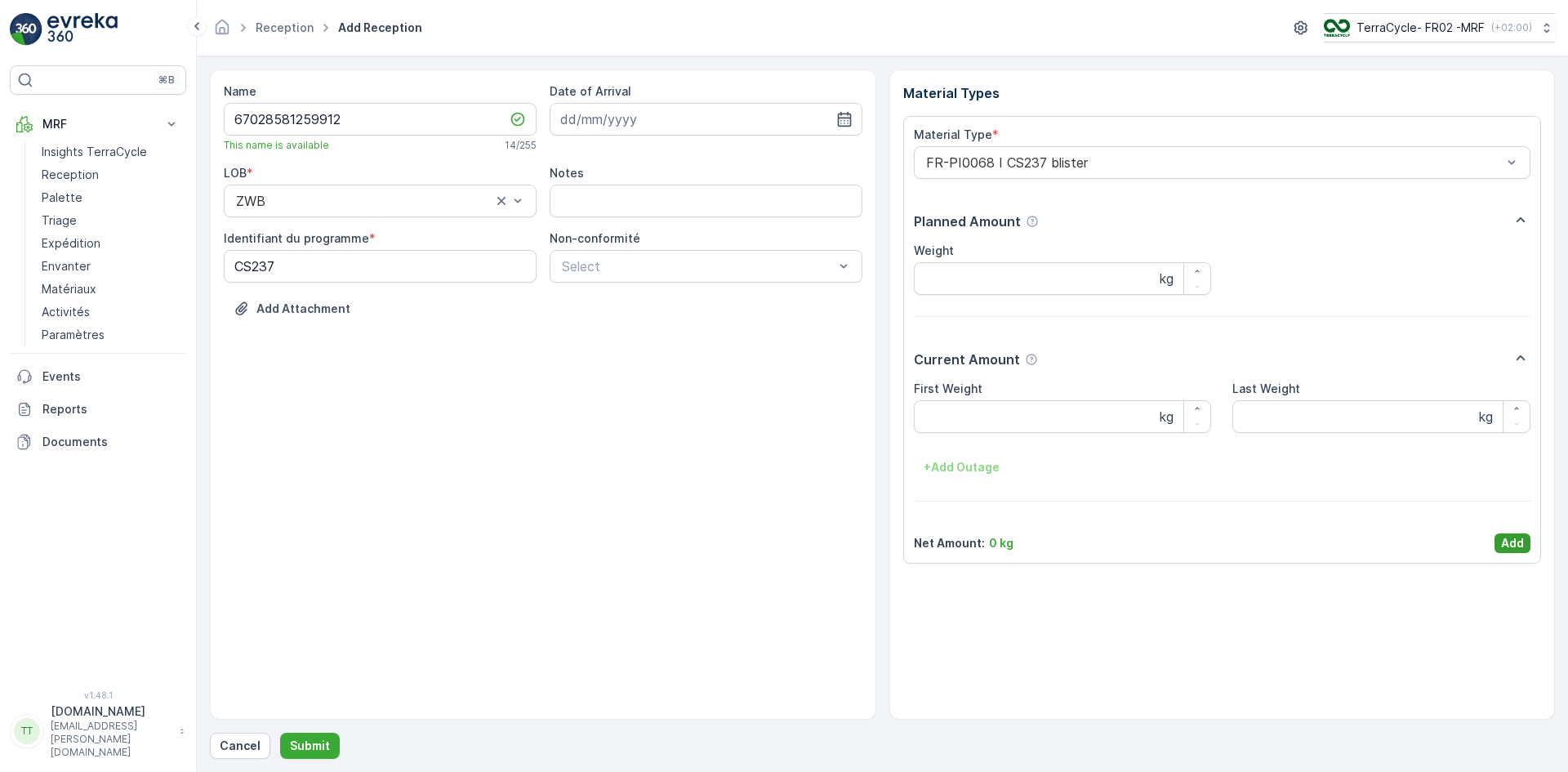
click at [1519, 539] on p "Add" at bounding box center [1513, 542] width 23 height 16
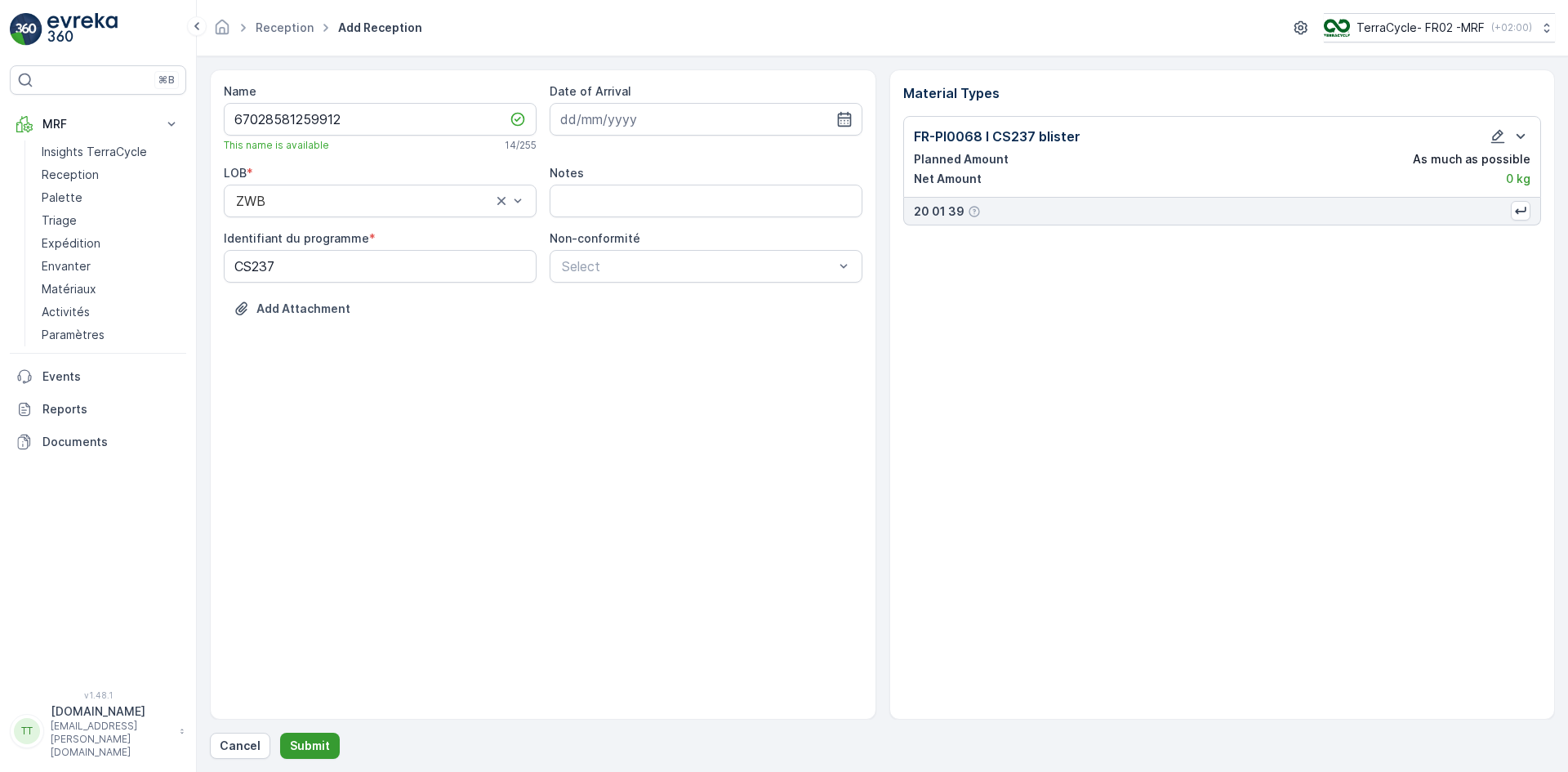
click at [314, 743] on p "Submit" at bounding box center [310, 745] width 40 height 16
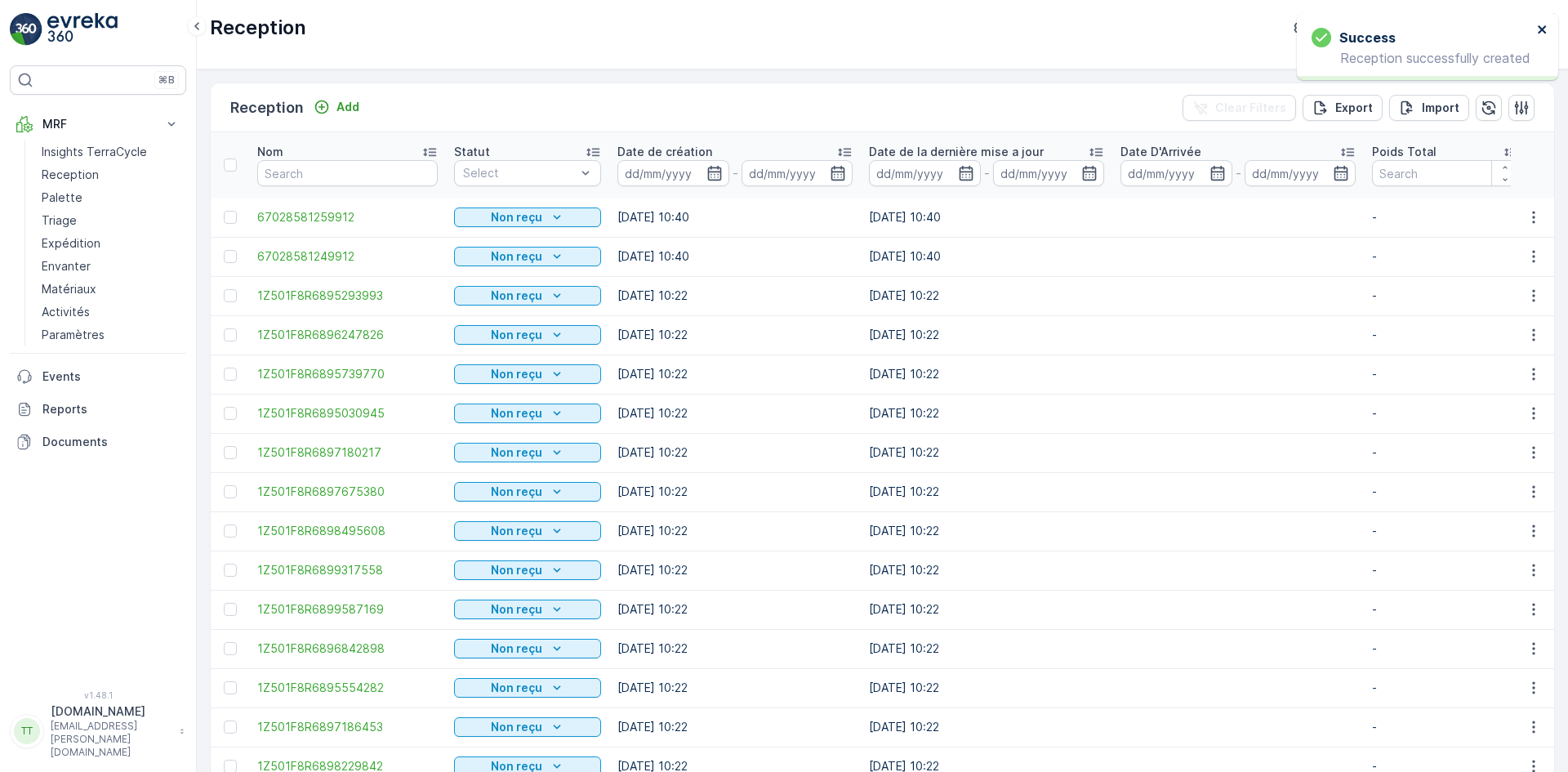
click at [1541, 28] on icon "close" at bounding box center [1542, 30] width 11 height 13
click at [1370, 19] on div "TerraCycle- FR02 -MRF ( +02:00 )" at bounding box center [1427, 28] width 208 height 18
type input "uk"
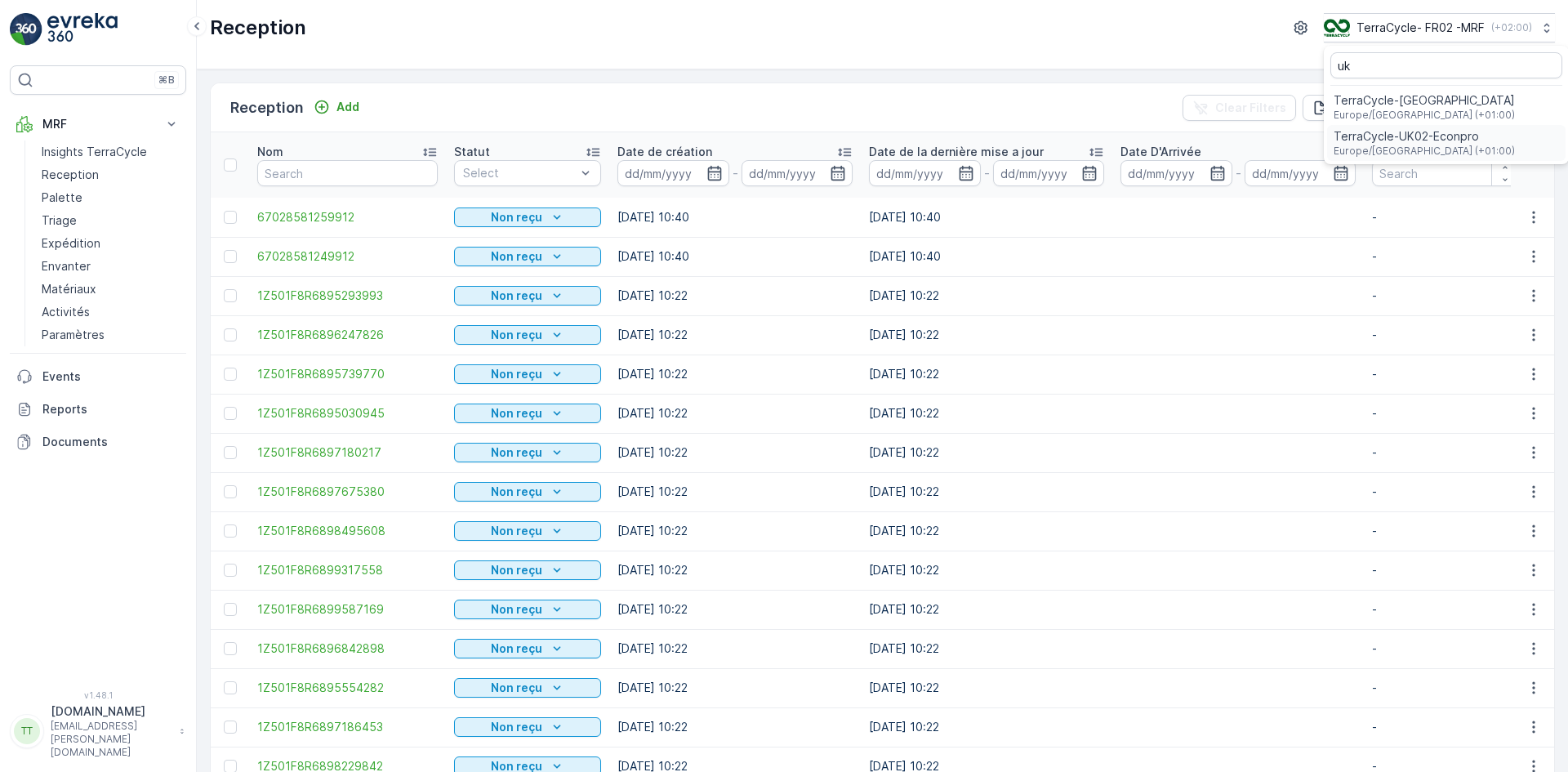
click at [1399, 144] on span "Europe/London (+01:00)" at bounding box center [1424, 151] width 181 height 13
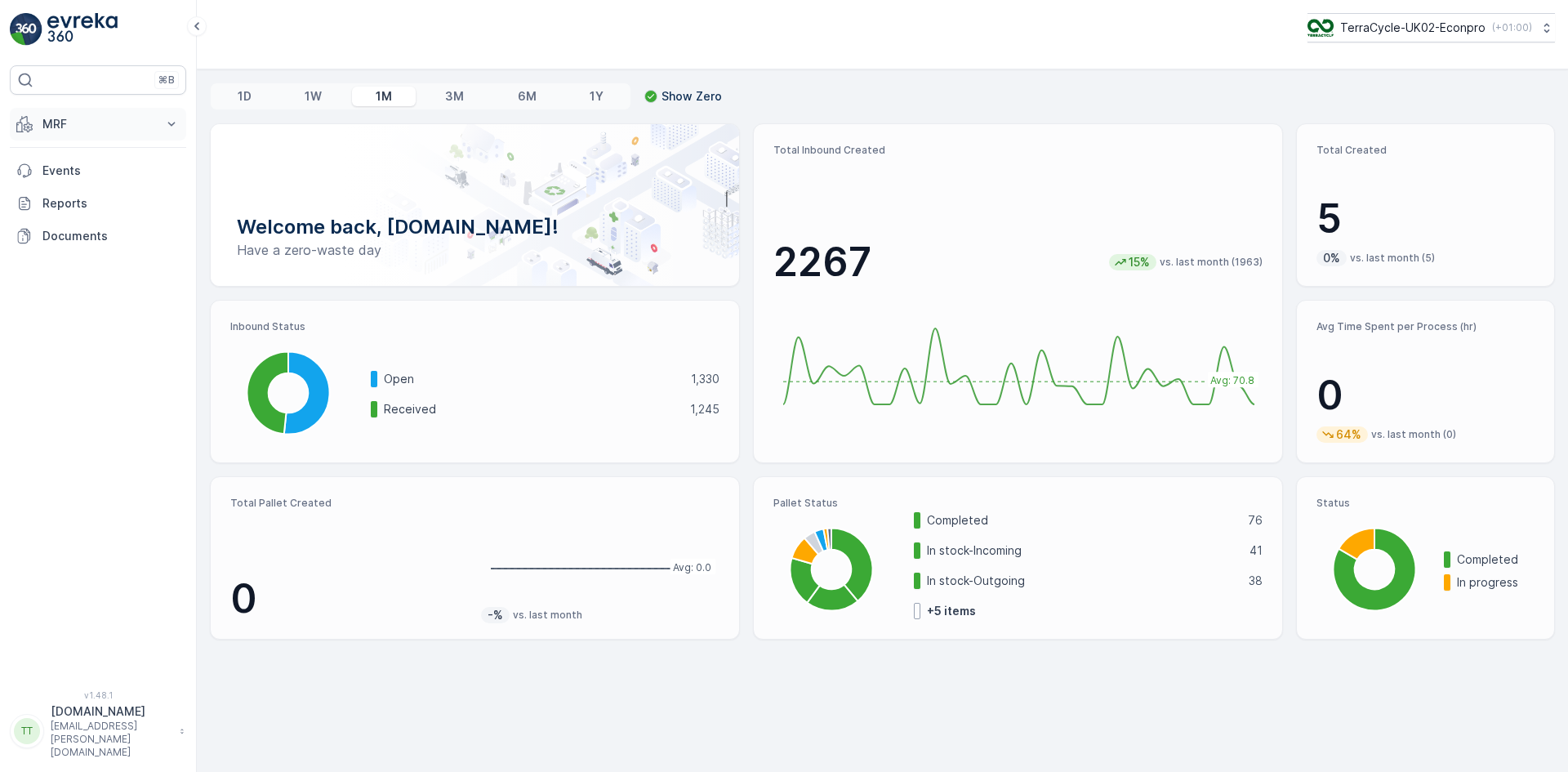
click at [93, 133] on button "MRF" at bounding box center [97, 124] width 177 height 32
click at [105, 215] on link "Process" at bounding box center [111, 220] width 151 height 23
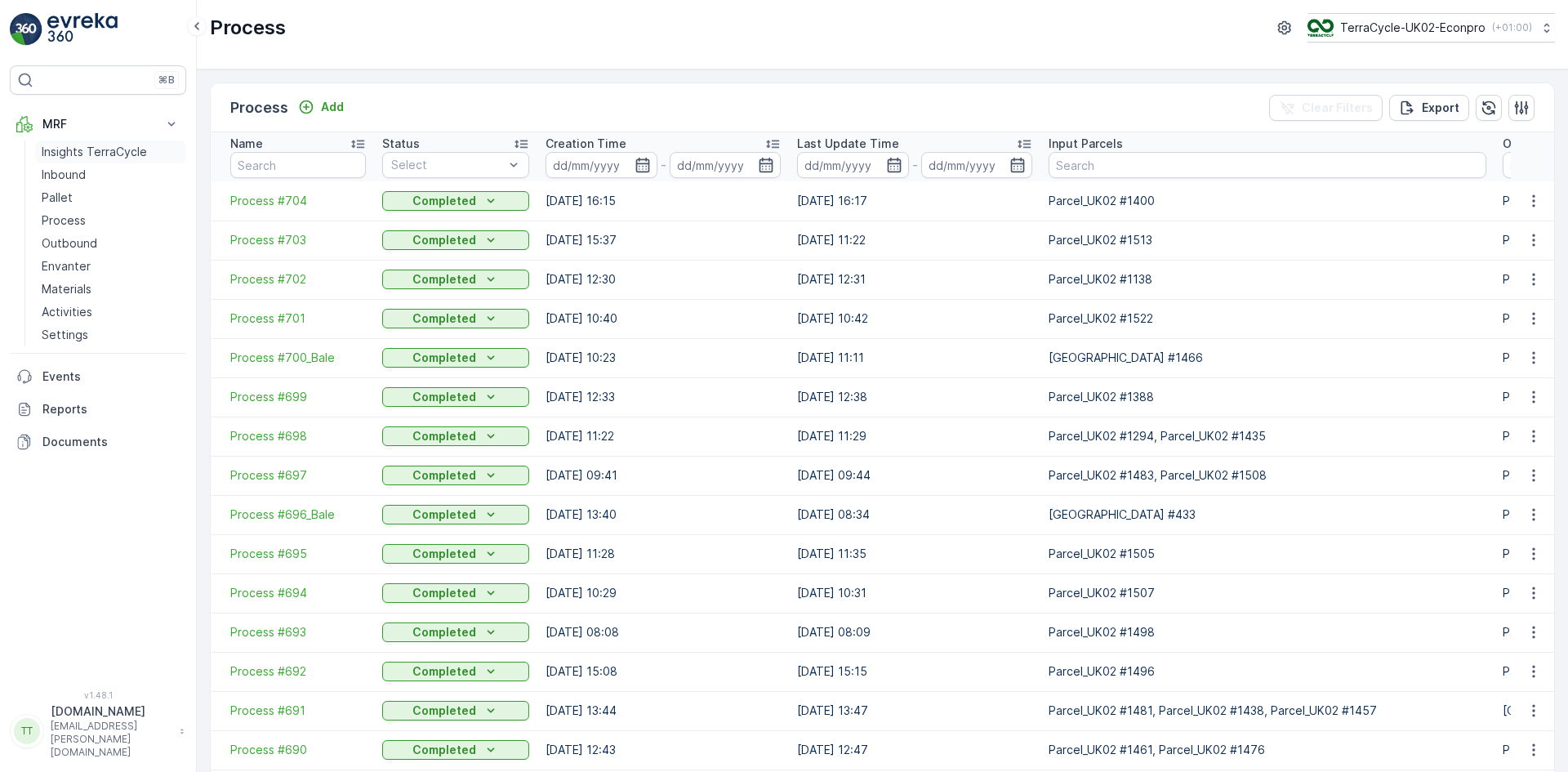
click at [68, 145] on p "Insights TerraCycle" at bounding box center [94, 152] width 105 height 16
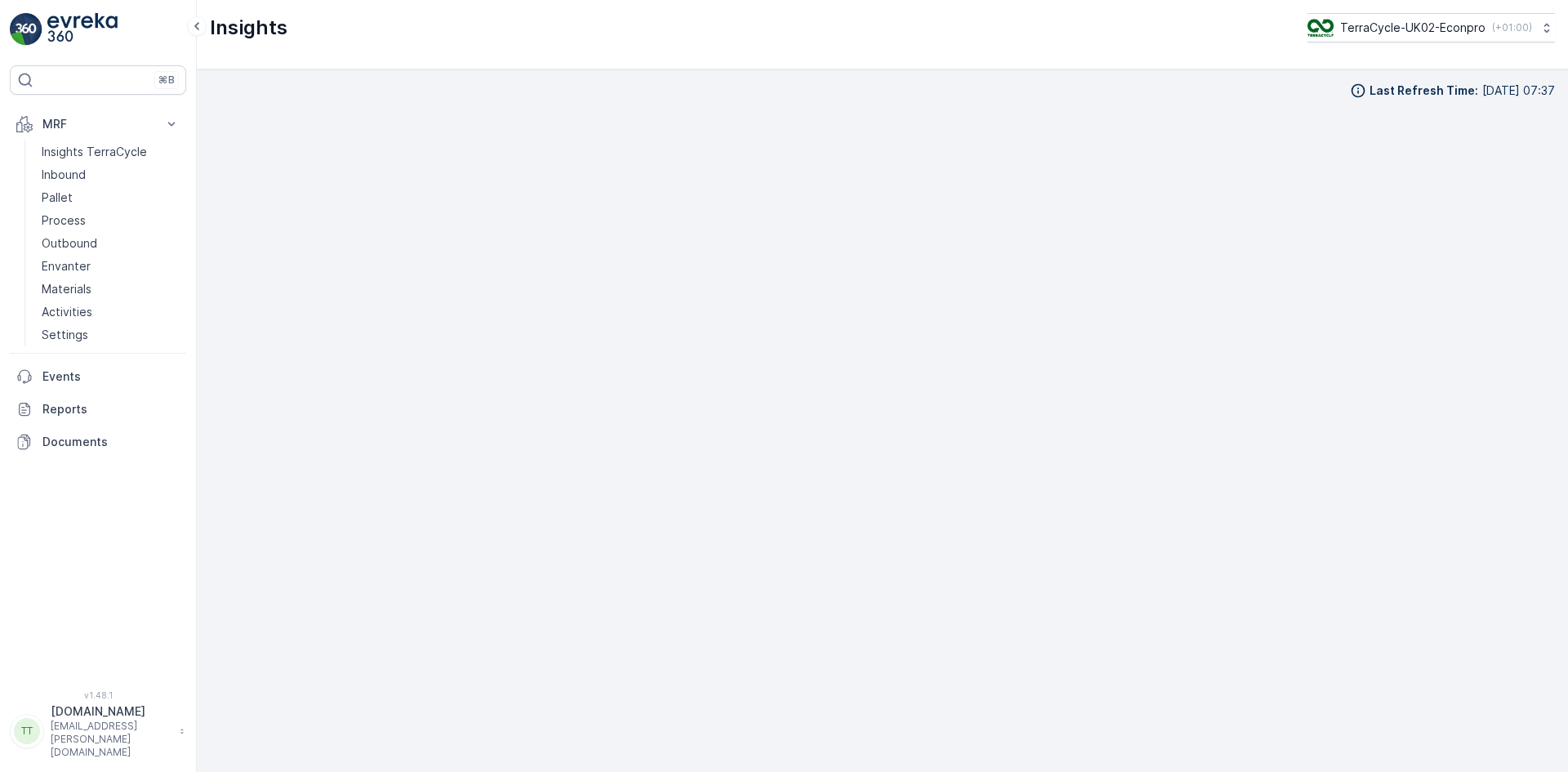
scroll to position [16, 0]
click at [1428, 25] on p "TerraCycle-UK02-Econpro" at bounding box center [1411, 28] width 145 height 16
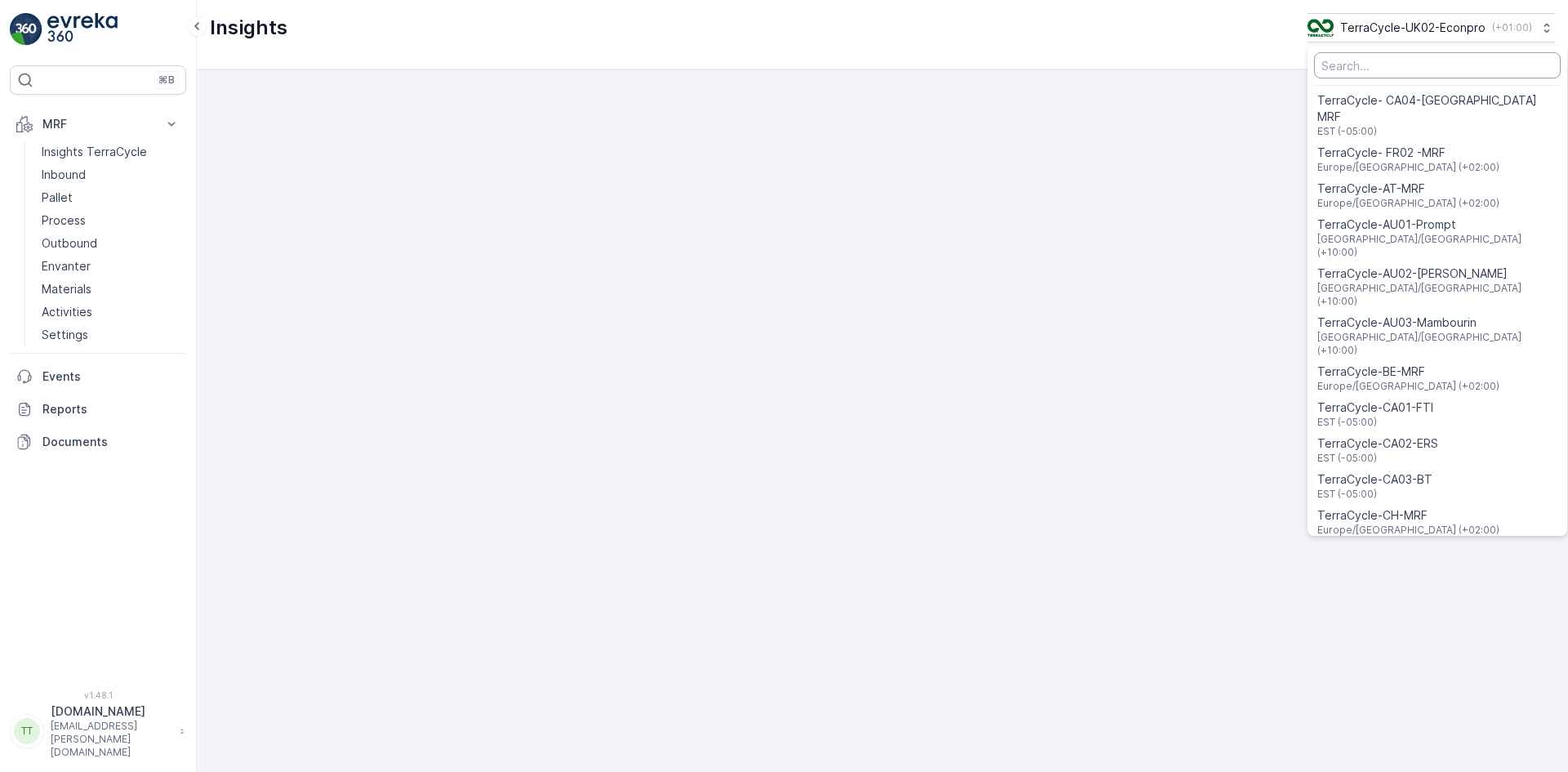
click at [1353, 67] on input "Menu" at bounding box center [1437, 65] width 246 height 26
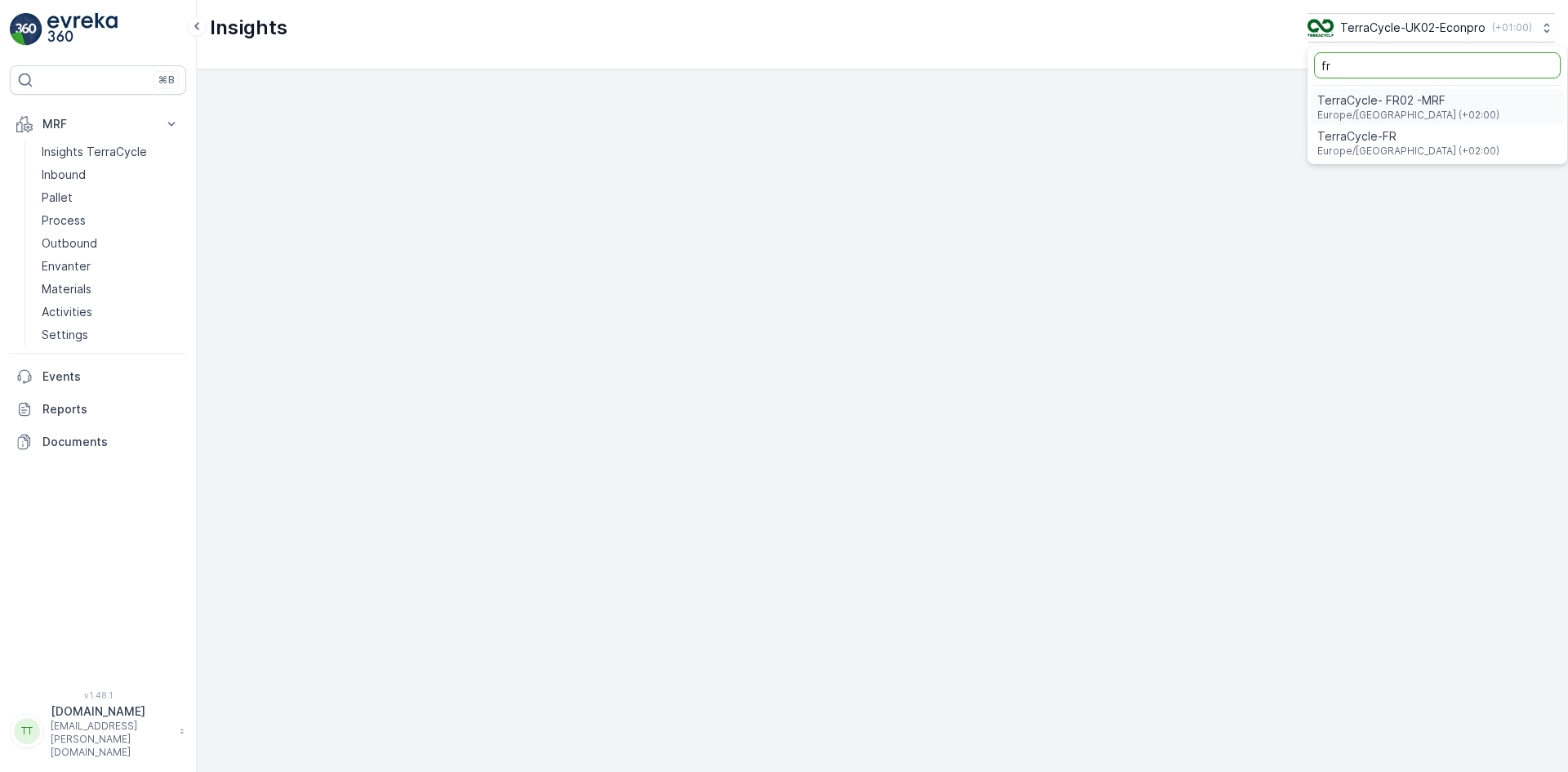
type input "fr"
click at [1354, 110] on span "Europe/Paris (+02:00)" at bounding box center [1408, 115] width 182 height 13
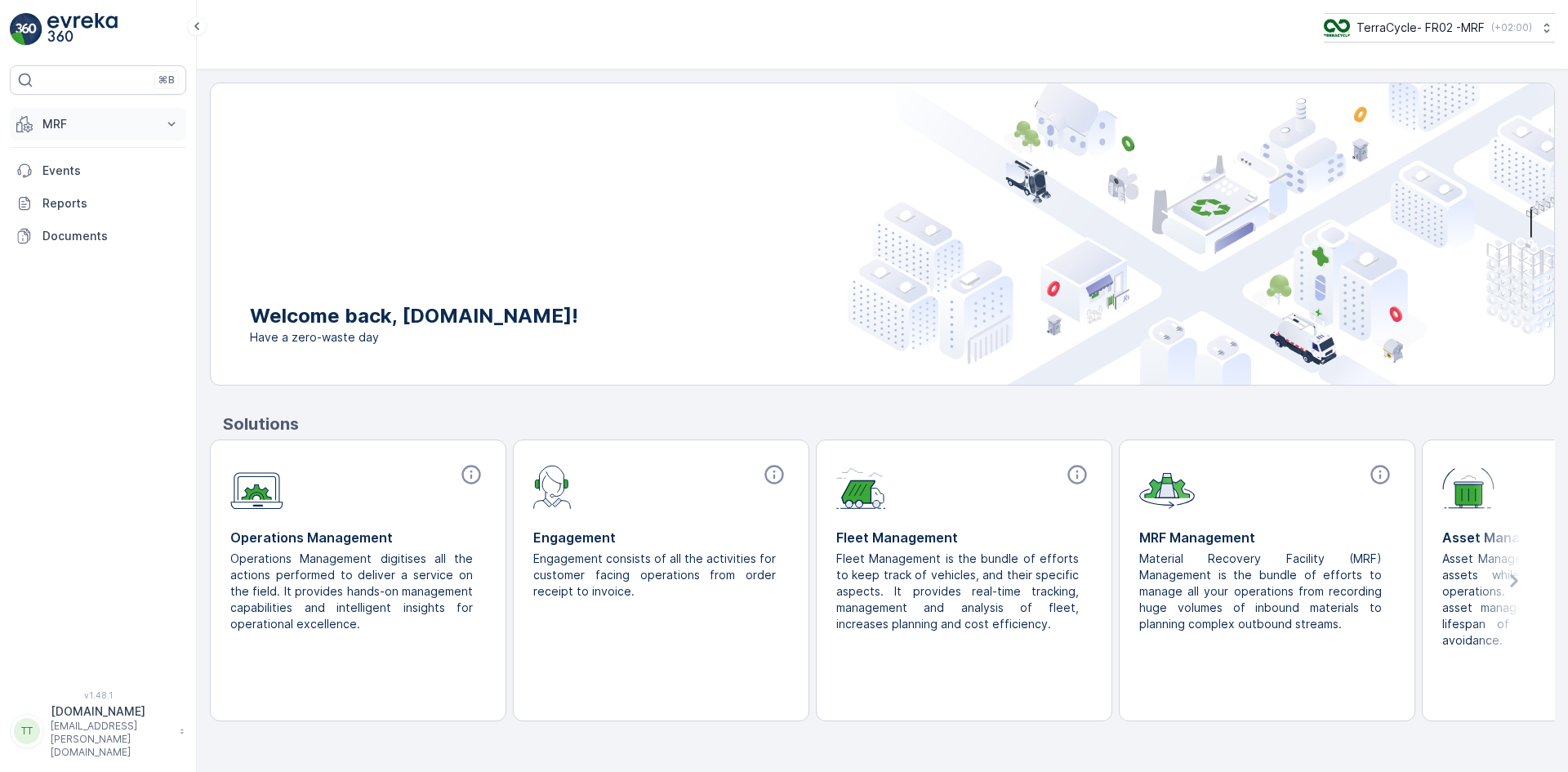
click at [75, 123] on p "MRF" at bounding box center [97, 123] width 111 height 16
click at [114, 152] on p "Insights TerraCycle" at bounding box center [94, 152] width 105 height 16
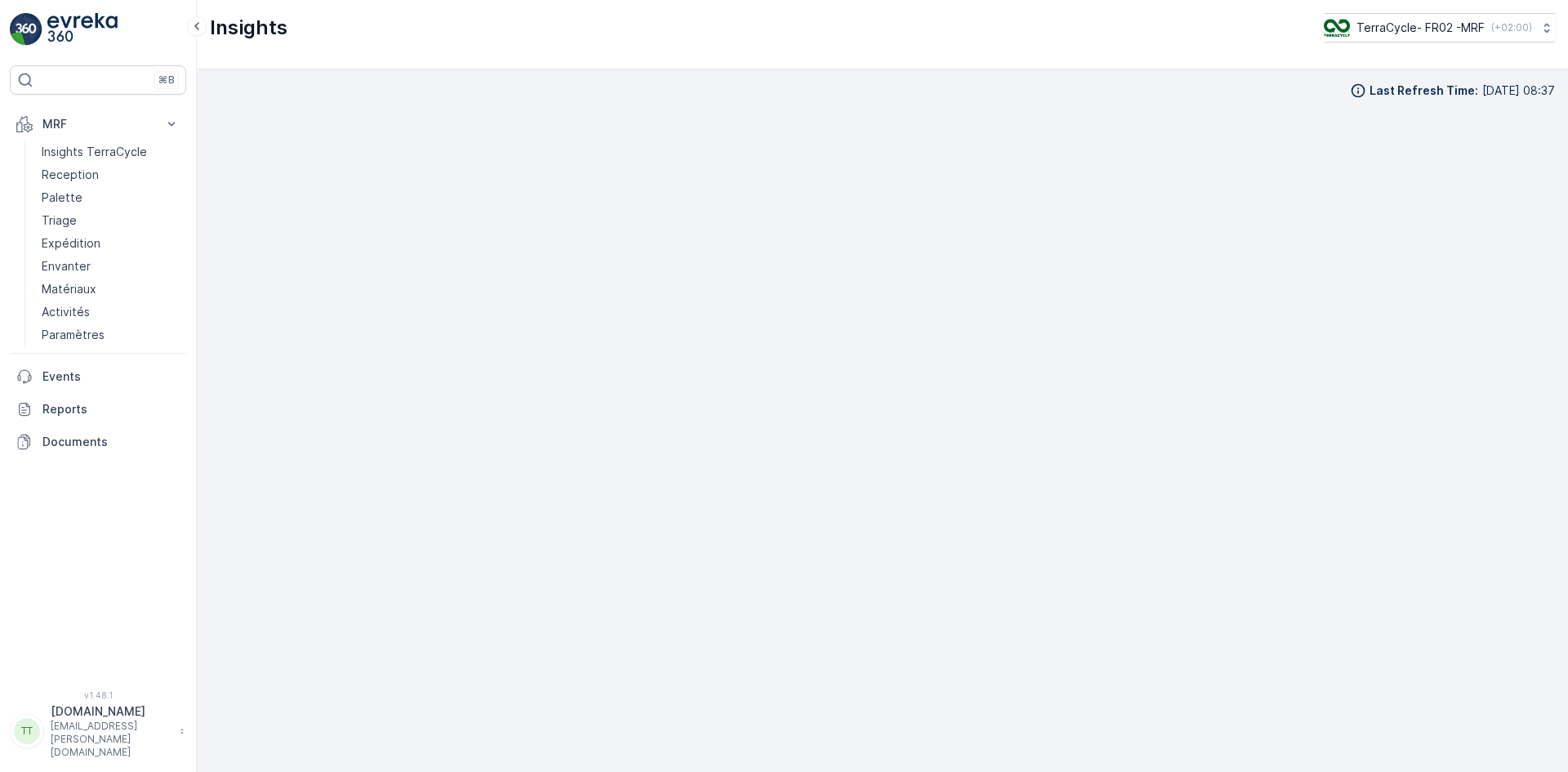
scroll to position [16, 0]
click at [56, 176] on p "Reception" at bounding box center [71, 175] width 57 height 16
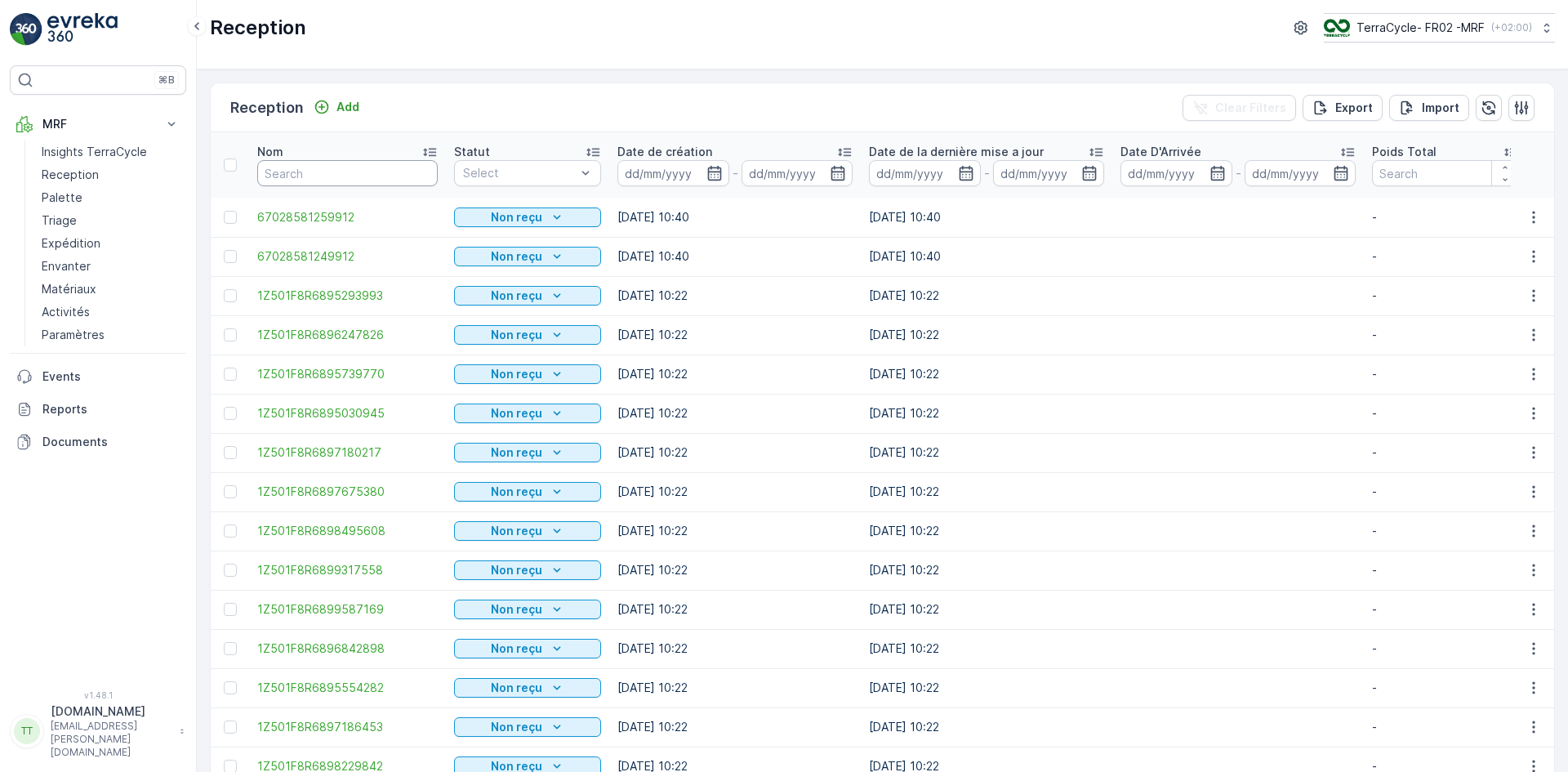
click at [319, 174] on input "text" at bounding box center [347, 173] width 180 height 26
paste input "1Z501F8R6893512106"
type input "1Z501F8R6893512106"
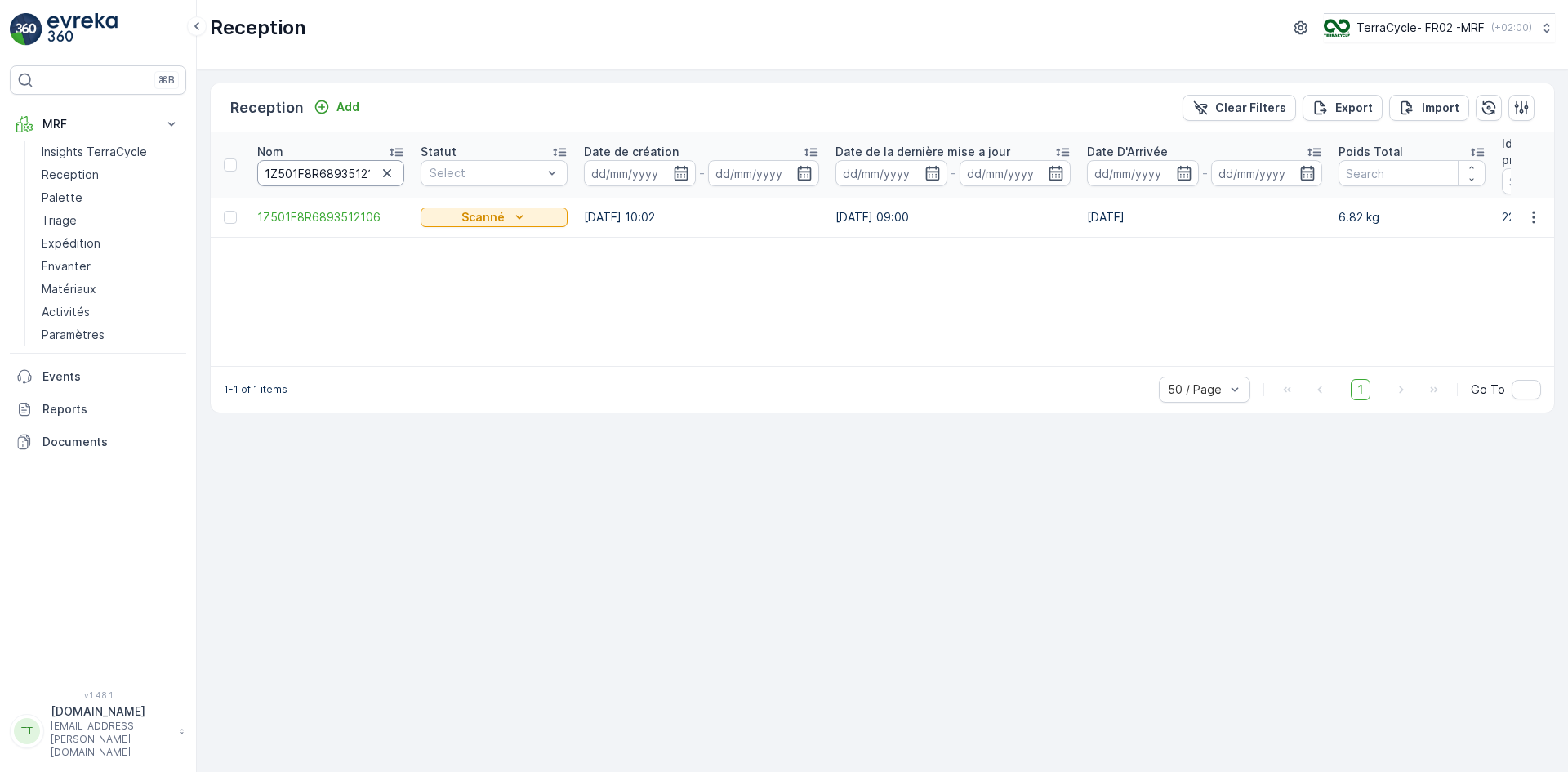
click at [313, 177] on input "1Z501F8R6893512106" at bounding box center [331, 173] width 147 height 26
paste input "6132280"
type input "1Z501F8R6896132280"
click at [333, 173] on input "1Z501F8R6896132280" at bounding box center [331, 173] width 147 height 26
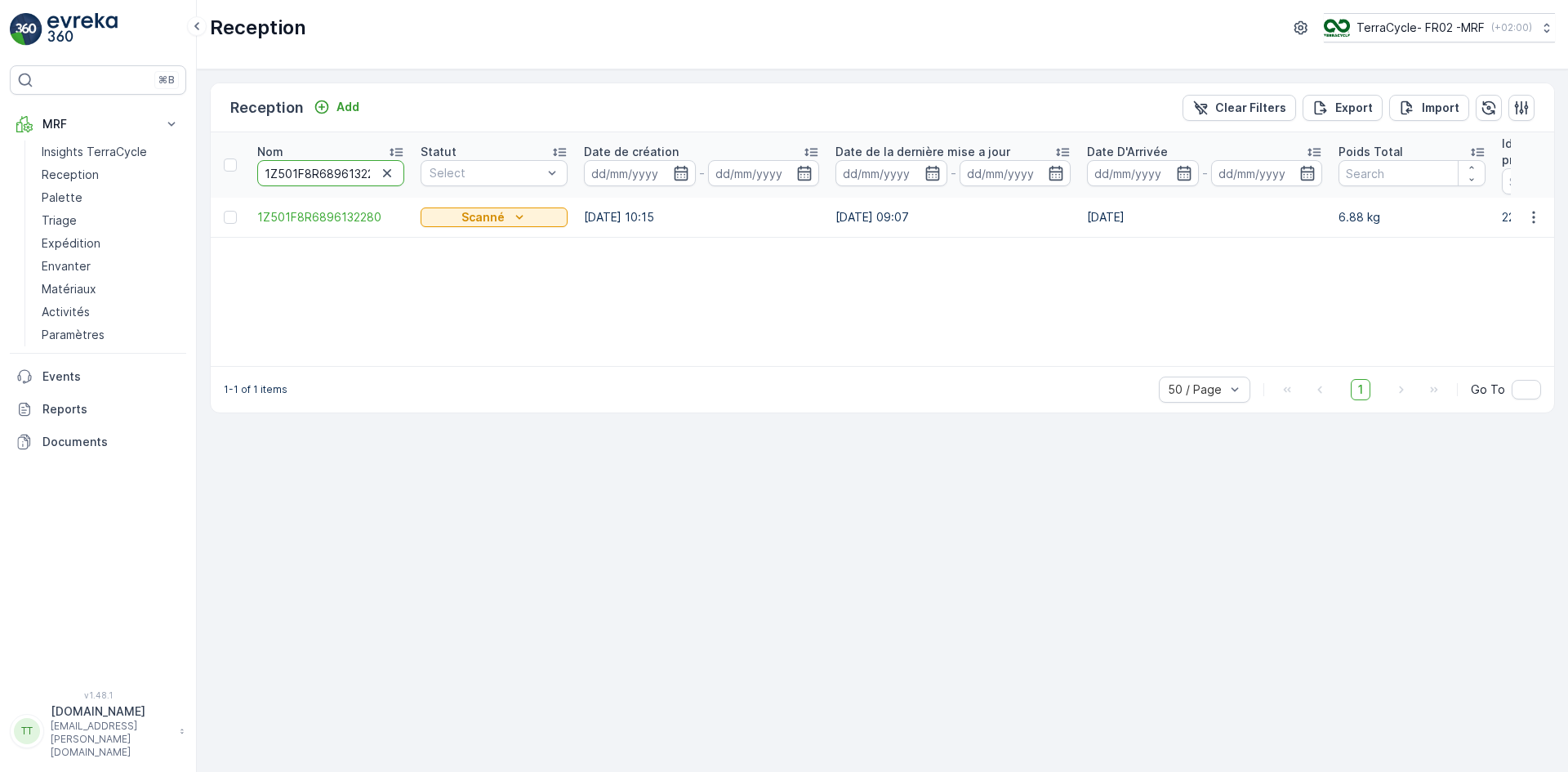
paste input "8126677"
type input "1Z501F8R6898126677"
click at [387, 174] on icon "button" at bounding box center [387, 173] width 9 height 9
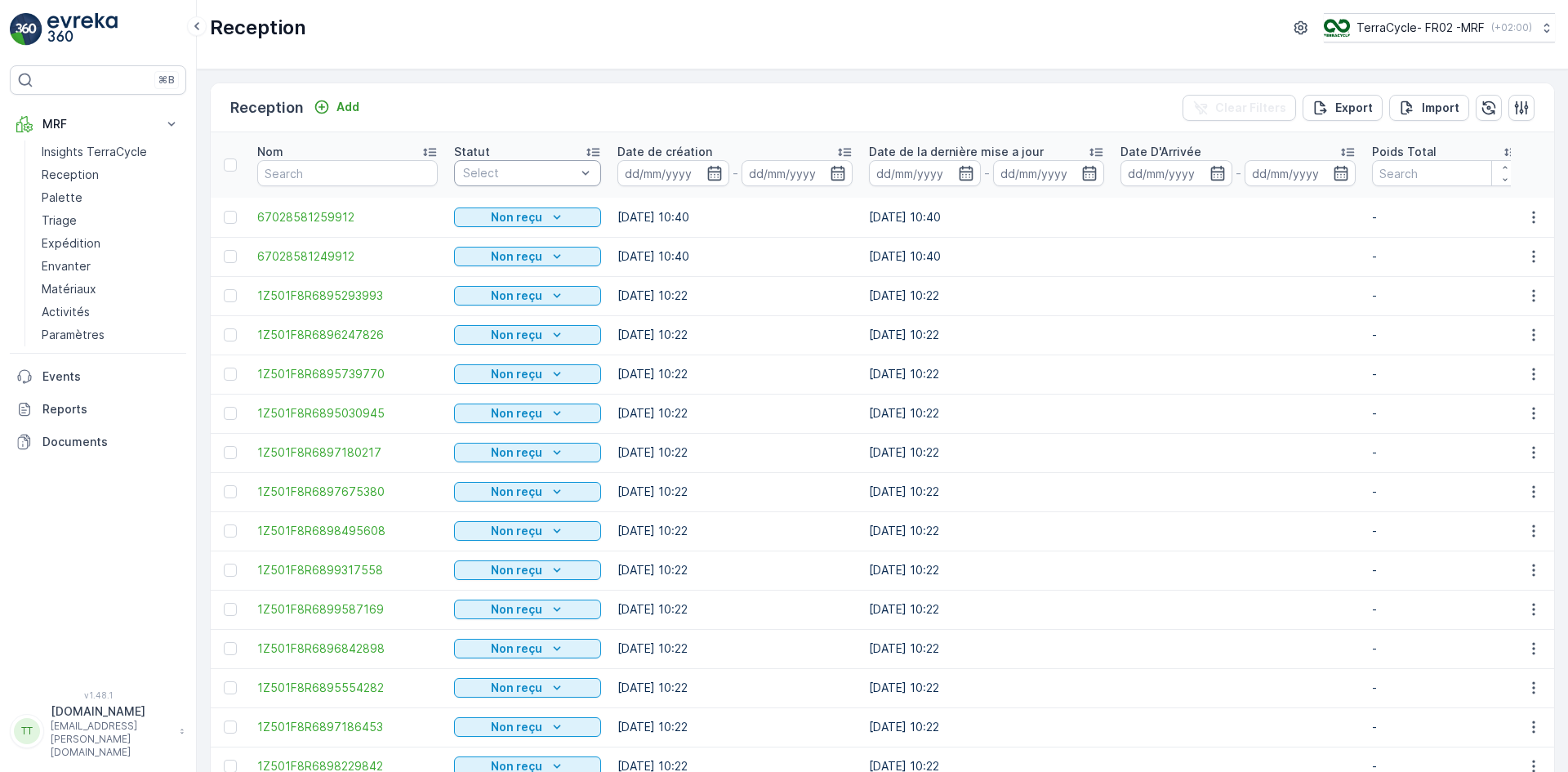
click at [569, 172] on div at bounding box center [518, 174] width 115 height 13
click at [501, 232] on div "Scanné" at bounding box center [527, 236] width 127 height 13
